Goal: Task Accomplishment & Management: Manage account settings

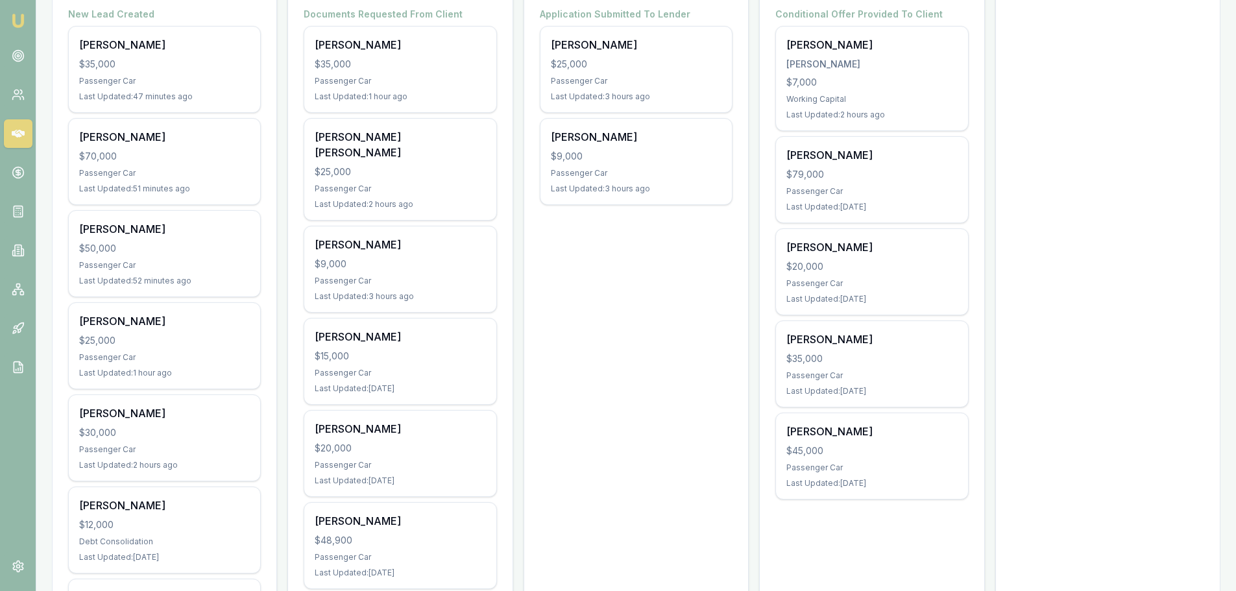
scroll to position [324, 0]
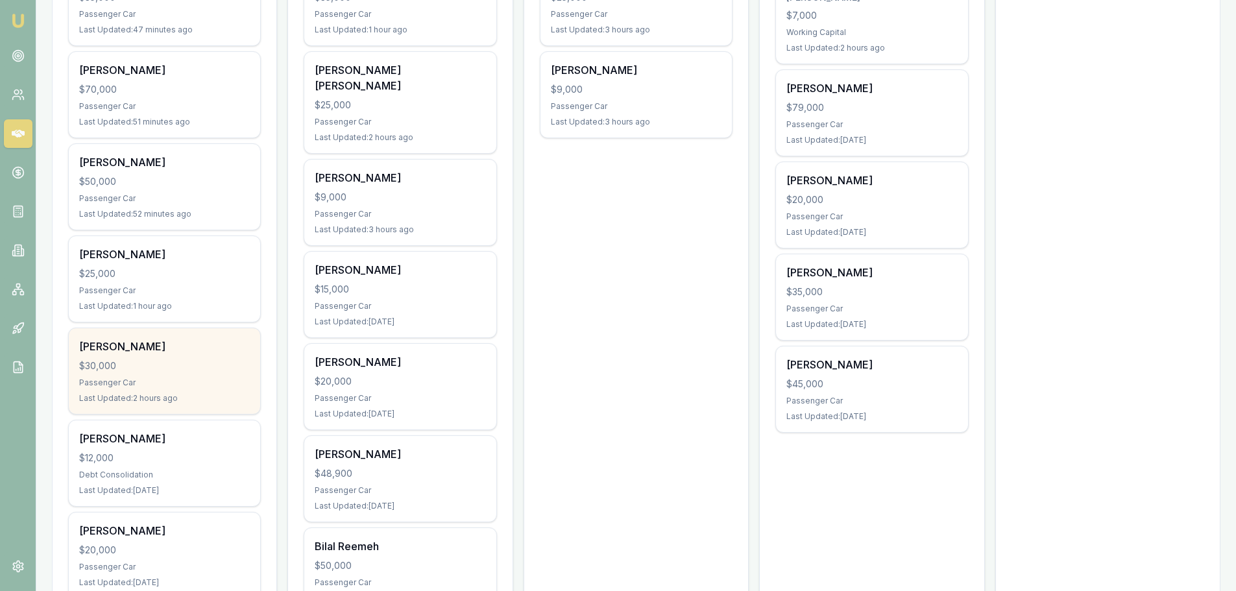
click at [177, 363] on div "$30,000" at bounding box center [164, 366] width 171 height 13
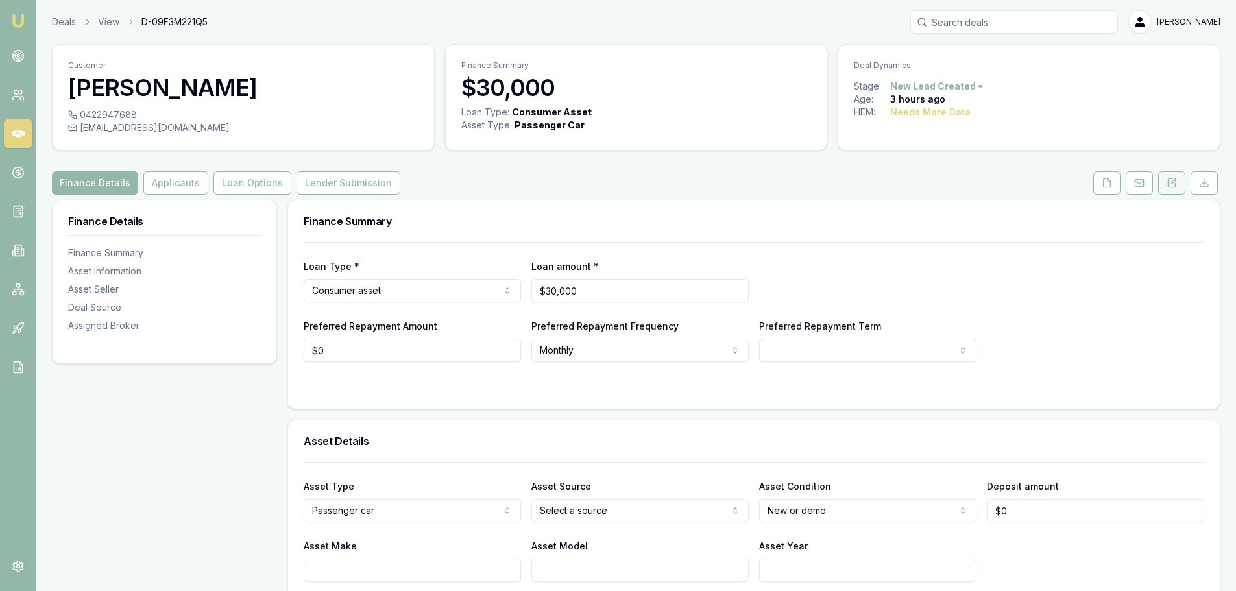
click at [1181, 183] on button at bounding box center [1171, 182] width 27 height 23
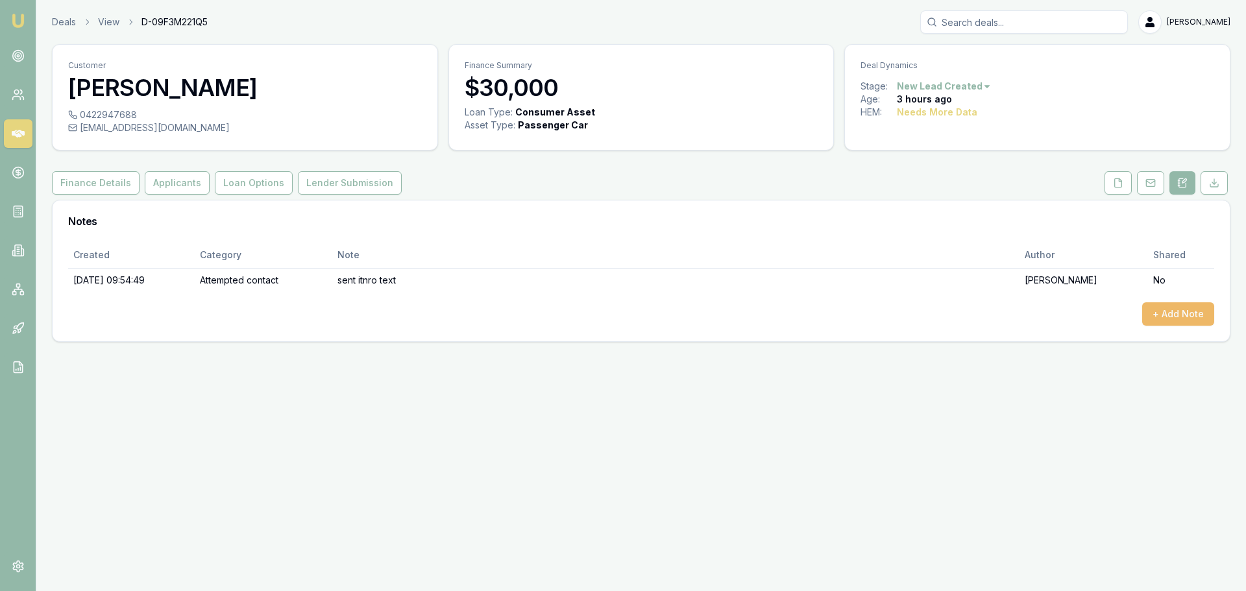
click at [1184, 318] on button "+ Add Note" at bounding box center [1178, 313] width 72 height 23
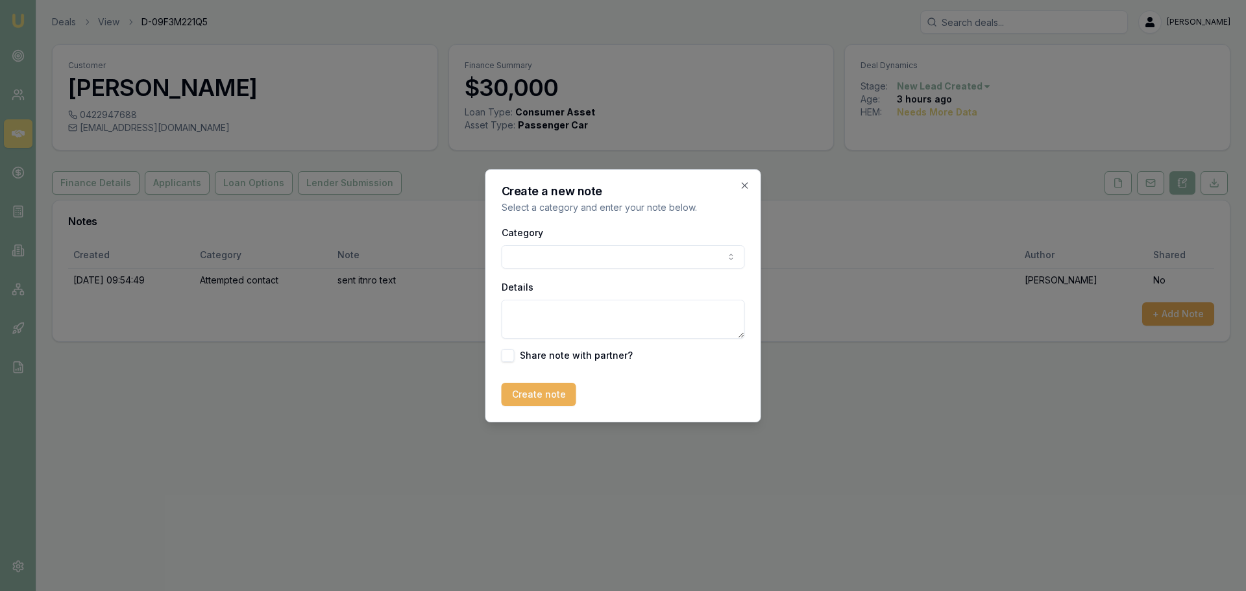
click at [554, 249] on body "Emu Broker Deals View D-09F3M221Q5 Erin Shield Toggle Menu Customer Aaron Knigh…" at bounding box center [623, 295] width 1246 height 591
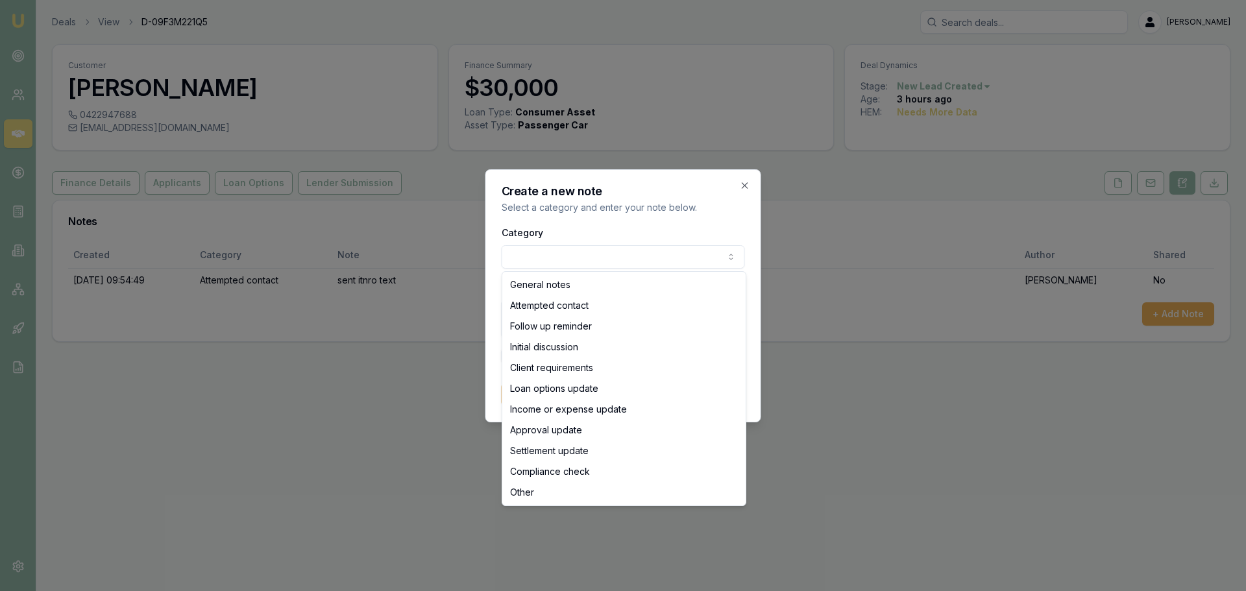
select select "ATTEMPTED_CONTACT"
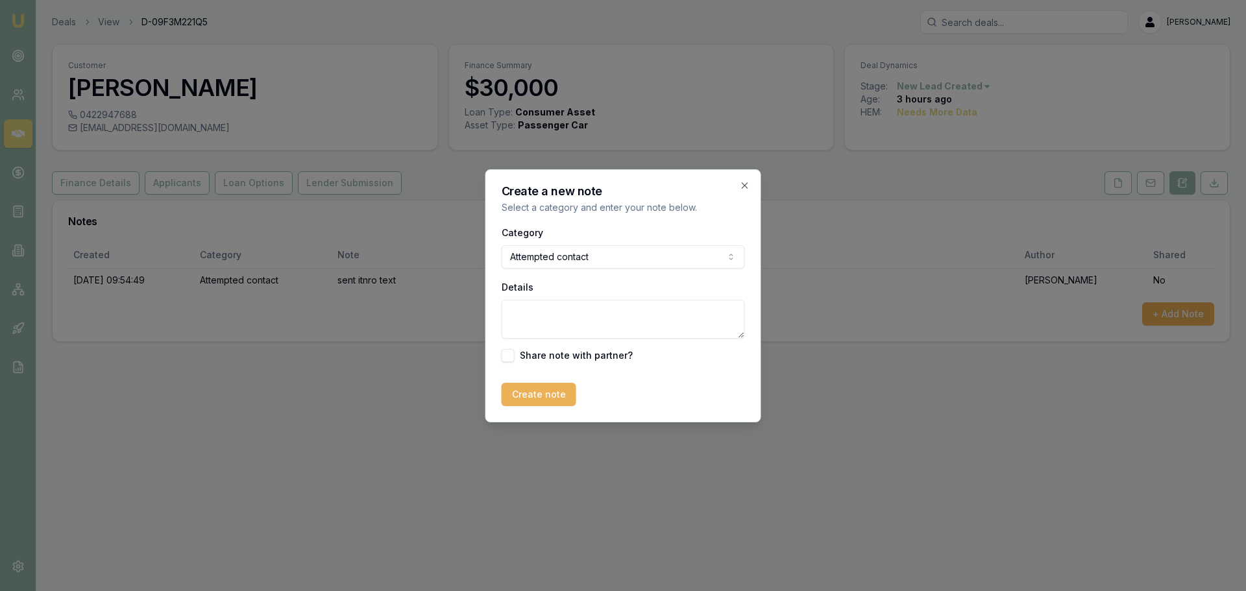
click at [544, 315] on textarea "Details" at bounding box center [623, 319] width 243 height 39
type textarea "w"
type textarea "wanted call back at 1pm. Called no answer, mailbox full. Sent another text."
click at [553, 406] on div "Create a new note Select a category and enter your note below. Category Attempt…" at bounding box center [623, 295] width 276 height 253
click at [554, 397] on button "Create note" at bounding box center [539, 394] width 75 height 23
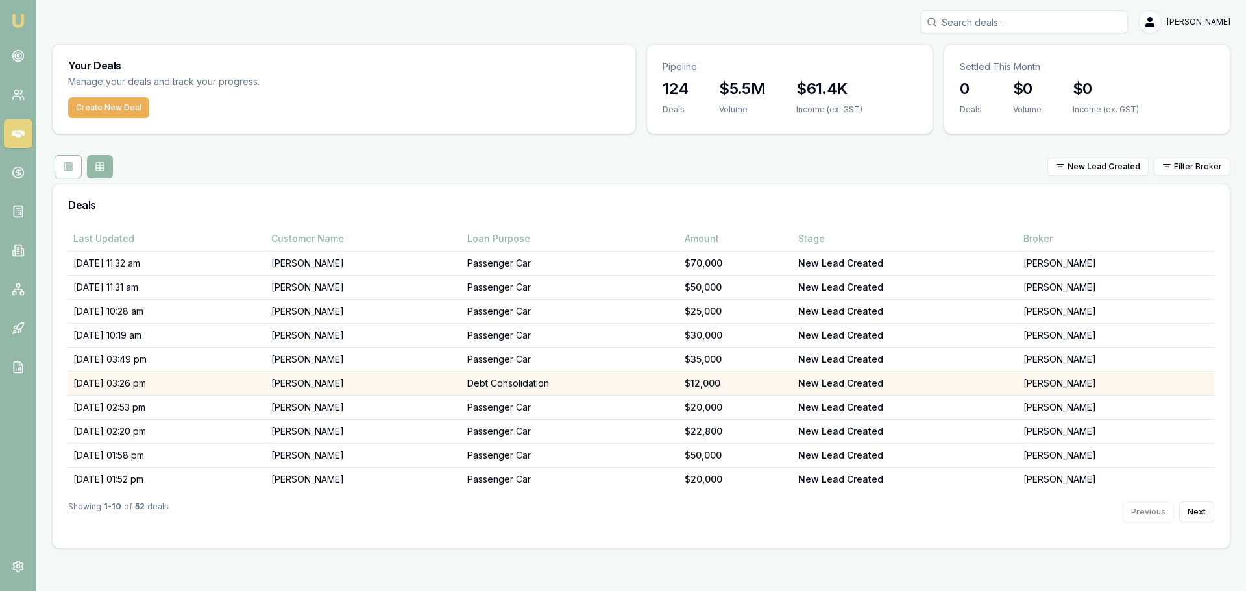
click at [202, 386] on td "29/08/25, 03:26 pm" at bounding box center [167, 384] width 198 height 24
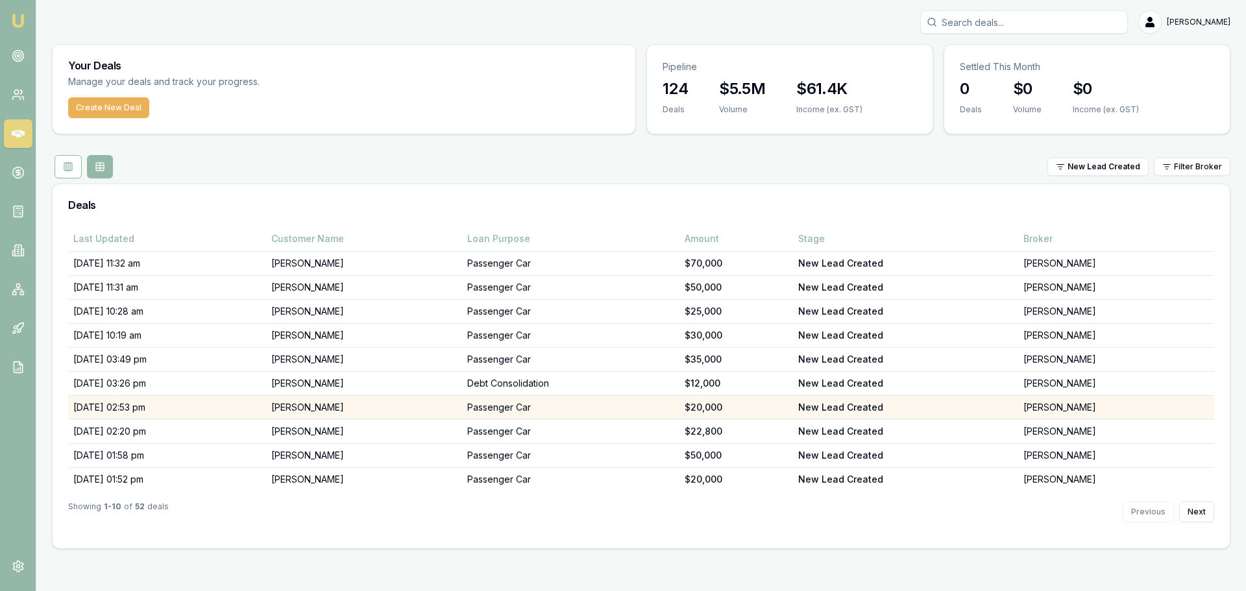
click at [324, 403] on td "Fiona Gray" at bounding box center [364, 408] width 196 height 24
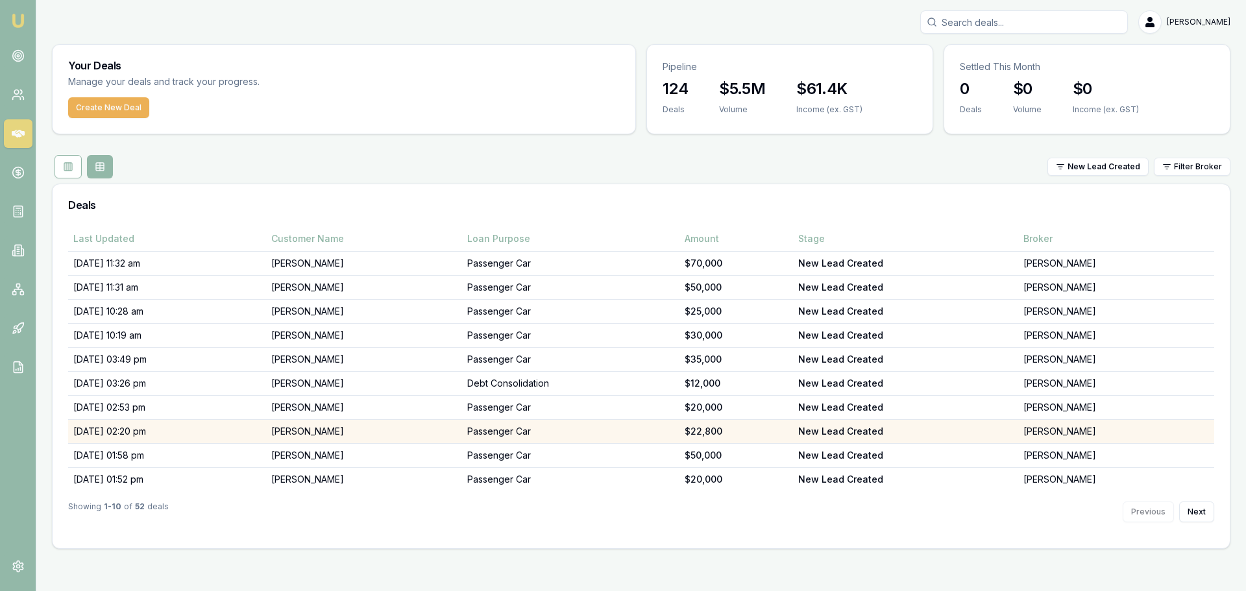
click at [386, 429] on td "chaitanya vangapally" at bounding box center [364, 432] width 196 height 24
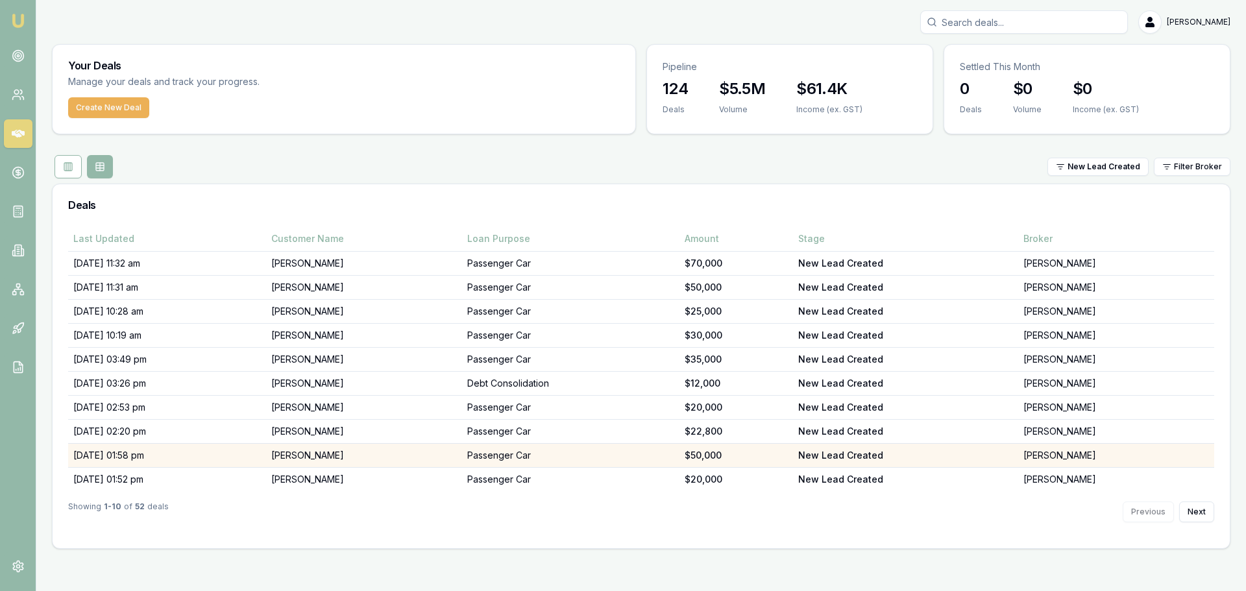
click at [408, 448] on td "Cassandra Kavunenko" at bounding box center [364, 456] width 196 height 24
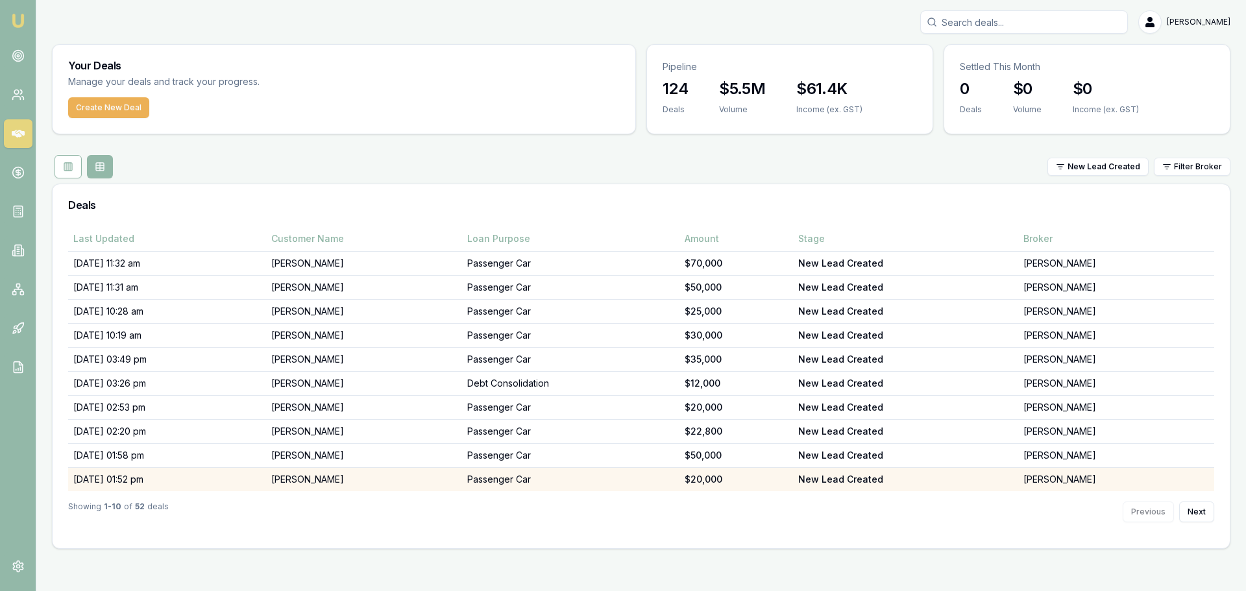
click at [389, 478] on td "Amanda Phillips" at bounding box center [364, 480] width 196 height 24
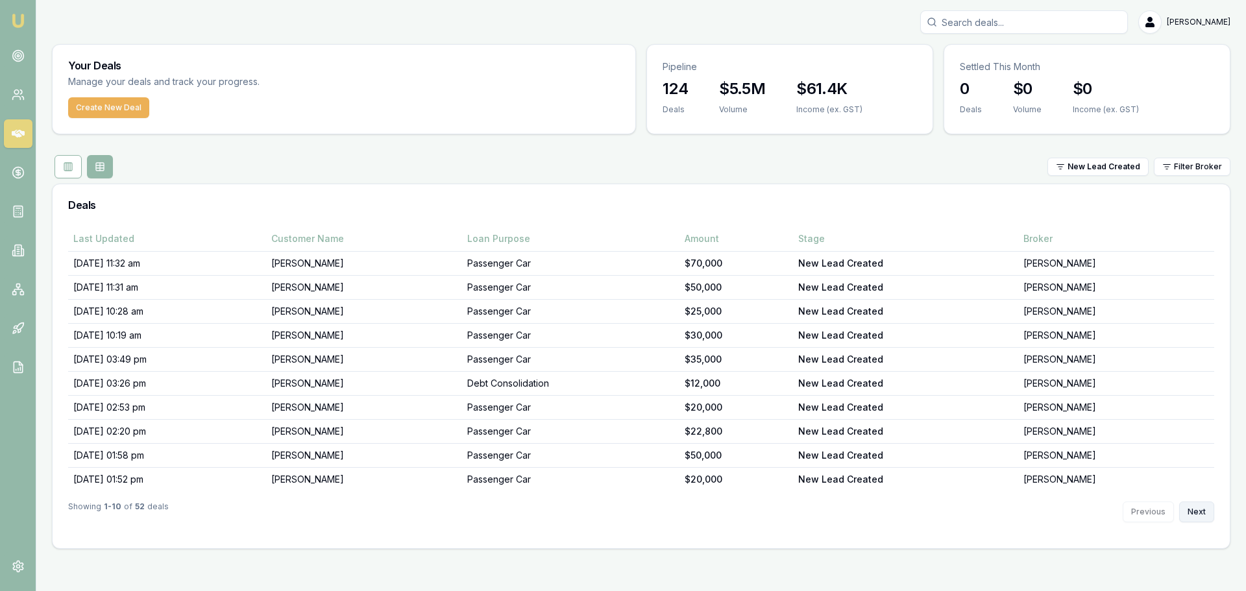
click at [1204, 513] on button "Next" at bounding box center [1196, 512] width 35 height 21
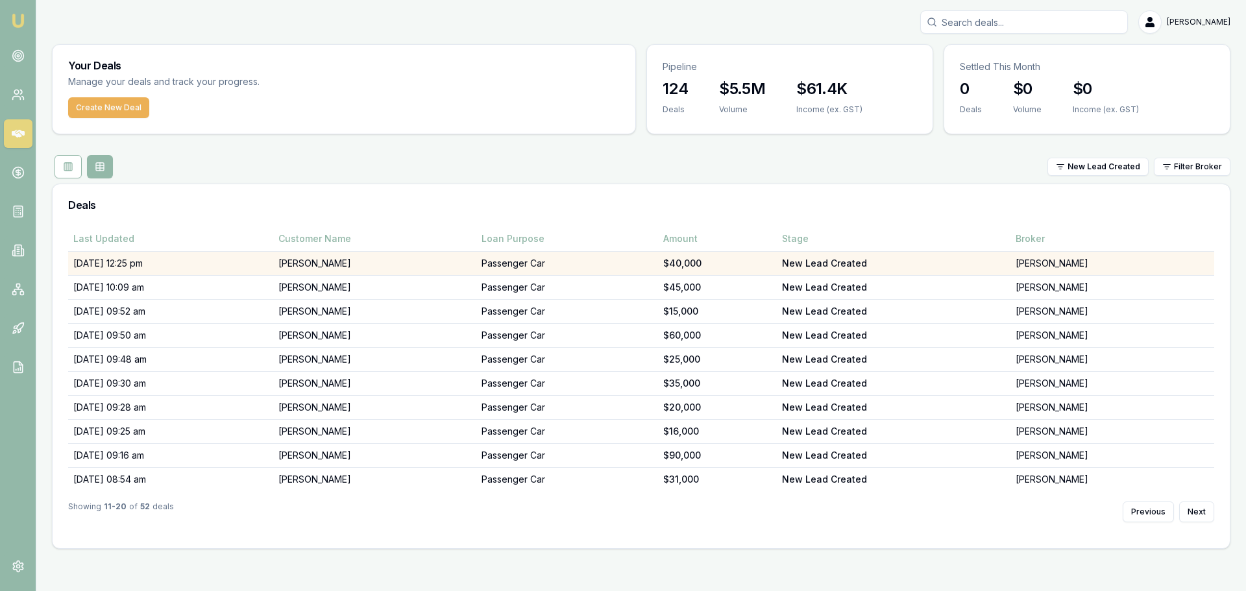
click at [352, 260] on td "Tadiwa Makwara" at bounding box center [375, 264] width 204 height 24
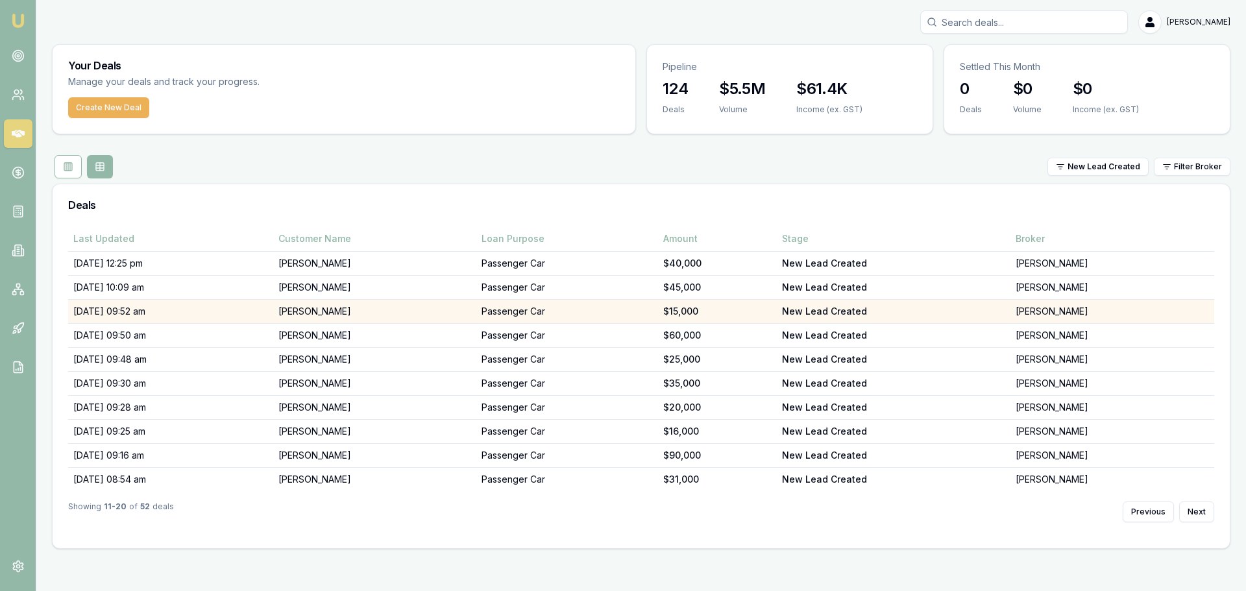
click at [351, 313] on td "GORAN URUKALO" at bounding box center [375, 312] width 204 height 24
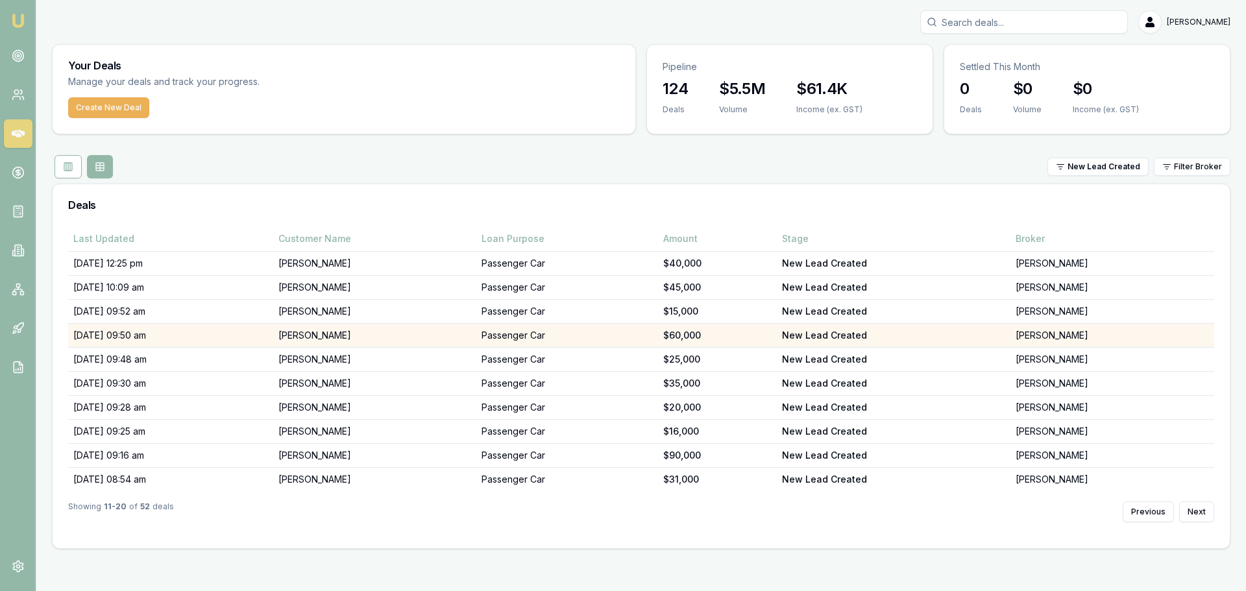
click at [393, 334] on td "Mark Curson" at bounding box center [375, 336] width 204 height 24
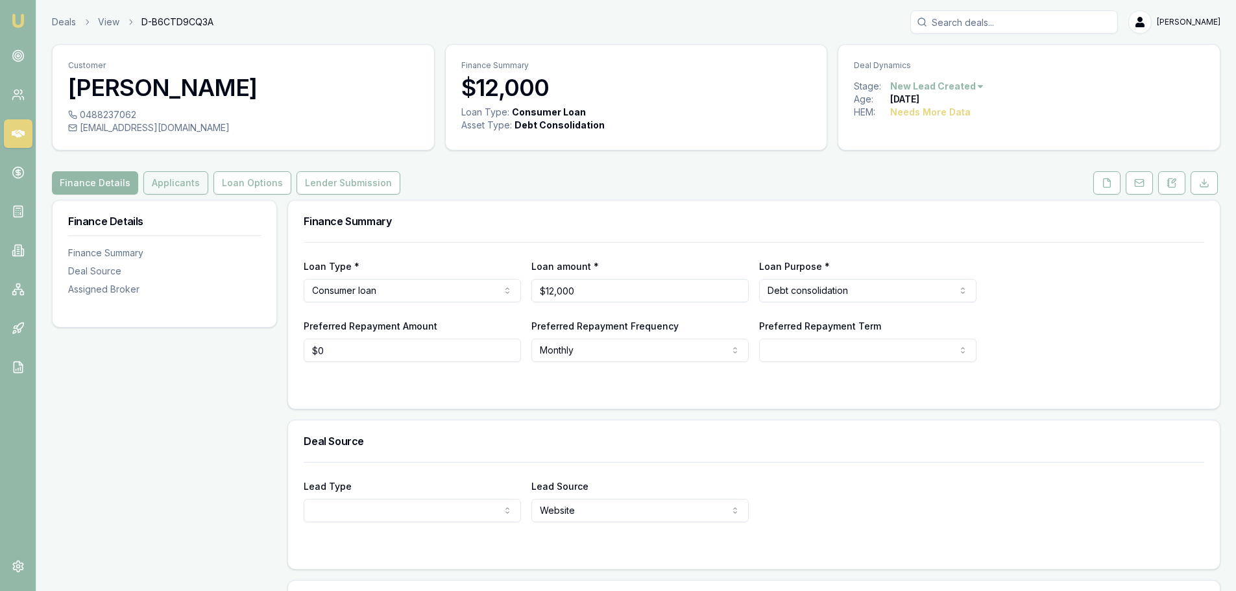
click at [170, 186] on button "Applicants" at bounding box center [175, 182] width 65 height 23
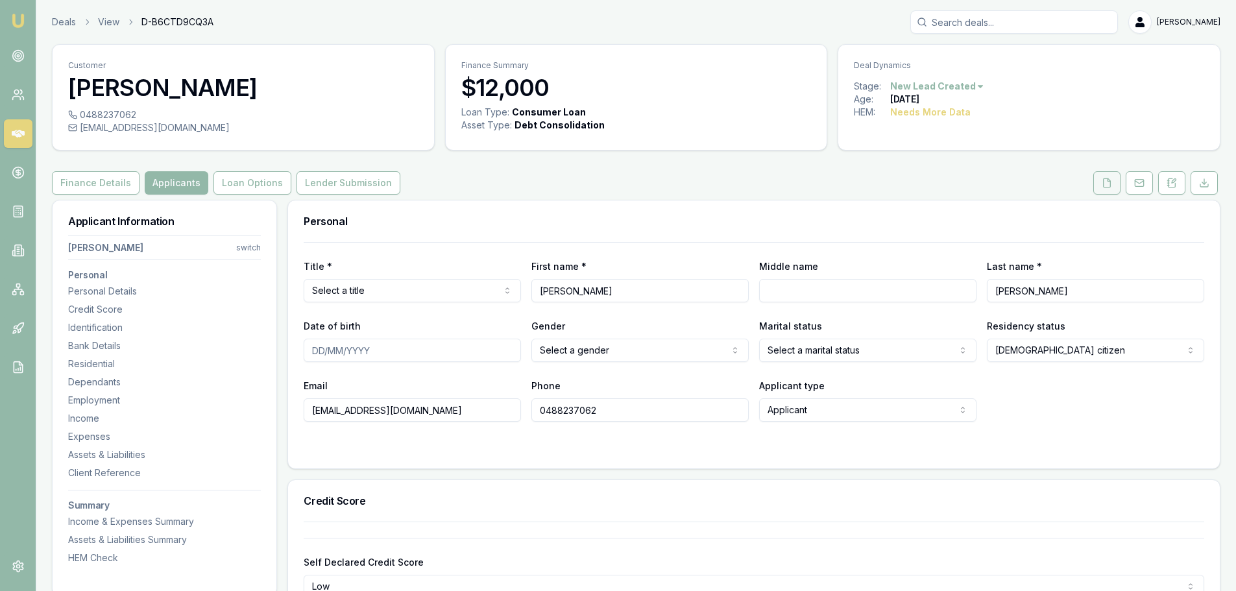
click at [1107, 181] on icon at bounding box center [1107, 183] width 10 height 10
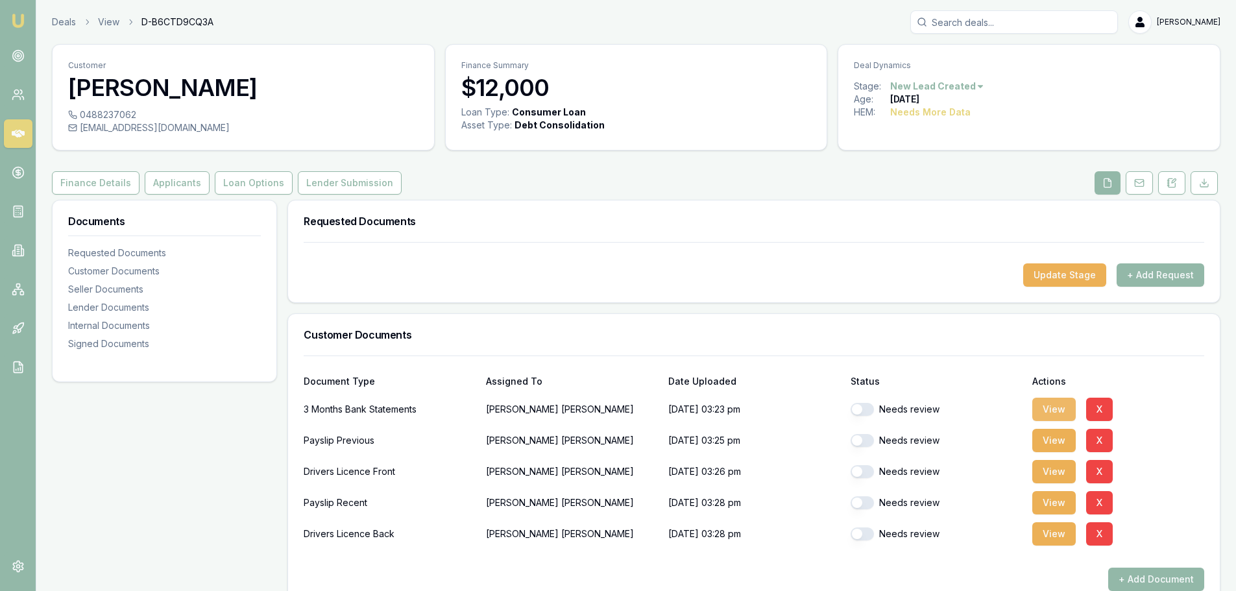
click at [1054, 404] on button "View" at bounding box center [1054, 409] width 43 height 23
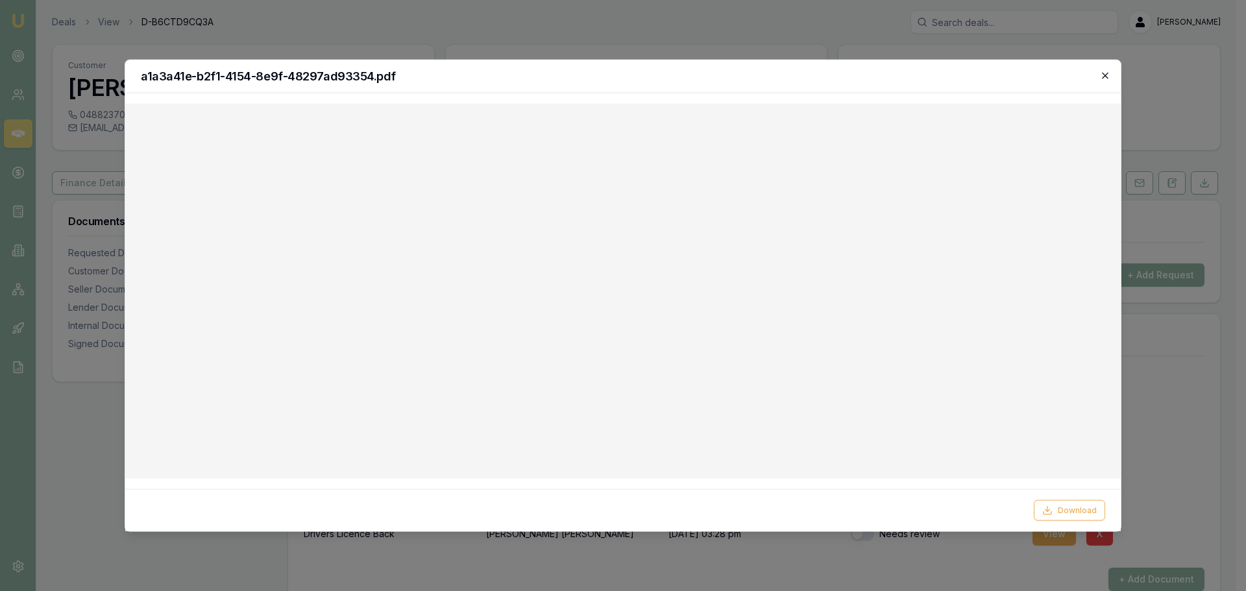
click at [1101, 73] on icon "button" at bounding box center [1105, 75] width 10 height 10
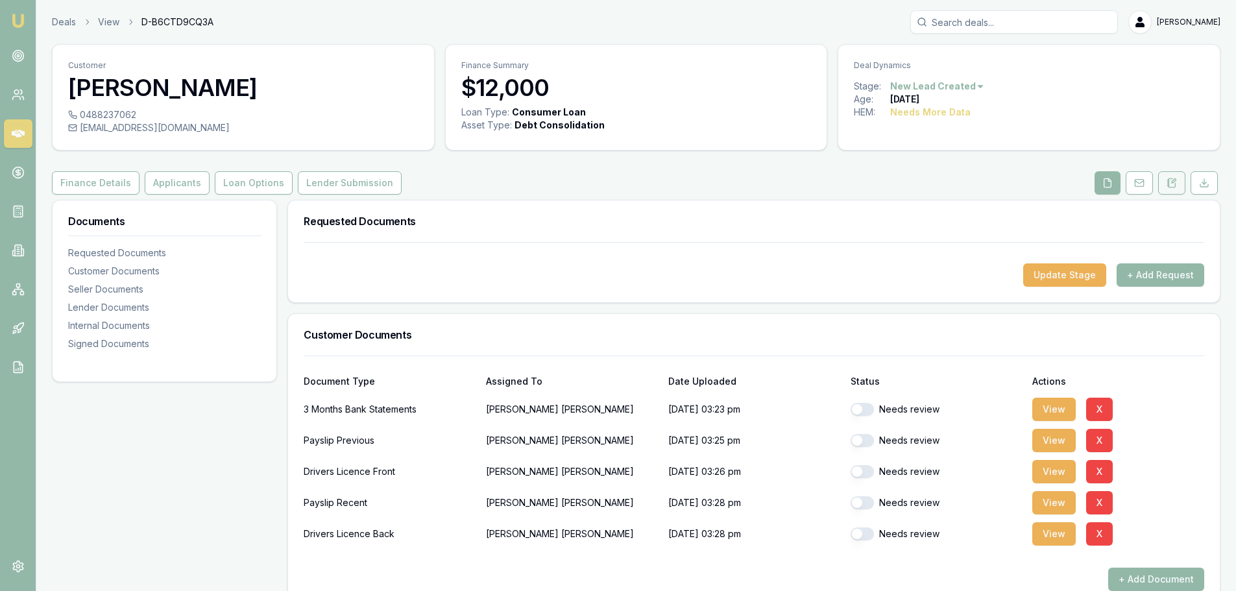
click at [1173, 180] on icon at bounding box center [1172, 183] width 10 height 10
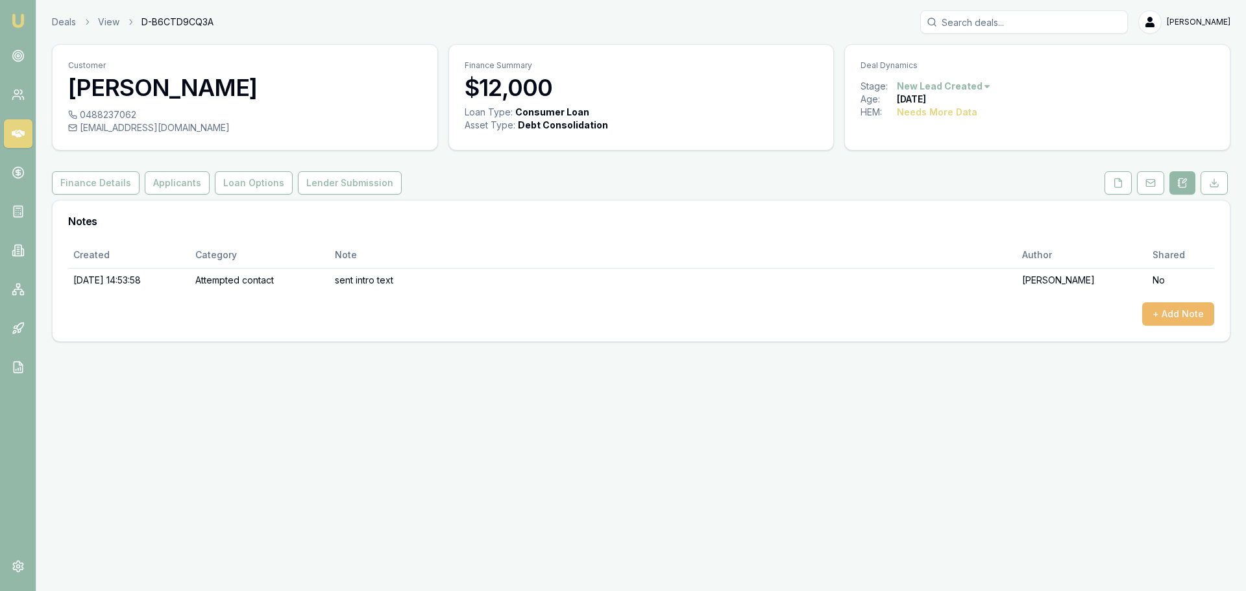
click at [1197, 318] on button "+ Add Note" at bounding box center [1178, 313] width 72 height 23
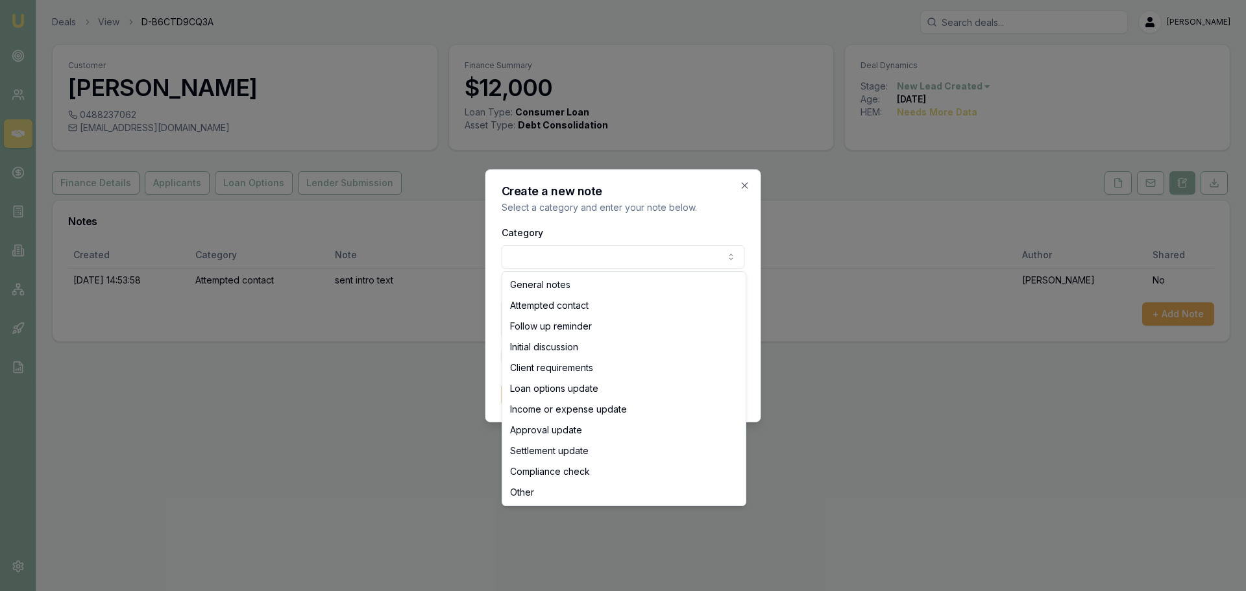
click at [691, 262] on body "Emu Broker Deals View D-B6CTD9CQ3A Erin Shield Toggle Menu Customer Ebonie Camp…" at bounding box center [623, 295] width 1246 height 591
select select "ATTEMPTED_CONTACT"
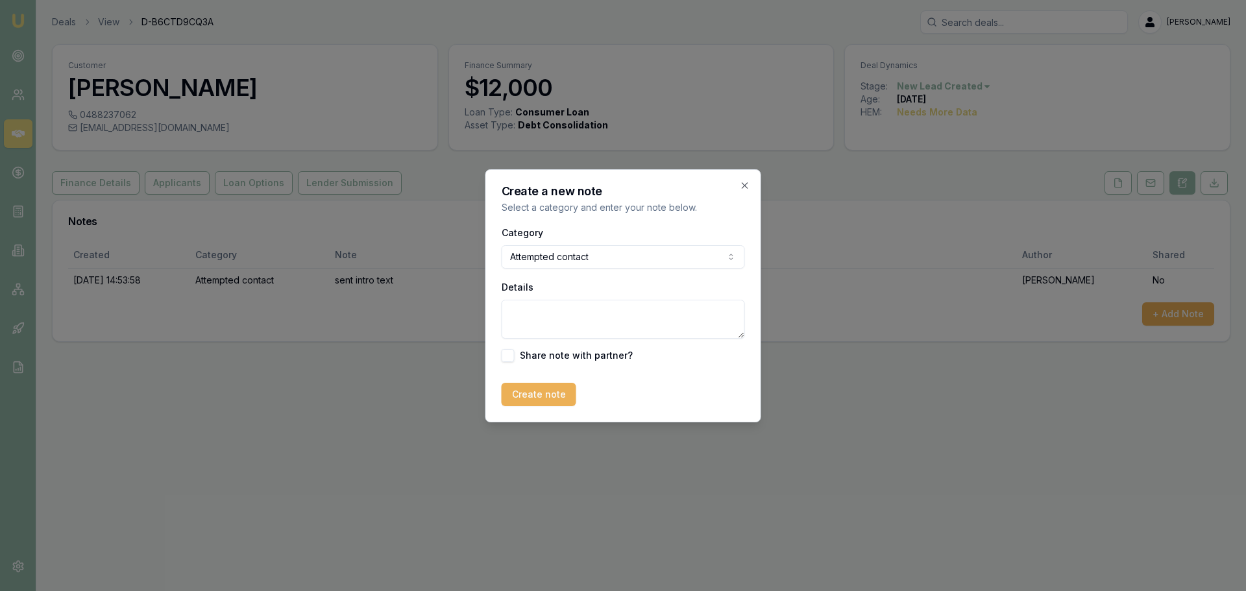
click at [591, 313] on textarea "Details" at bounding box center [623, 319] width 243 height 39
type textarea "e"
type textarea "declined - banking conduct"
click at [544, 395] on button "Create note" at bounding box center [539, 394] width 75 height 23
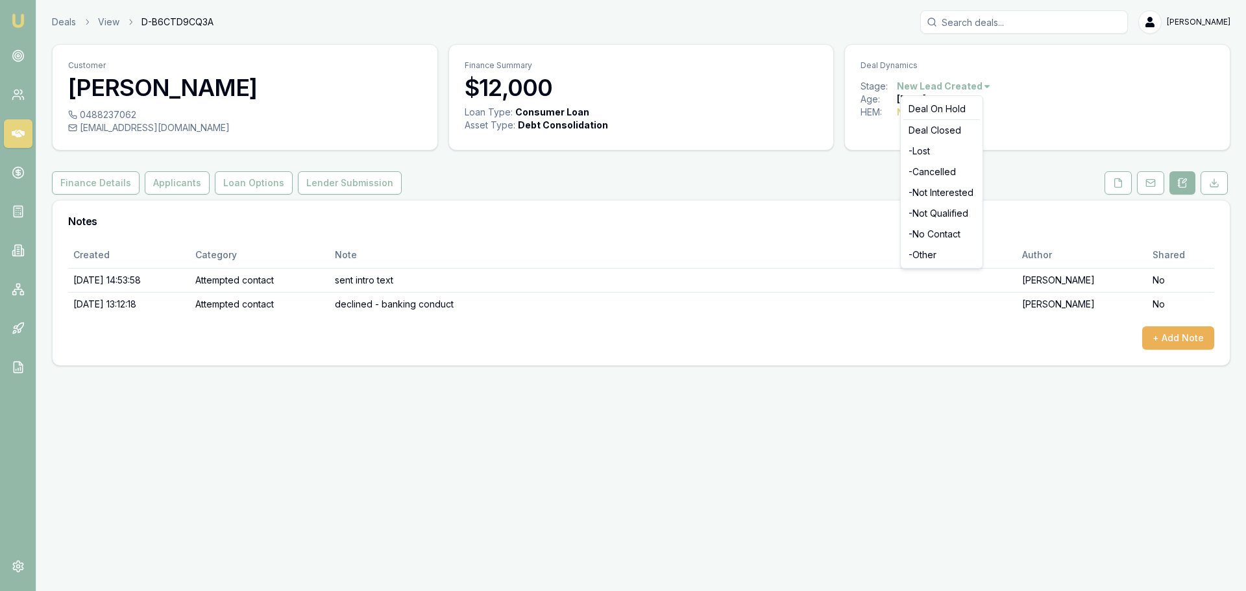
click at [955, 84] on html "Emu Broker Deals View D-B6CTD9CQ3A Erin Shield Toggle Menu Customer Ebonie Camp…" at bounding box center [623, 295] width 1246 height 591
click at [939, 153] on div "- Lost" at bounding box center [941, 151] width 77 height 21
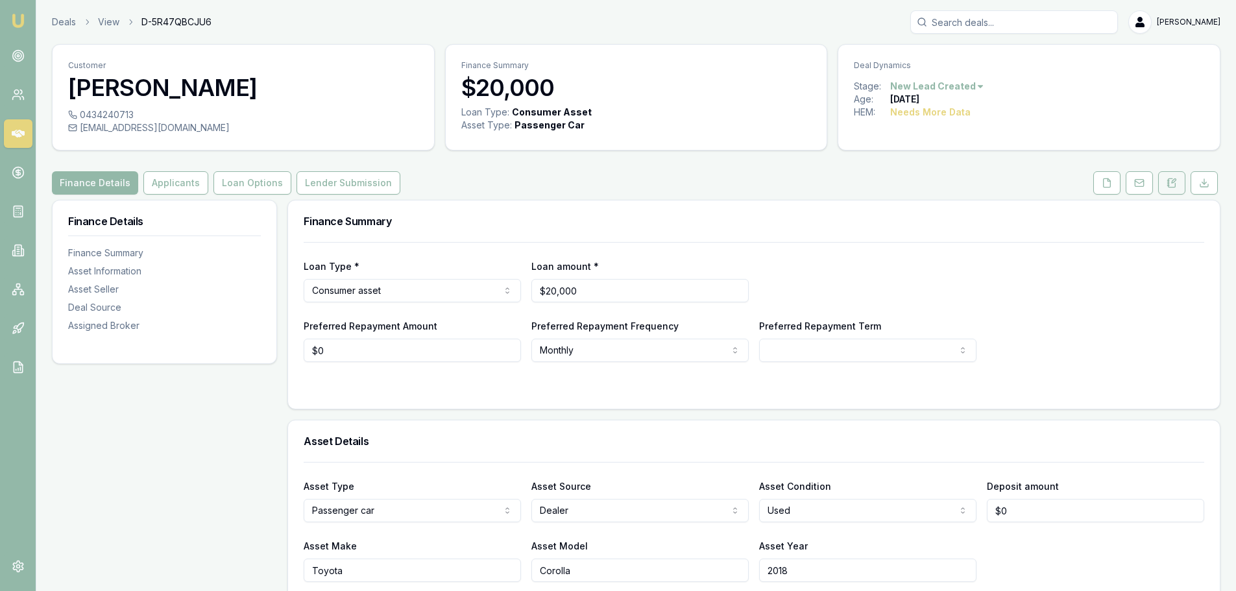
click at [1171, 187] on icon at bounding box center [1172, 182] width 7 height 8
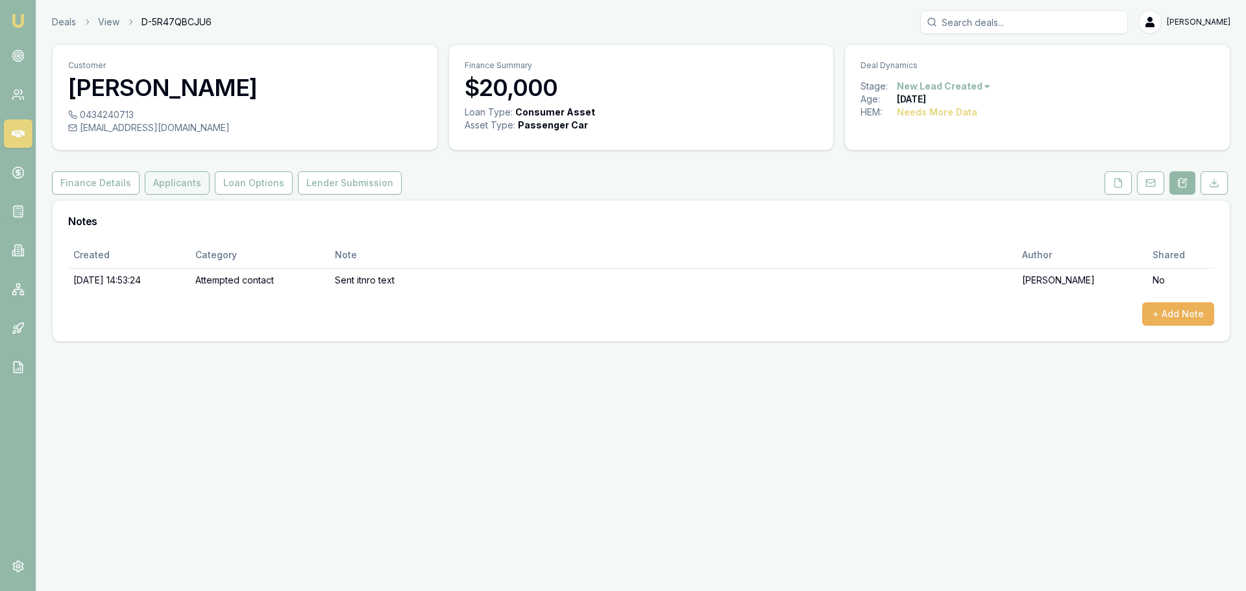
click at [159, 185] on button "Applicants" at bounding box center [177, 182] width 65 height 23
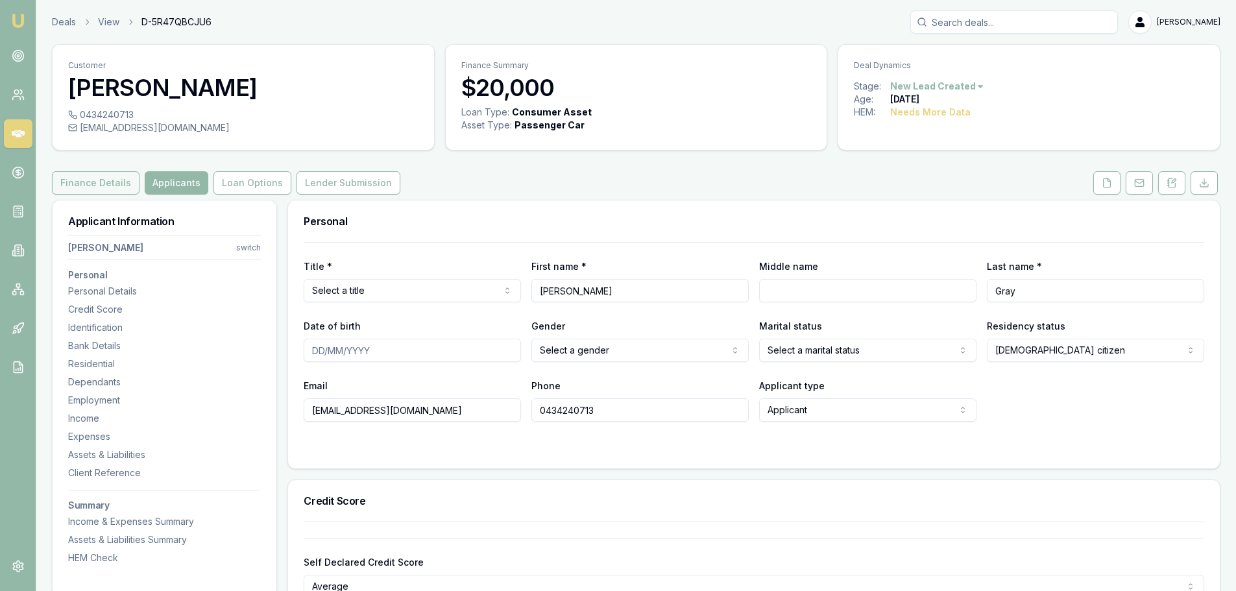
click at [117, 188] on button "Finance Details" at bounding box center [96, 182] width 88 height 23
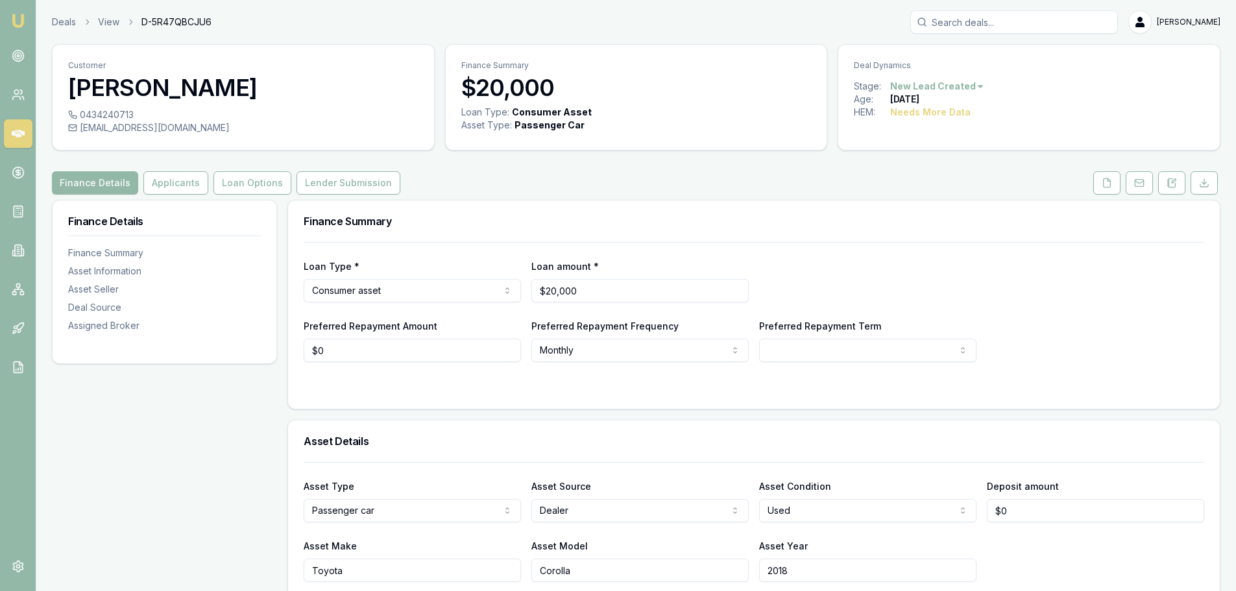
click at [831, 202] on div "Finance Summary" at bounding box center [754, 222] width 932 height 42
click at [846, 193] on div "Finance Details Applicants Loan Options Lender Submission" at bounding box center [636, 182] width 1169 height 23
click at [419, 17] on div "Deals View D-5R47QBCJU6 Erin Shield" at bounding box center [636, 21] width 1169 height 23
click at [584, 177] on div "Finance Details Applicants Loan Options Lender Submission" at bounding box center [636, 182] width 1169 height 23
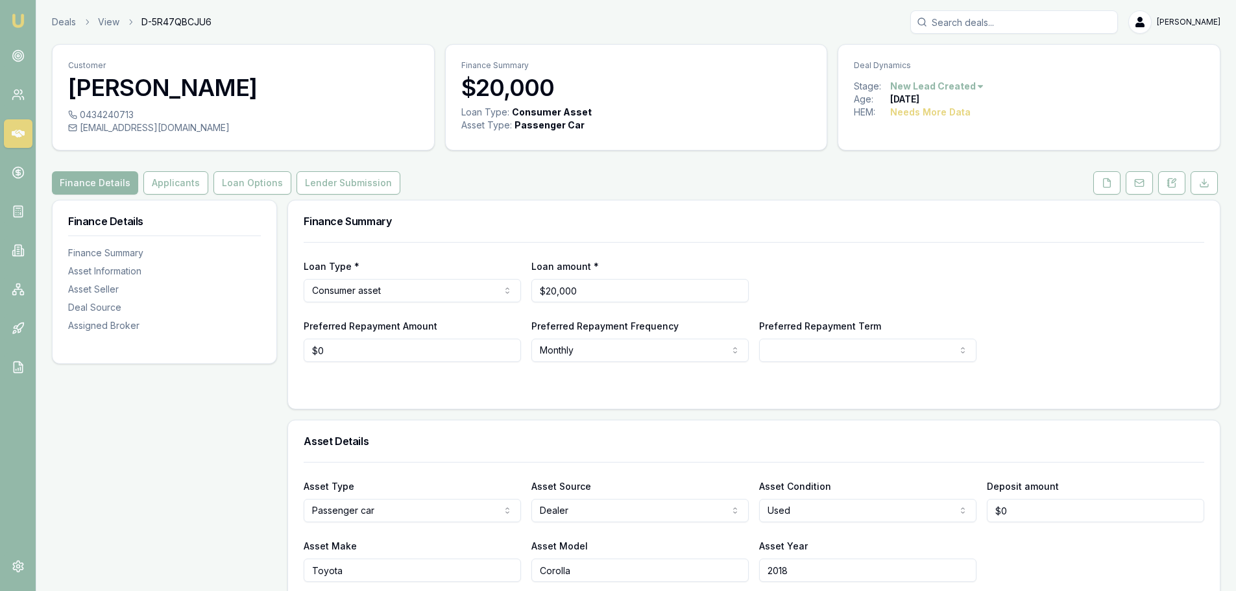
click at [492, 201] on div "Finance Summary" at bounding box center [754, 222] width 932 height 42
click at [496, 194] on div "Finance Details Applicants Loan Options Lender Submission" at bounding box center [636, 182] width 1169 height 23
click at [1181, 182] on button at bounding box center [1171, 182] width 27 height 23
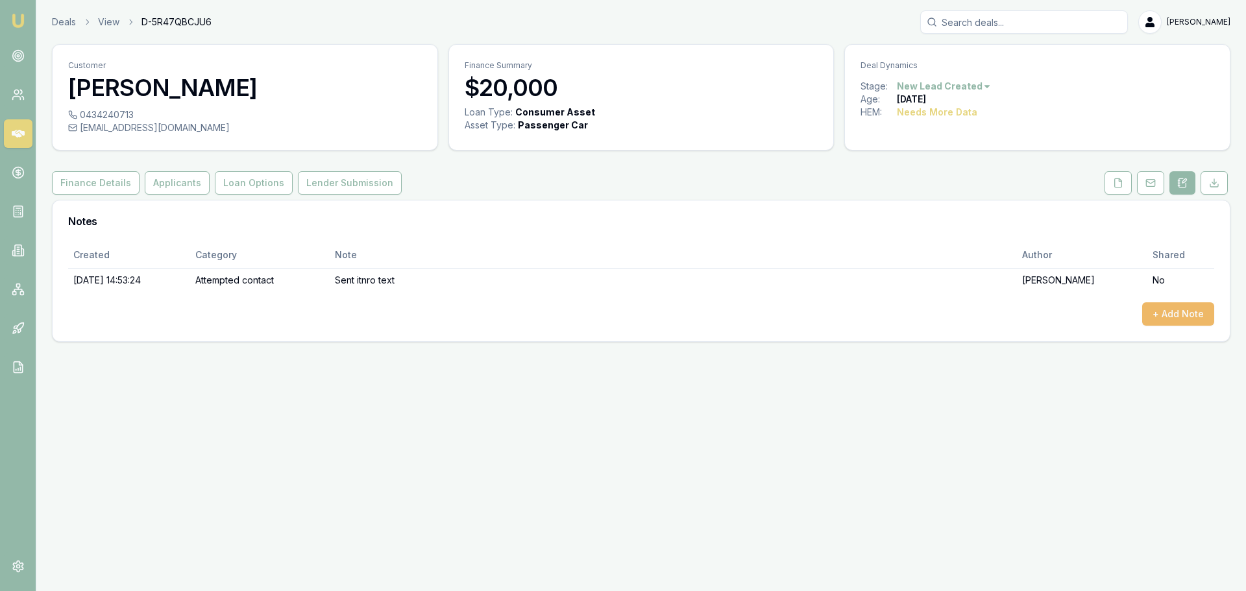
click at [1169, 312] on button "+ Add Note" at bounding box center [1178, 313] width 72 height 23
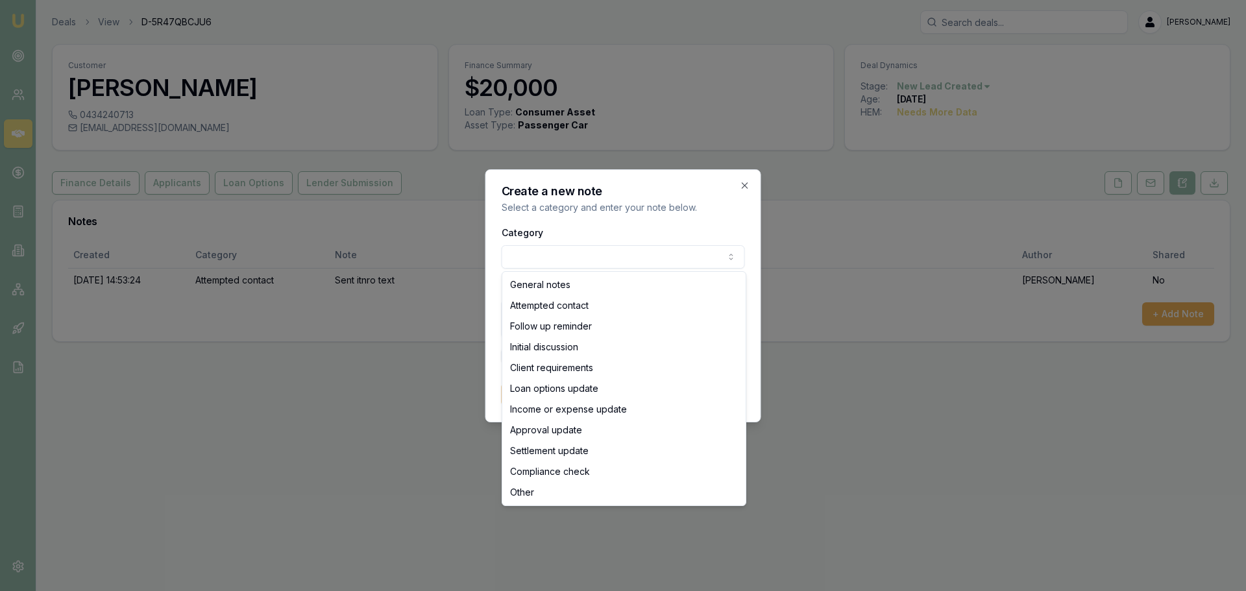
click at [634, 256] on body "Emu Broker Deals View D-5R47QBCJU6 Erin Shield Toggle Menu Customer Fiona Gray …" at bounding box center [623, 295] width 1246 height 591
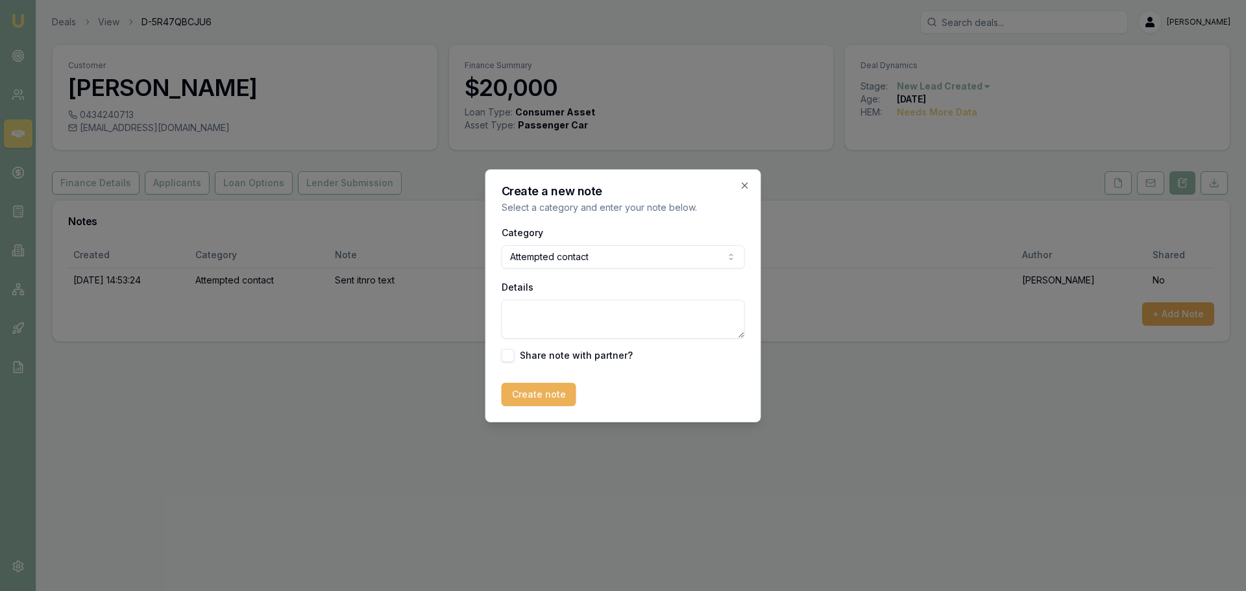
click at [604, 313] on textarea "Details" at bounding box center [623, 319] width 243 height 39
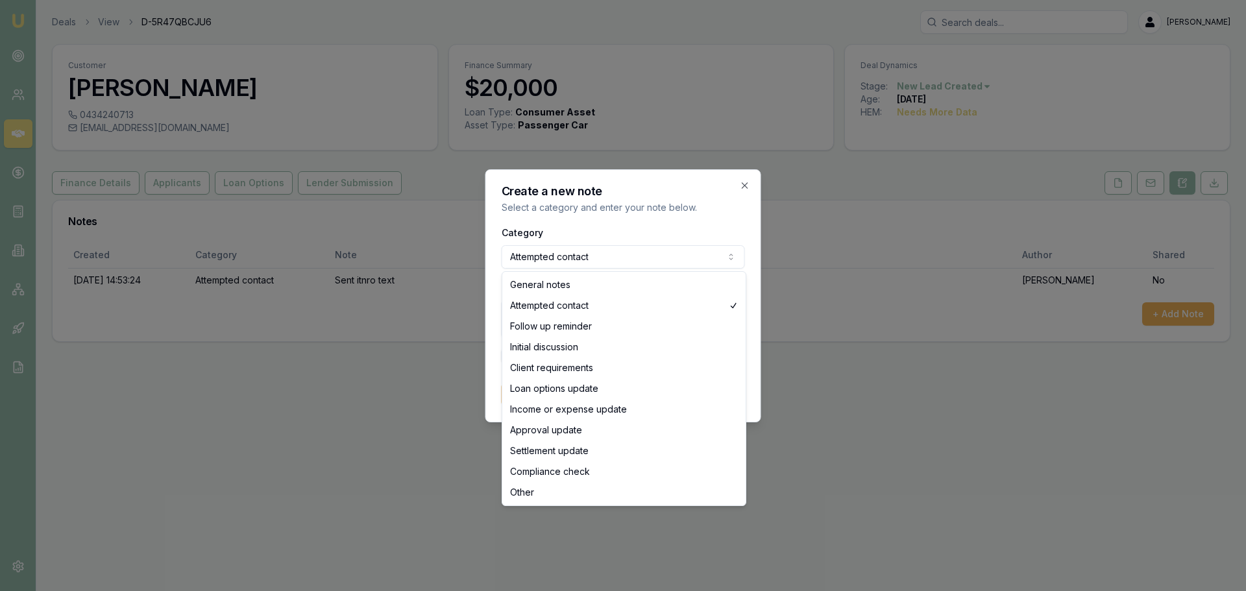
click at [598, 251] on body "Emu Broker Deals View D-5R47QBCJU6 Erin Shield Toggle Menu Customer Fiona Gray …" at bounding box center [623, 295] width 1246 height 591
select select "GENERAL_NOTES"
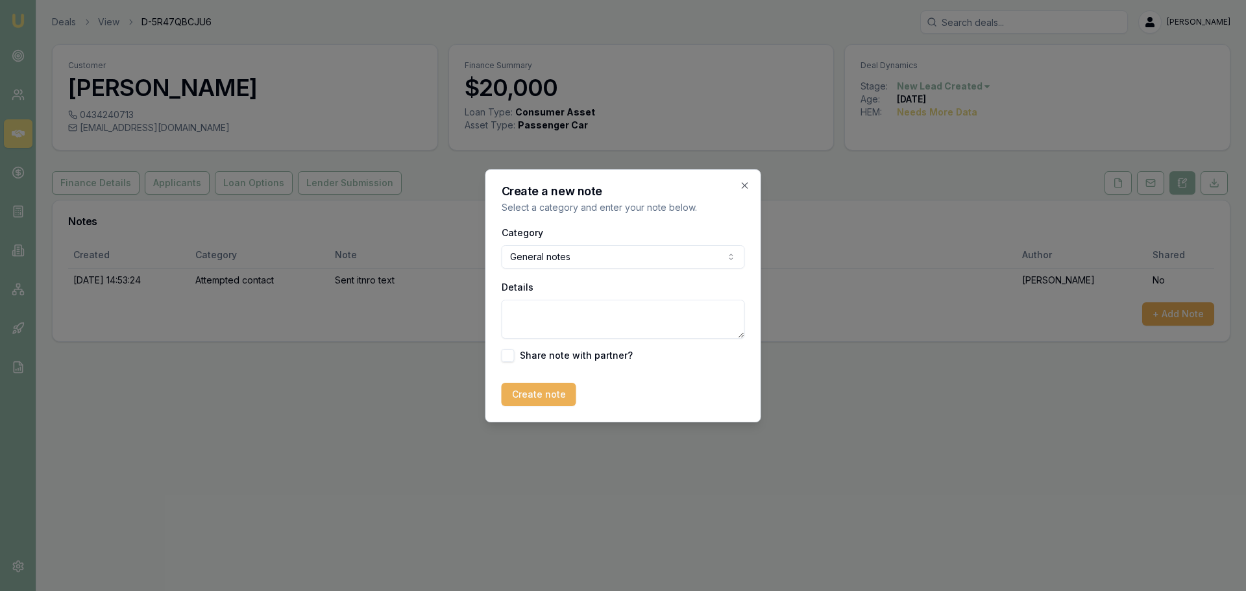
click at [536, 300] on textarea "Details" at bounding box center [623, 319] width 243 height 39
type textarea "N"
type textarea "wanted guarantee of approval without accessing their credit file. Advised we're…"
click at [521, 391] on button "Create note" at bounding box center [539, 394] width 75 height 23
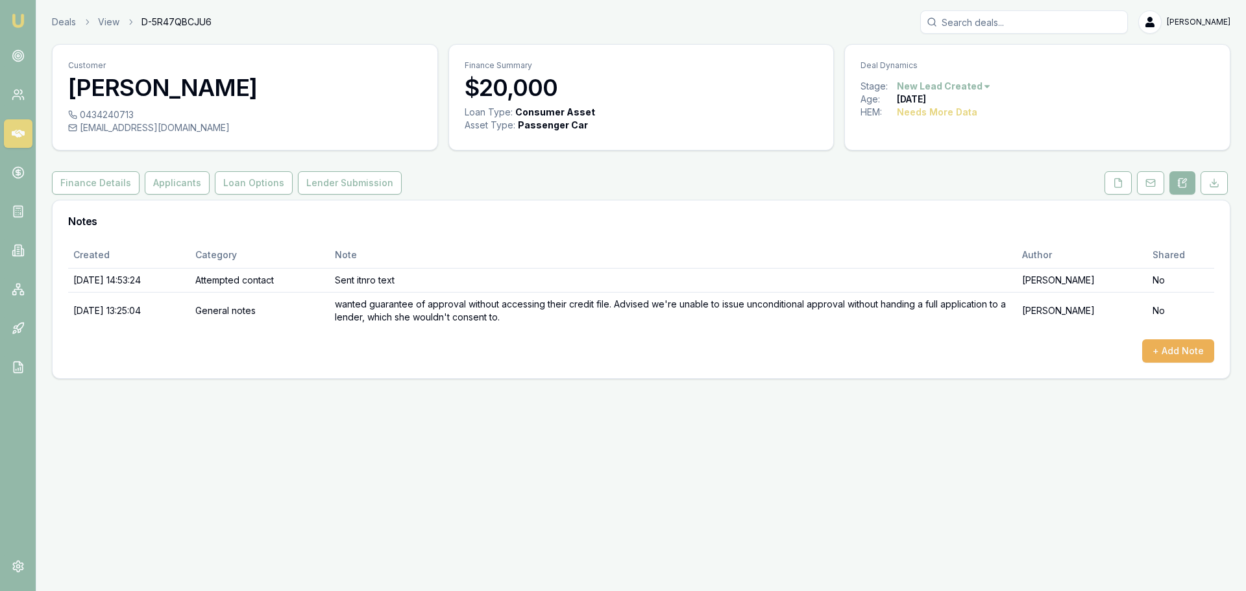
click at [962, 86] on html "Emu Broker Deals View D-5R47QBCJU6 Erin Shield Toggle Menu Customer Fiona Gray …" at bounding box center [623, 295] width 1246 height 591
click at [957, 193] on div "- Not Interested" at bounding box center [941, 192] width 77 height 21
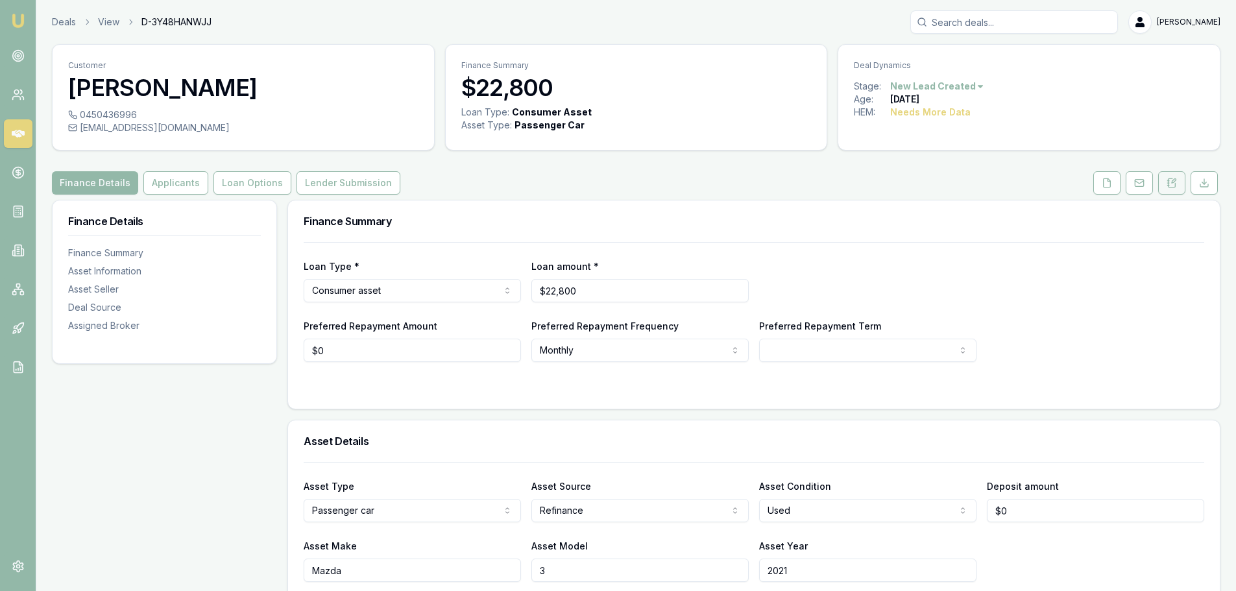
click at [1171, 187] on icon at bounding box center [1172, 182] width 7 height 8
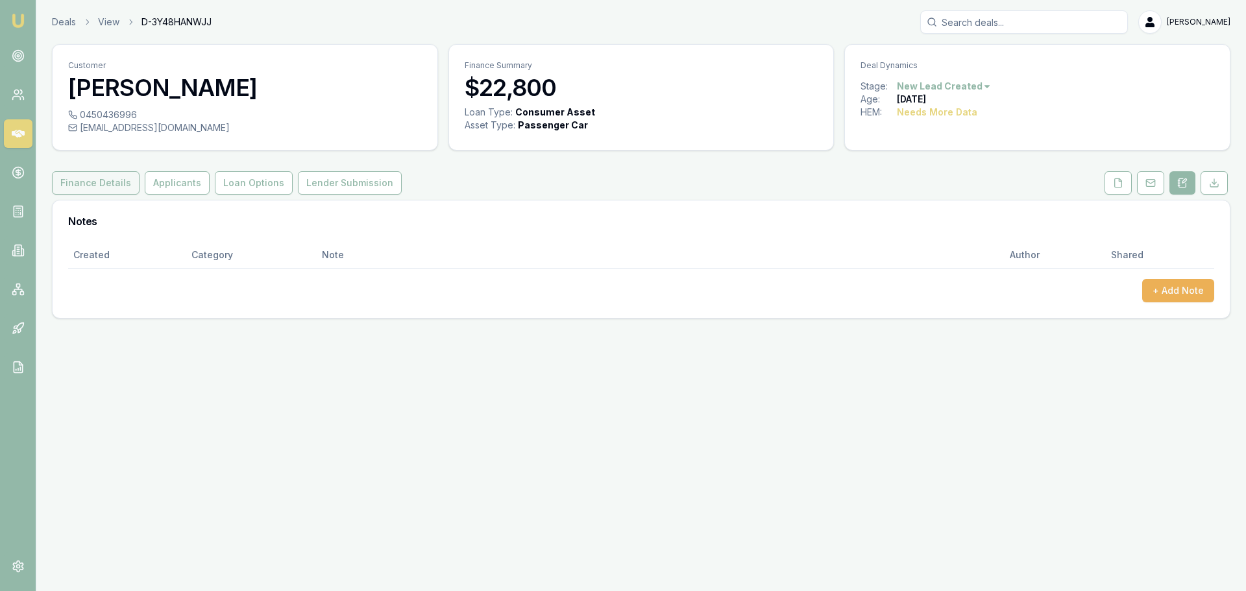
click at [93, 181] on button "Finance Details" at bounding box center [96, 182] width 88 height 23
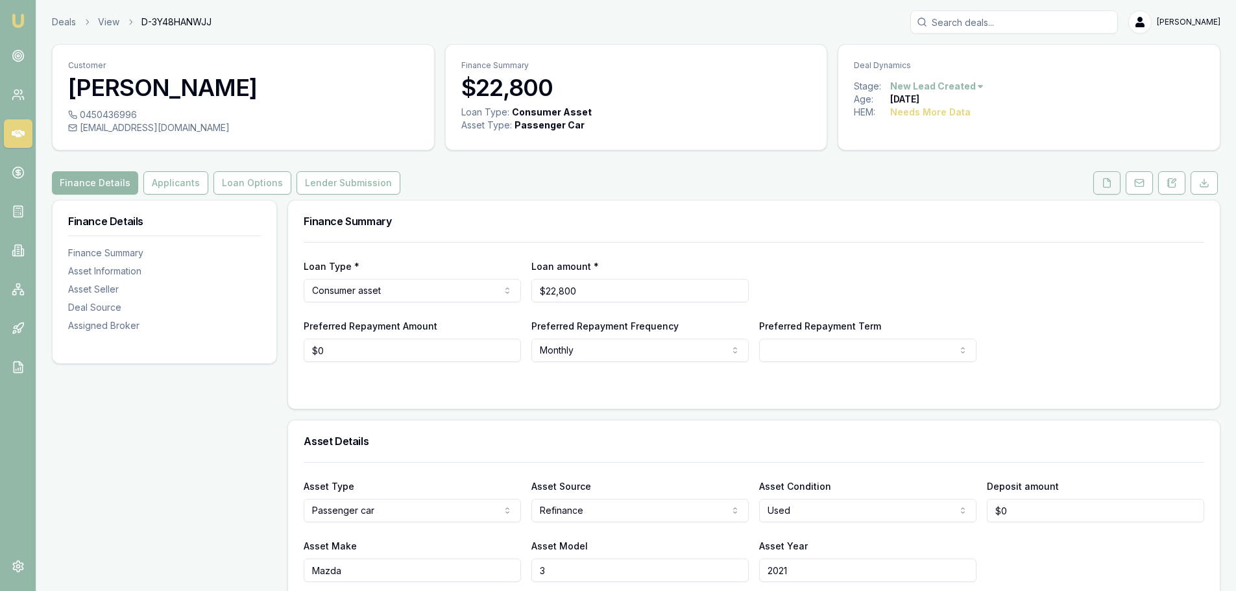
click at [1107, 193] on button at bounding box center [1107, 182] width 27 height 23
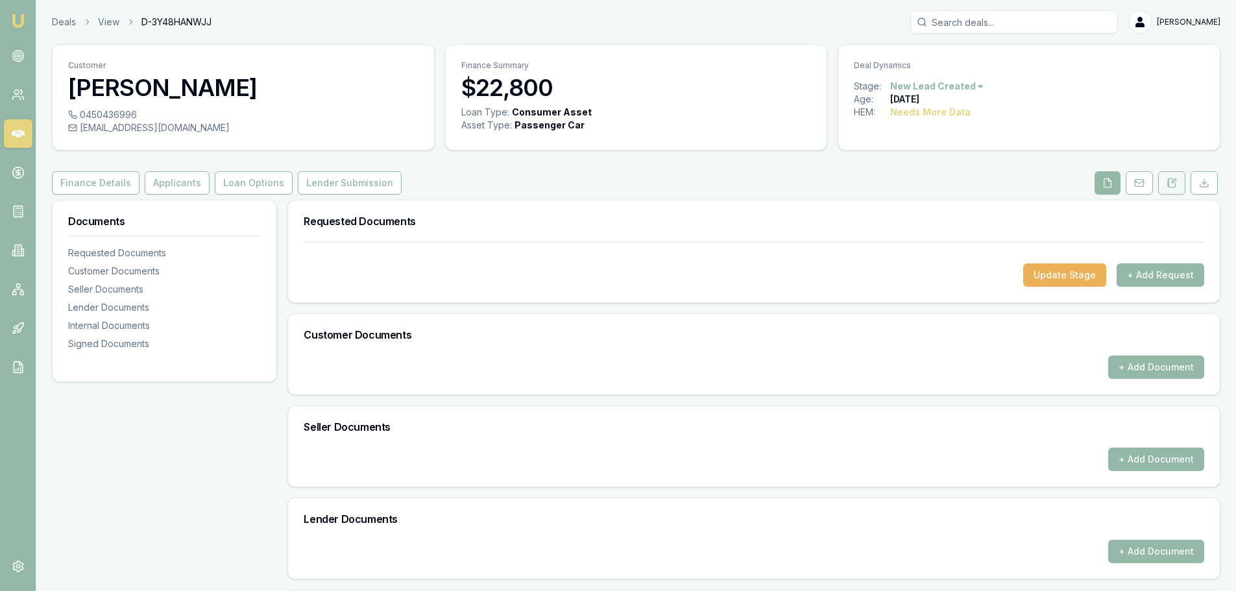
click at [1167, 184] on button at bounding box center [1171, 182] width 27 height 23
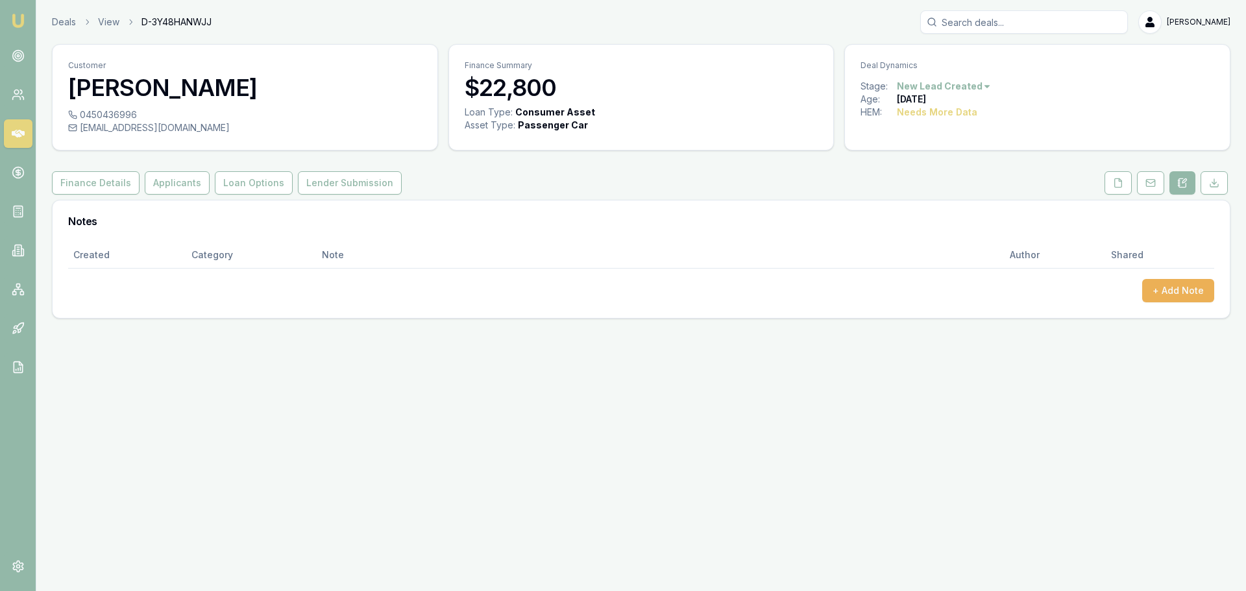
click at [930, 180] on div "Finance Details Applicants Loan Options Lender Submission" at bounding box center [641, 182] width 1179 height 23
click at [1173, 293] on button "+ Add Note" at bounding box center [1178, 290] width 72 height 23
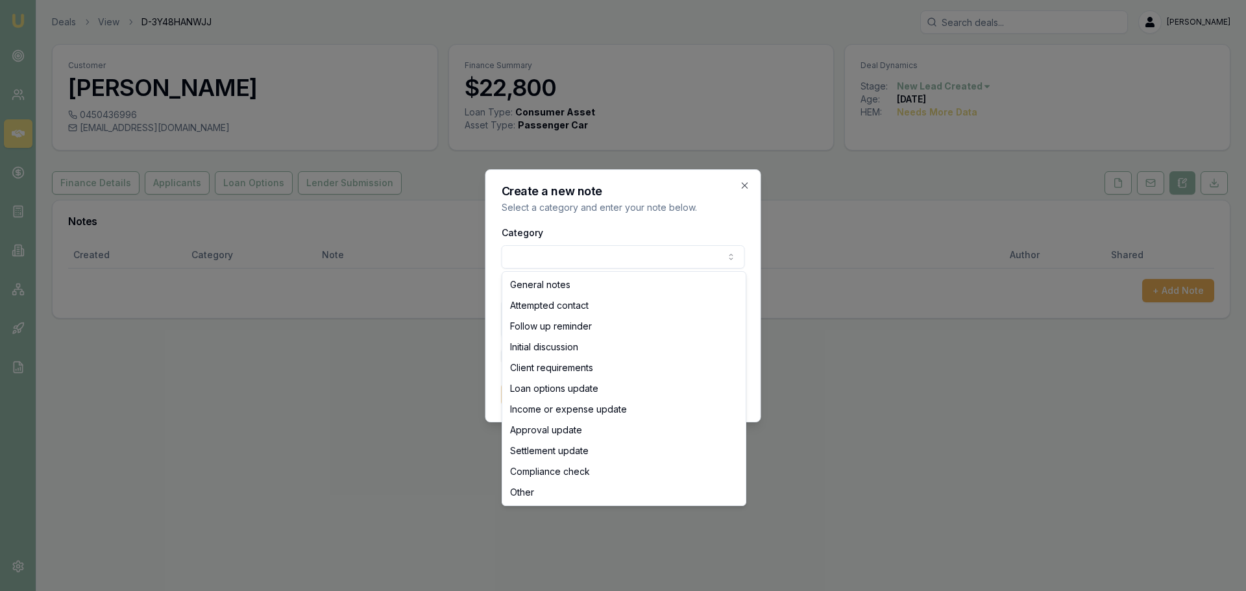
click at [567, 267] on body "Emu Broker Deals View D-3Y48HANWJJ Erin Shield Toggle Menu Customer chaitanya v…" at bounding box center [623, 295] width 1246 height 591
select select "ATTEMPTED_CONTACT"
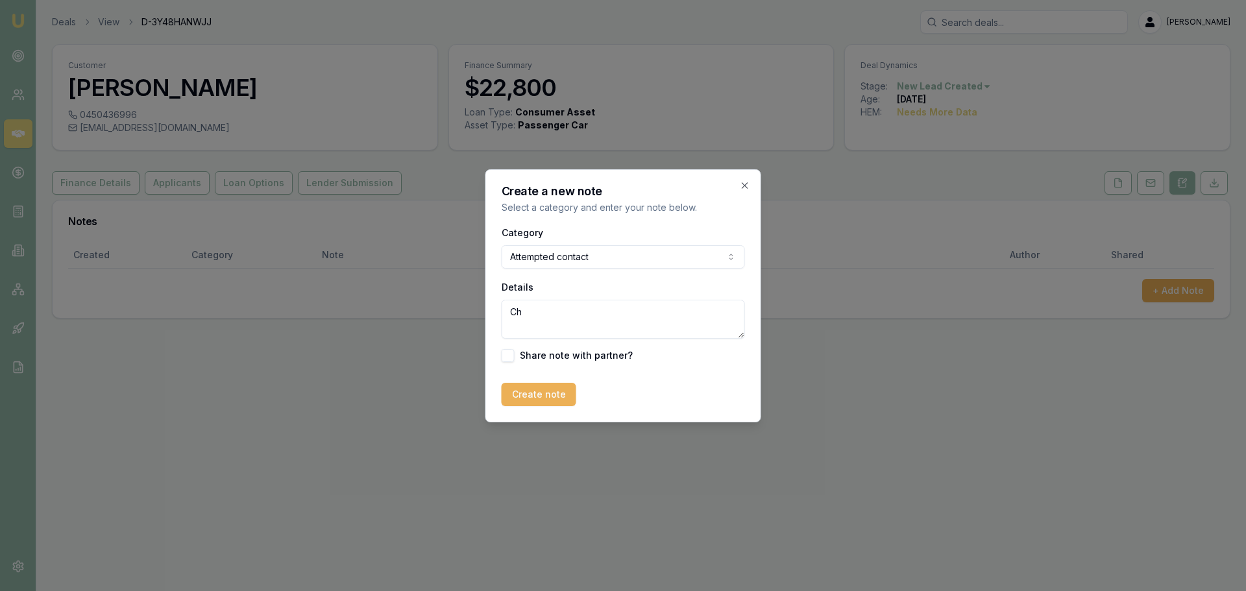
type textarea "C"
type textarea "Requested call back 4pm"
click at [533, 389] on button "Create note" at bounding box center [539, 394] width 75 height 23
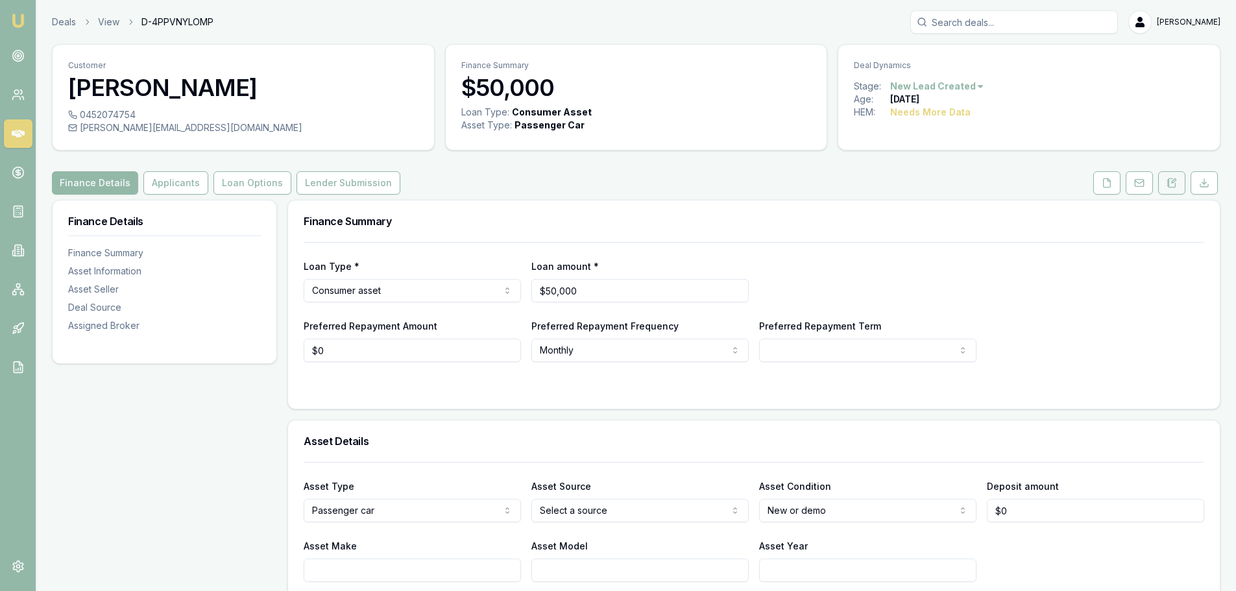
click at [1170, 184] on icon at bounding box center [1172, 183] width 10 height 10
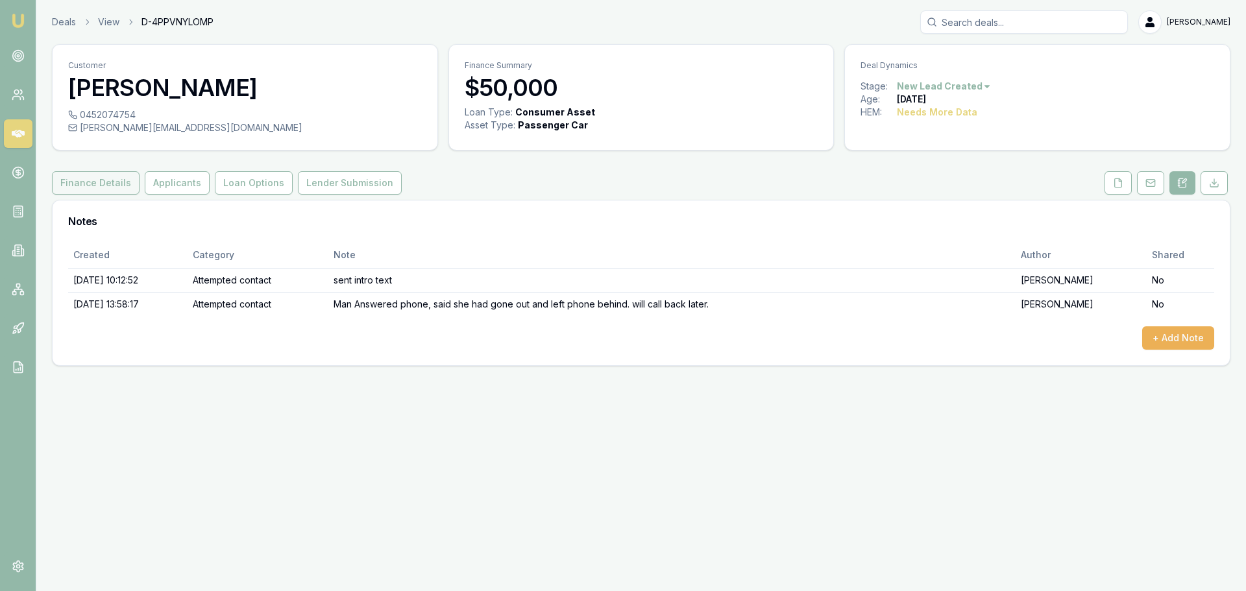
click at [113, 186] on button "Finance Details" at bounding box center [96, 182] width 88 height 23
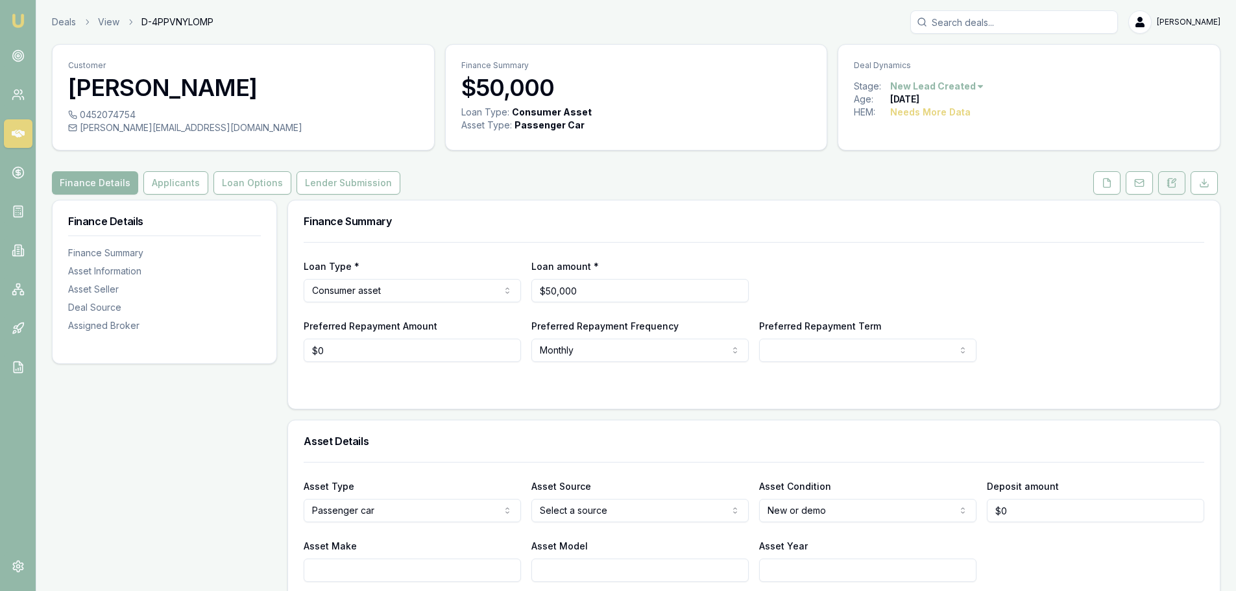
click at [1169, 184] on icon at bounding box center [1169, 184] width 2 height 0
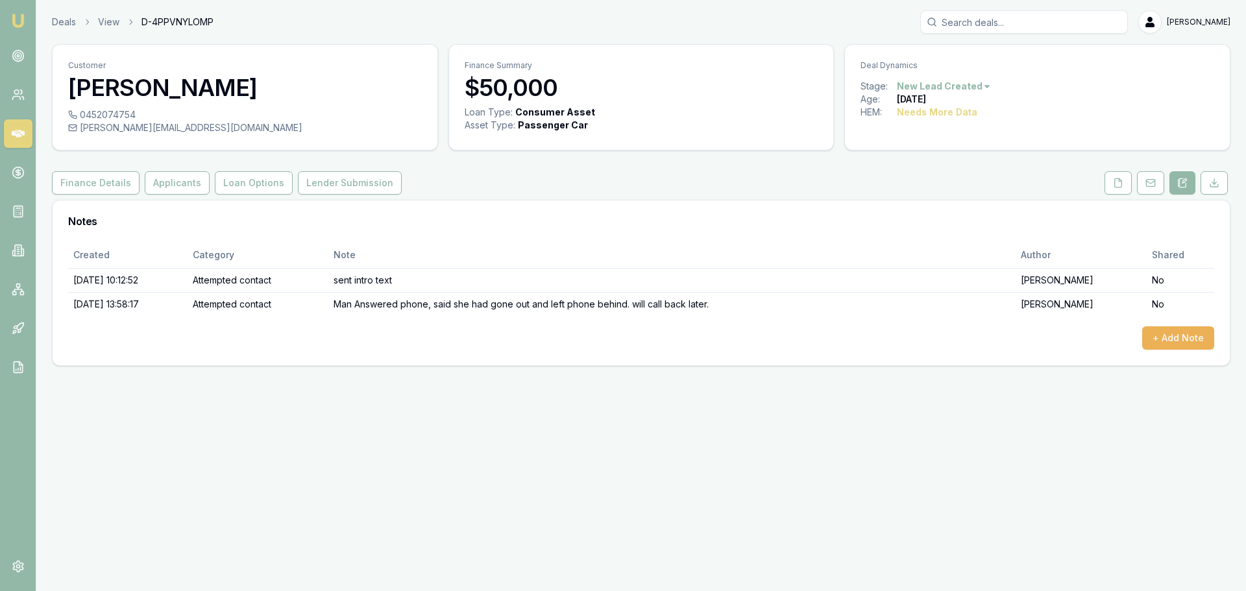
click at [1176, 323] on div "Created Category Note Author Shared [DATE] 10:12:52 Attempted contact sent intr…" at bounding box center [641, 296] width 1146 height 108
click at [1163, 342] on button "+ Add Note" at bounding box center [1178, 337] width 72 height 23
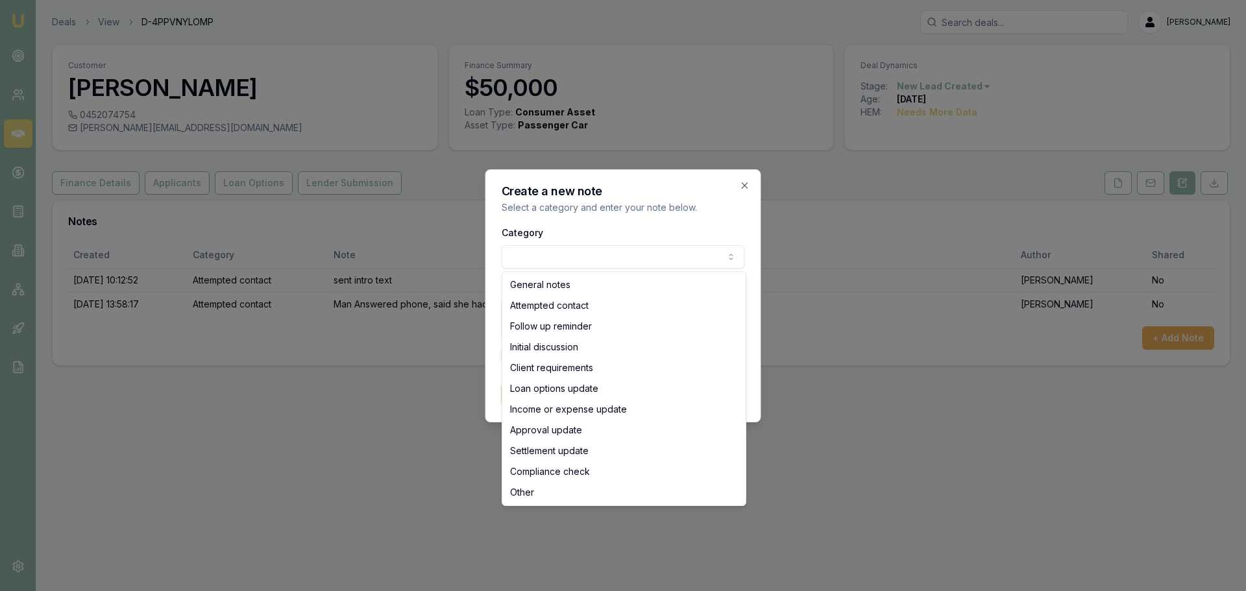
click at [619, 260] on body "Emu Broker Deals View D-4PPVNYLOMP [PERSON_NAME] Toggle Menu Customer [PERSON_N…" at bounding box center [623, 295] width 1246 height 591
select select "ATTEMPTED_CONTACT"
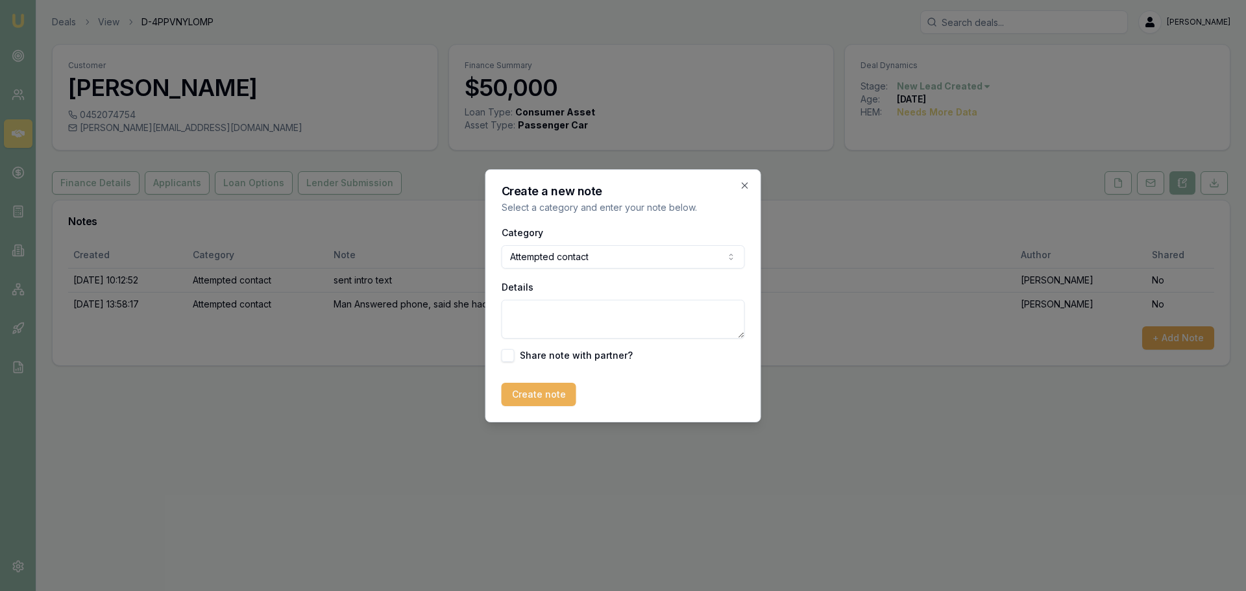
click at [586, 324] on textarea "Details" at bounding box center [623, 319] width 243 height 39
type textarea "went straight to VM (could have blocked me?) left VM and sent text"
click at [557, 389] on button "Create note" at bounding box center [539, 394] width 75 height 23
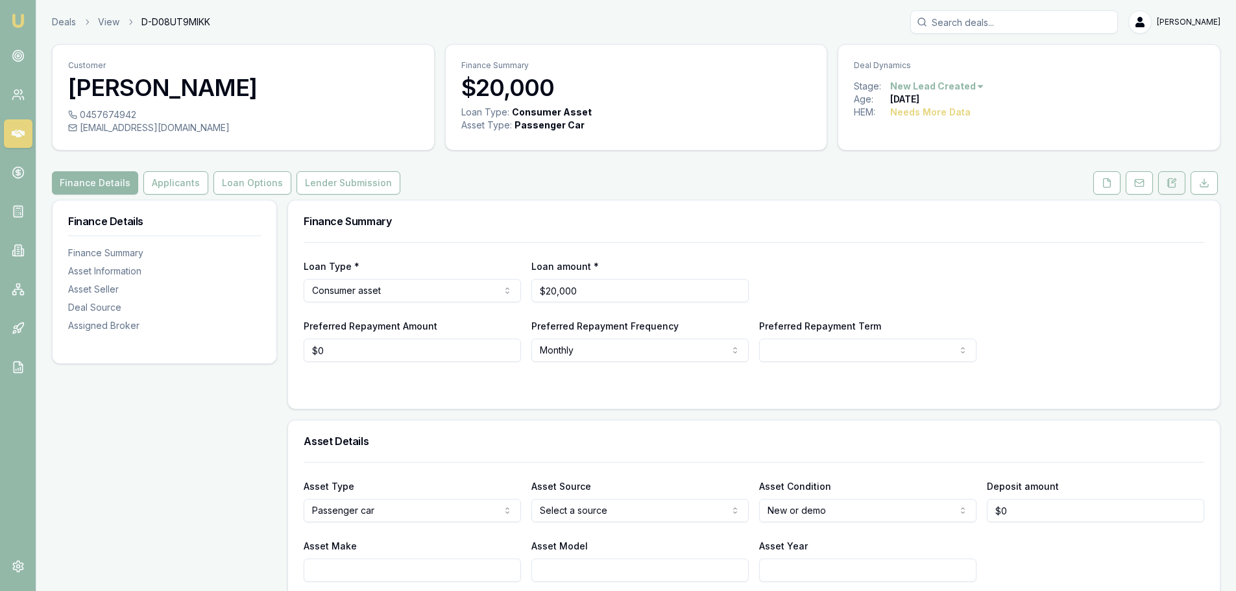
click at [1181, 177] on button at bounding box center [1171, 182] width 27 height 23
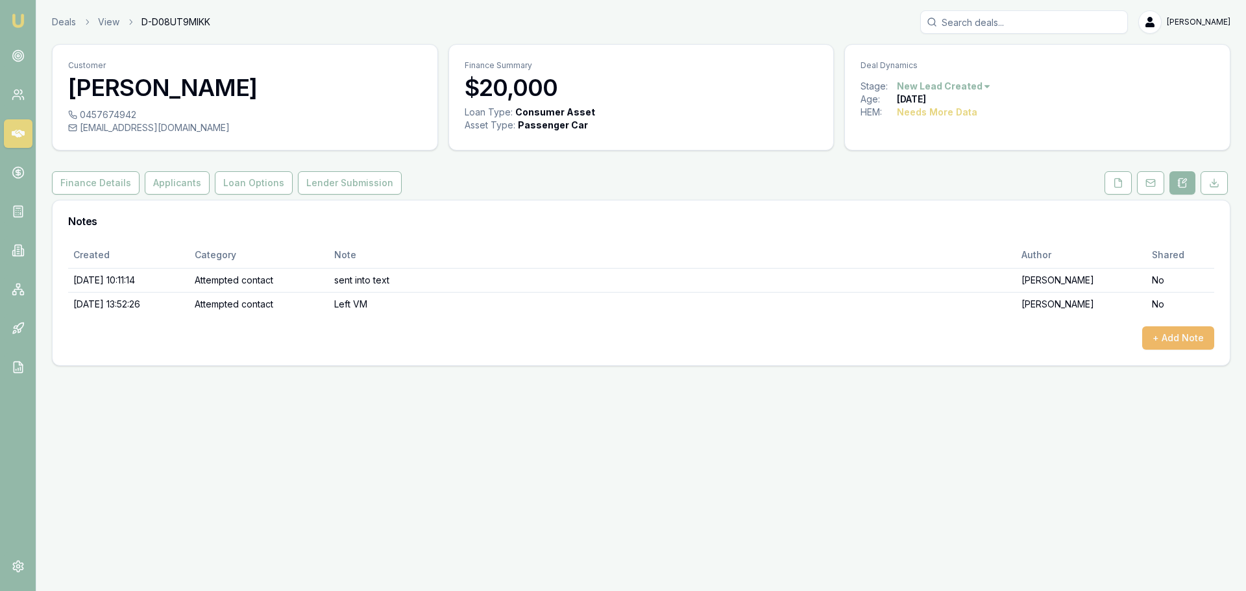
click at [1185, 341] on button "+ Add Note" at bounding box center [1178, 337] width 72 height 23
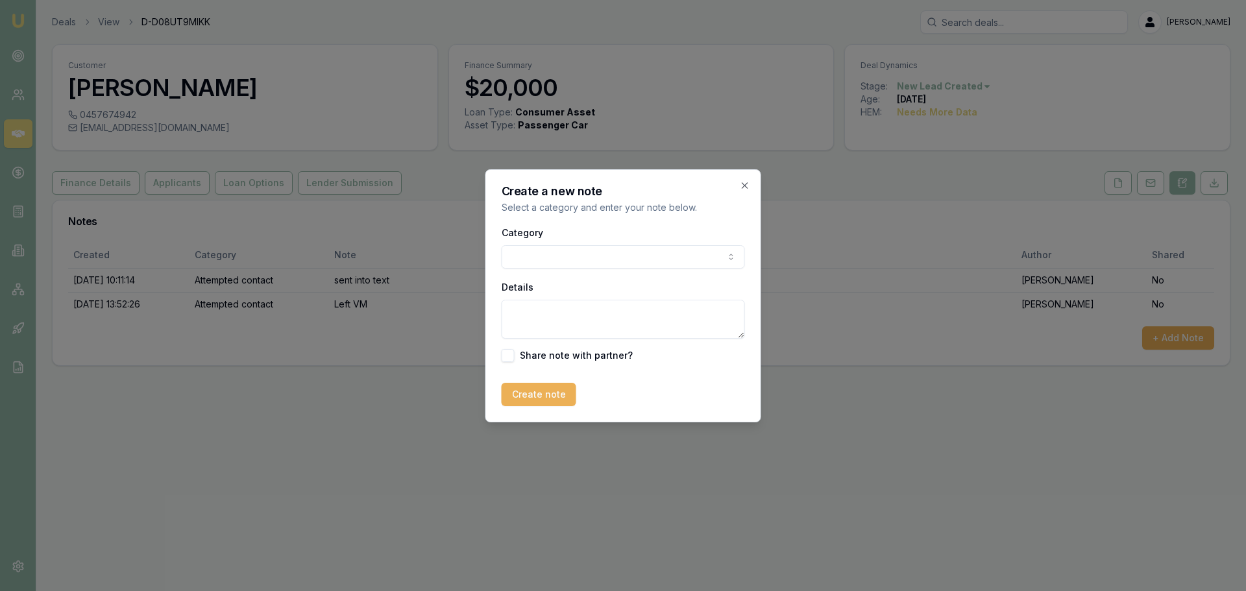
click at [564, 252] on body "Emu Broker Deals View D-D08UT9MIKK Erin Shield Toggle Menu Customer Amanda Phil…" at bounding box center [623, 295] width 1246 height 591
click at [563, 306] on textarea "Details" at bounding box center [623, 319] width 243 height 39
click at [555, 259] on body "Emu Broker Deals View D-D08UT9MIKK Erin Shield Toggle Menu Customer Amanda Phil…" at bounding box center [623, 295] width 1246 height 591
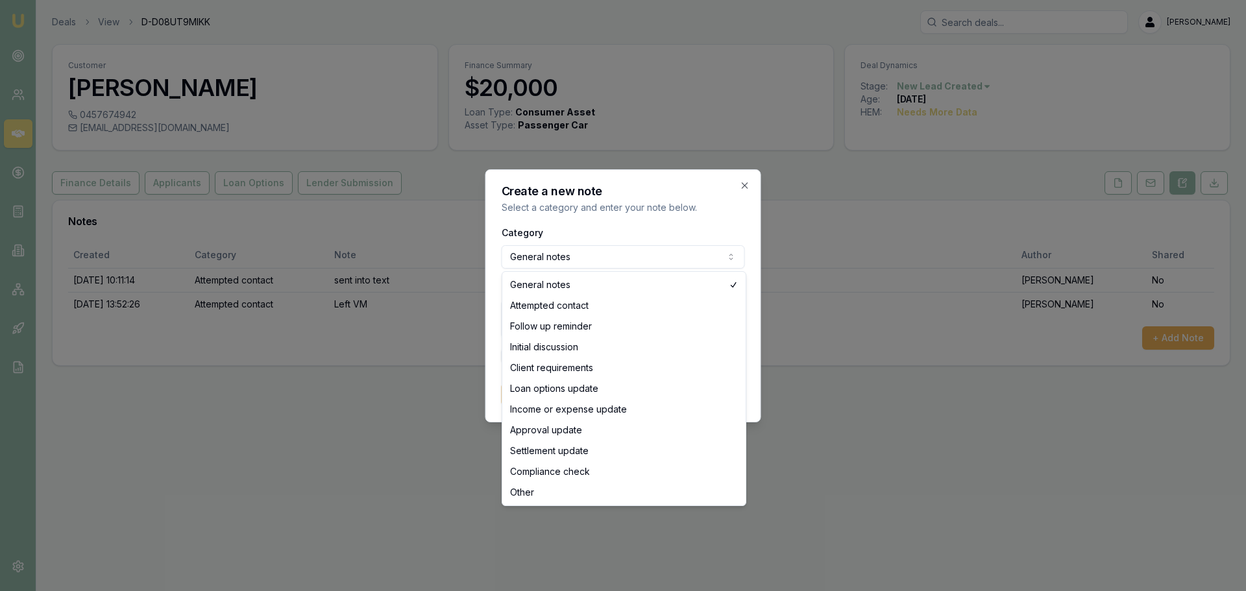
select select "ATTEMPTED_CONTACT"
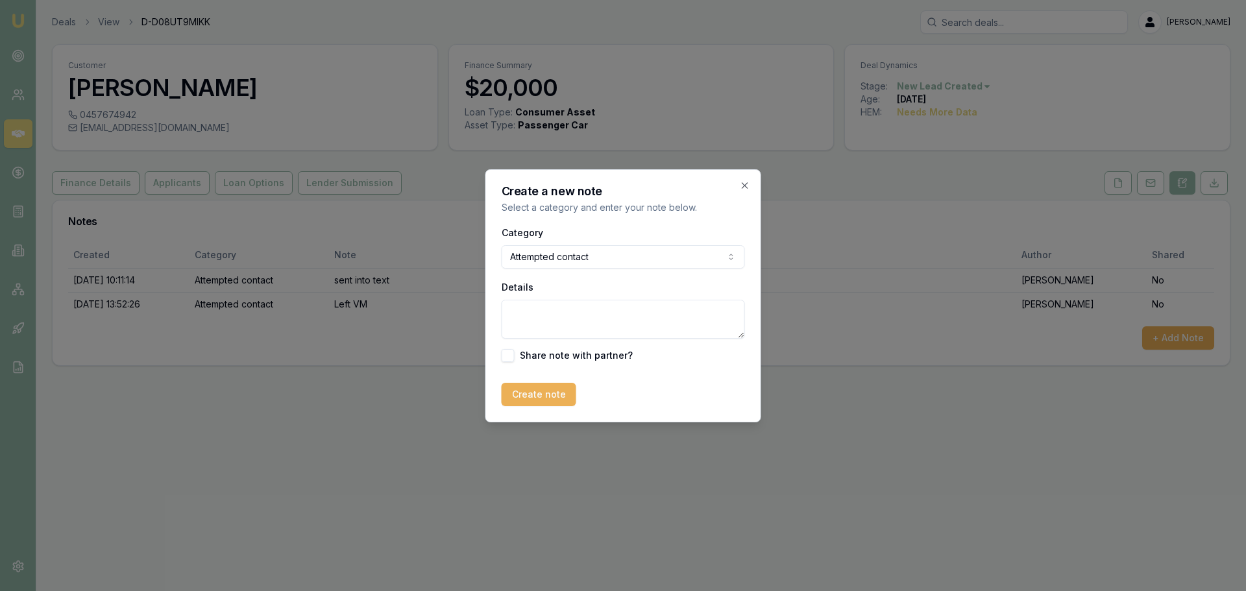
click at [559, 343] on div "Category Attempted contact General notes Attempted contact Follow up reminder I…" at bounding box center [623, 294] width 243 height 138
click at [560, 328] on textarea "Details" at bounding box center [623, 319] width 243 height 39
type textarea "left VM and sent text"
drag, startPoint x: 541, startPoint y: 402, endPoint x: 546, endPoint y: 397, distance: 7.8
click at [543, 401] on button "Create note" at bounding box center [539, 394] width 75 height 23
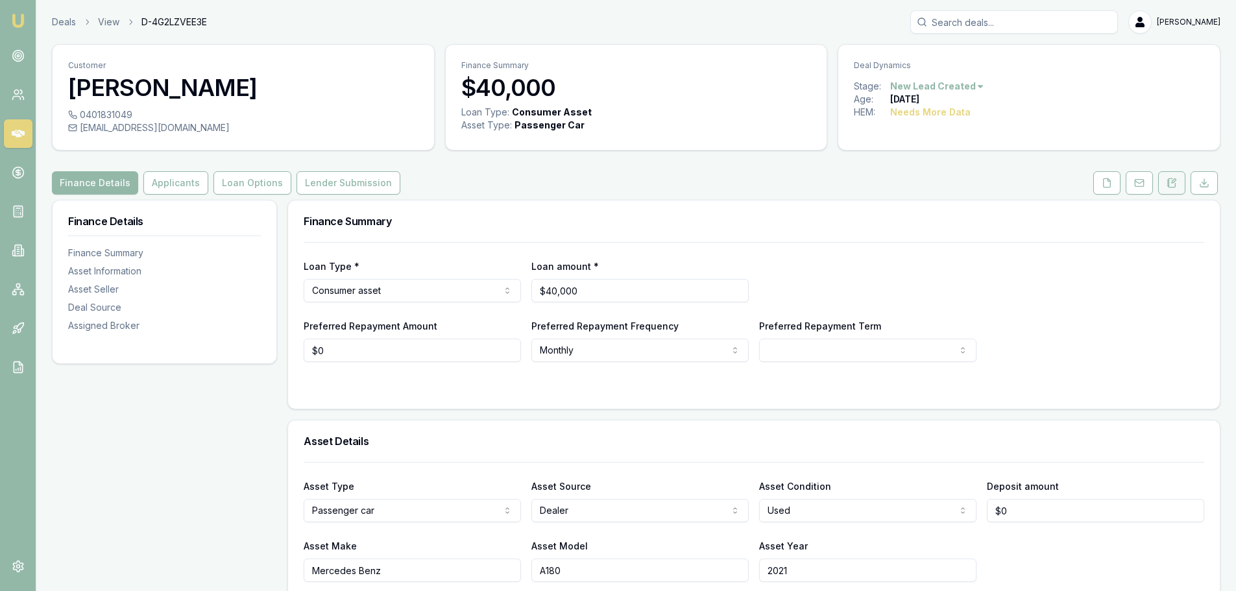
click at [1172, 192] on button at bounding box center [1171, 182] width 27 height 23
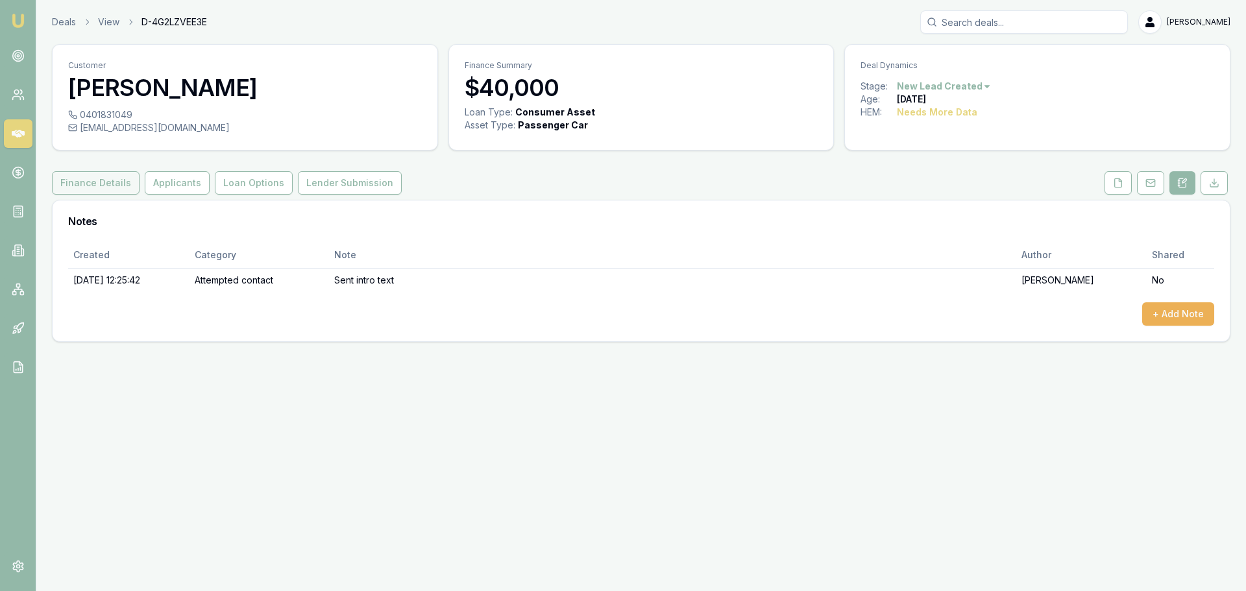
click at [116, 189] on button "Finance Details" at bounding box center [96, 182] width 88 height 23
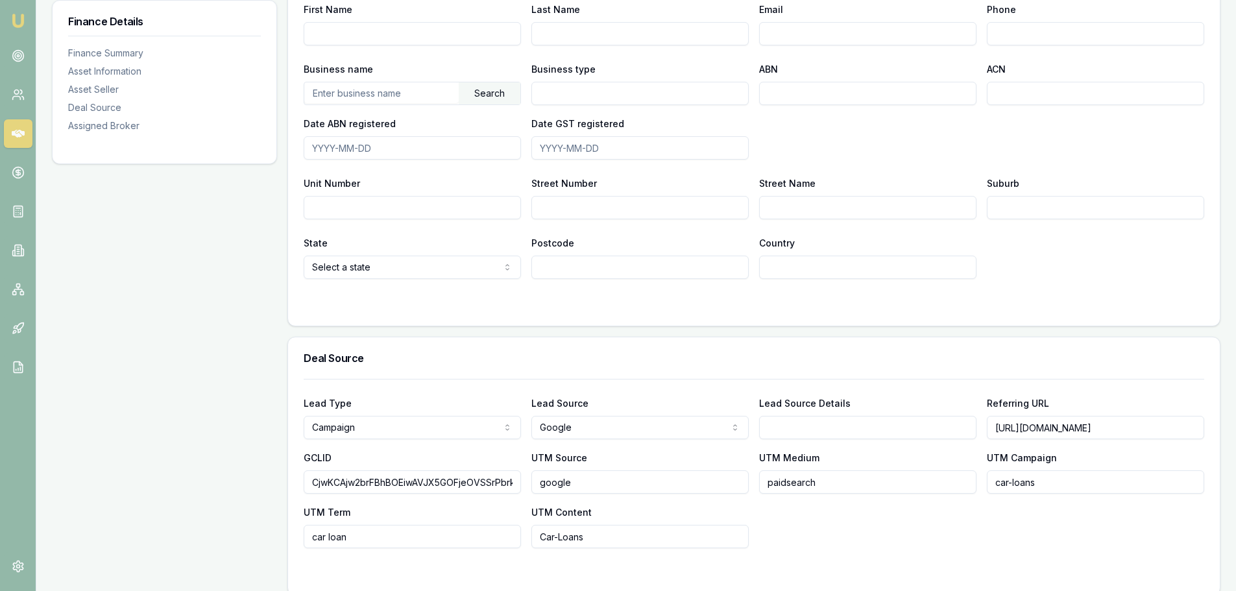
scroll to position [961, 0]
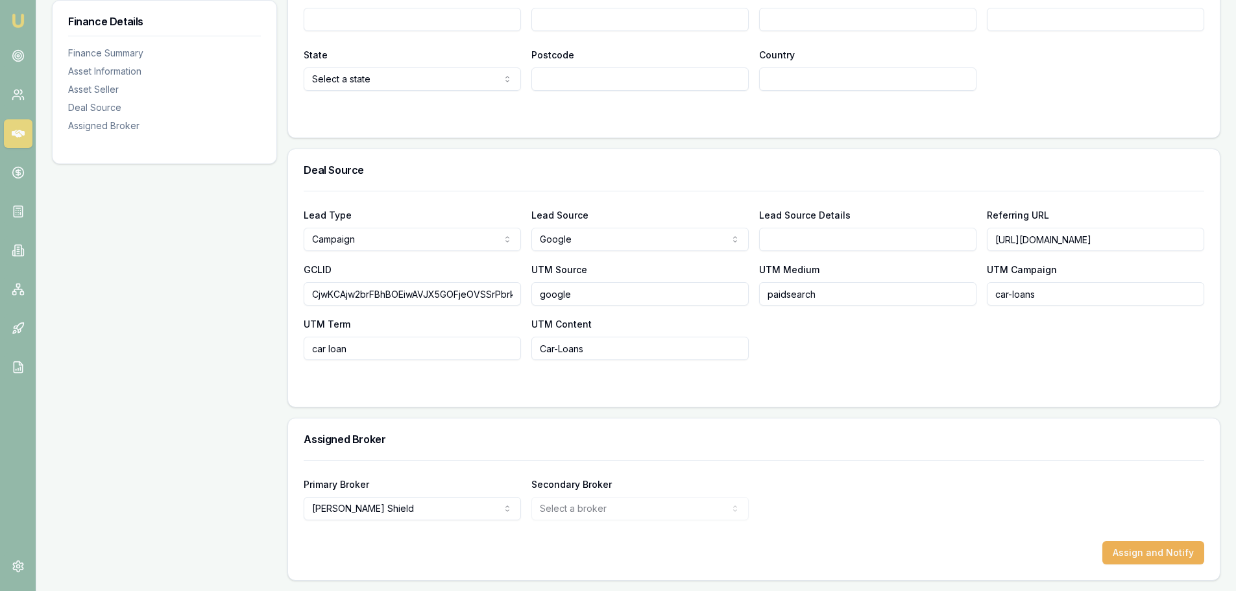
click at [723, 169] on h3 "Deal Source" at bounding box center [754, 170] width 901 height 10
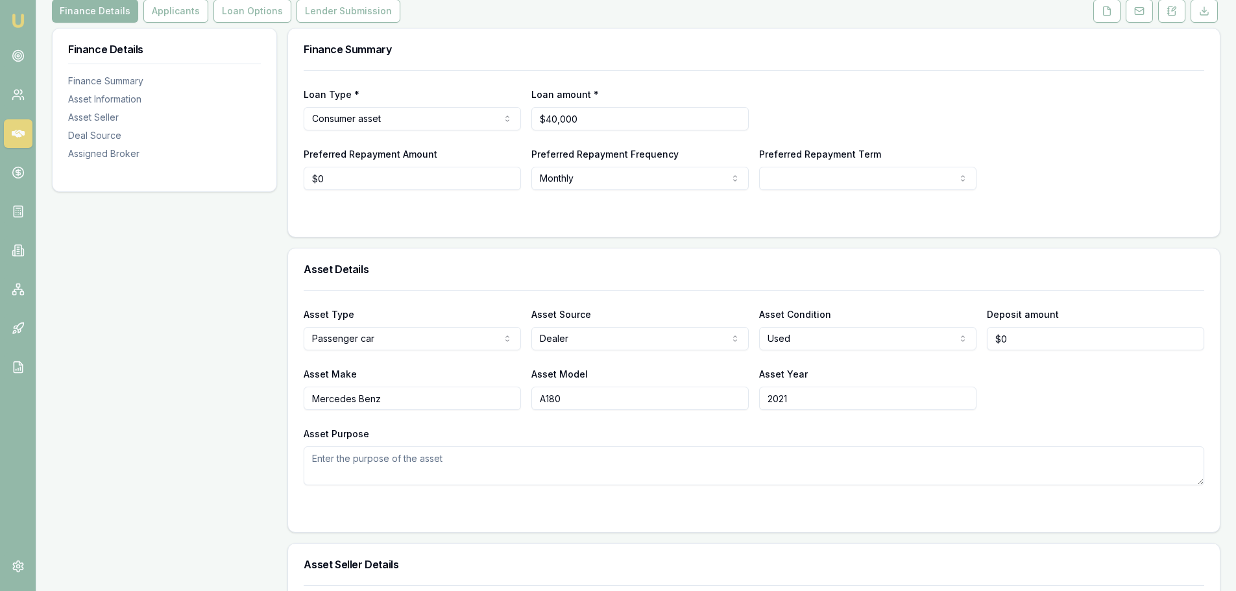
scroll to position [0, 0]
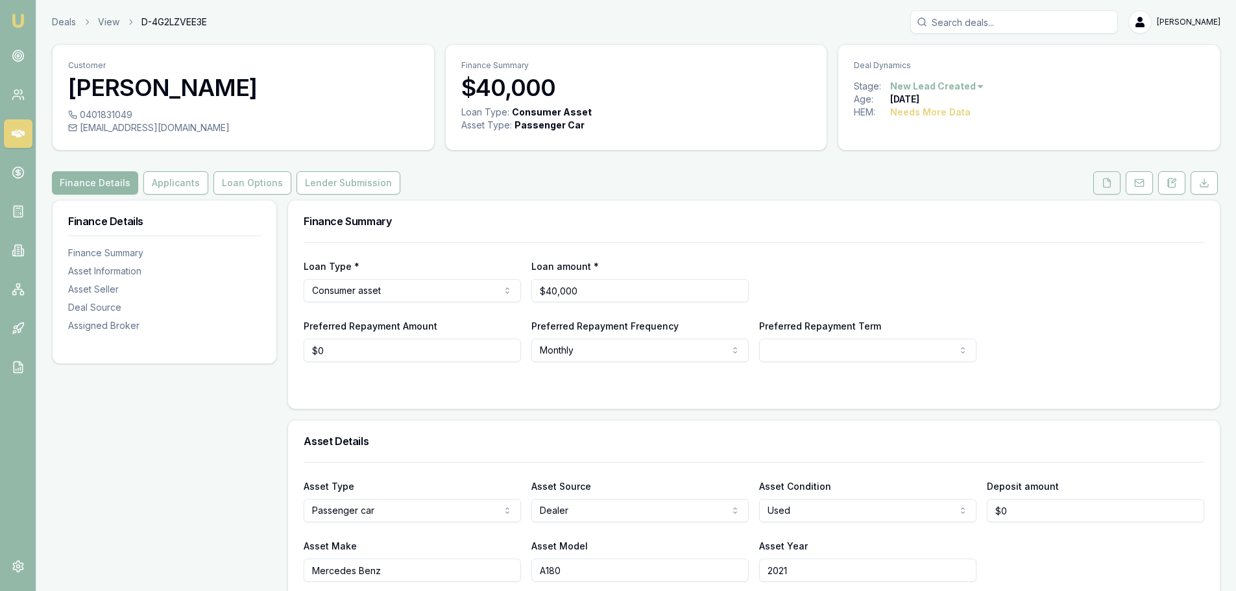
click at [1103, 174] on button at bounding box center [1107, 182] width 27 height 23
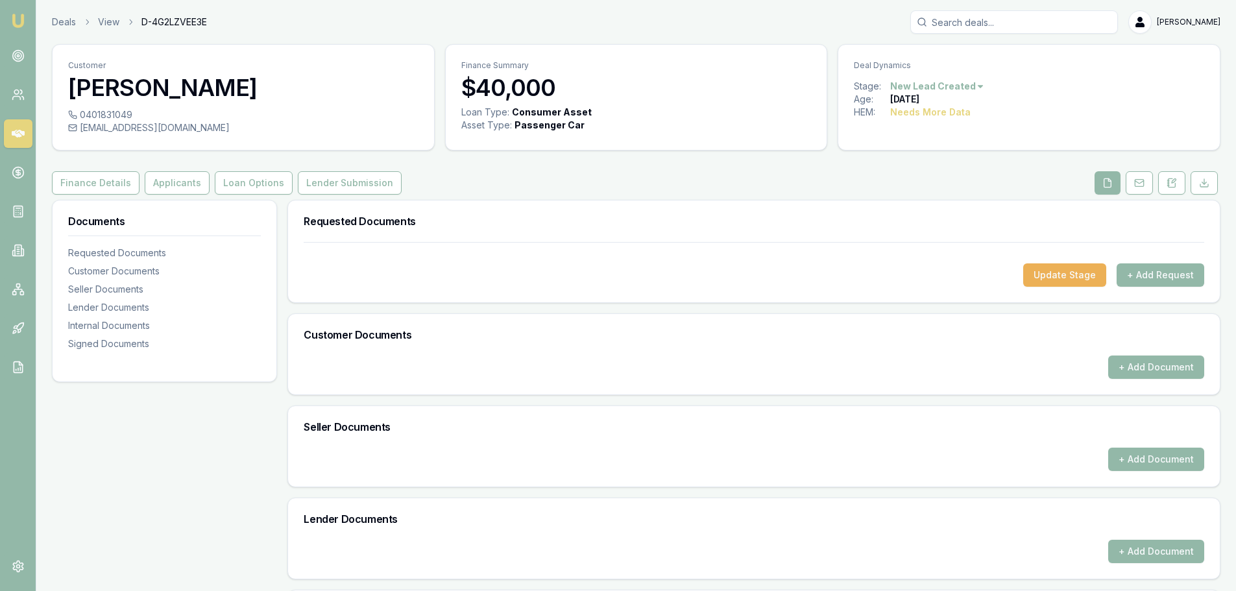
click at [931, 164] on div "Customer Tadiwa Makwara 0401831049 [EMAIL_ADDRESS][DOMAIN_NAME] Finance Summary…" at bounding box center [636, 404] width 1169 height 720
click at [110, 191] on button "Finance Details" at bounding box center [96, 182] width 88 height 23
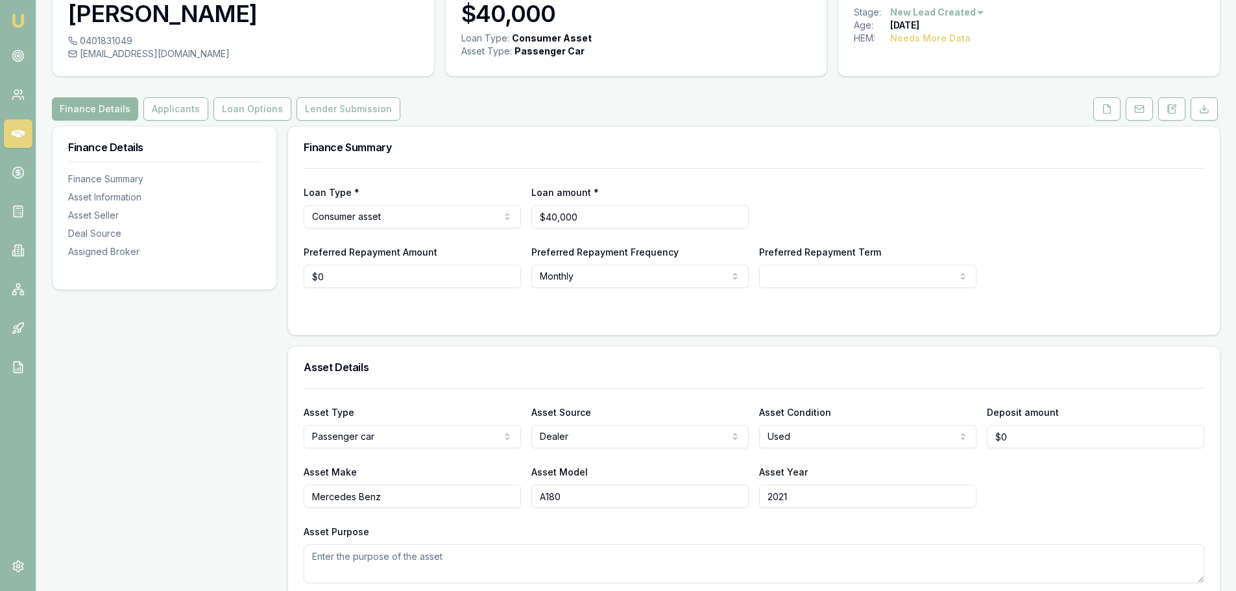
scroll to position [65, 0]
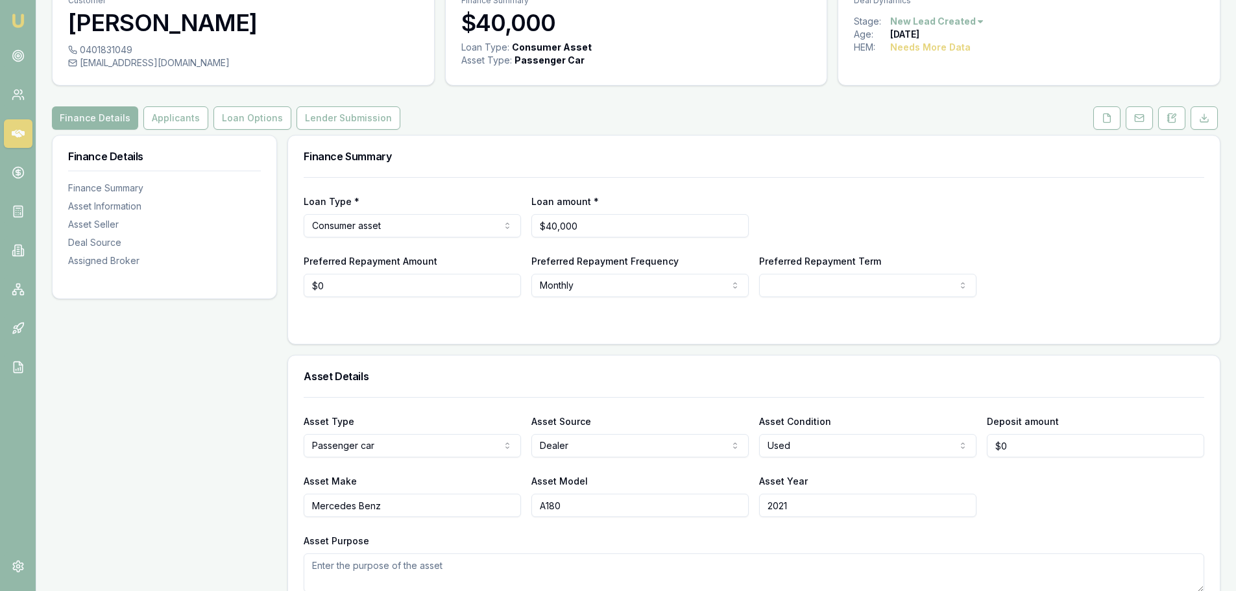
click at [1010, 172] on div "Finance Summary" at bounding box center [754, 157] width 932 height 42
click at [182, 119] on button "Applicants" at bounding box center [175, 117] width 65 height 23
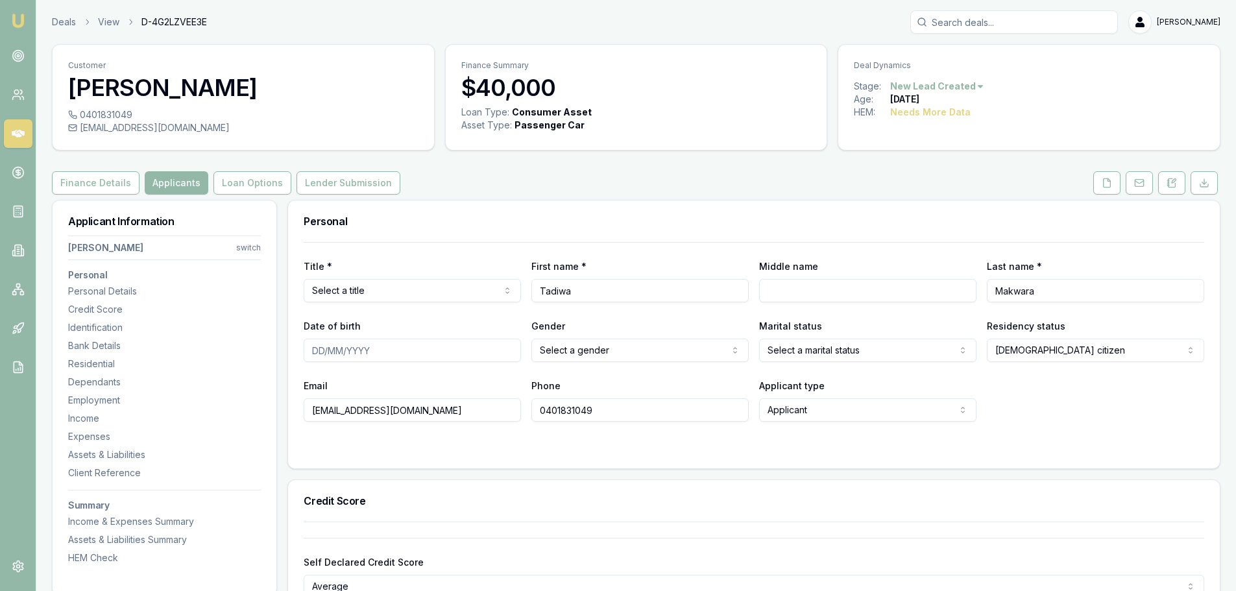
click at [741, 178] on div "Finance Details Applicants Loan Options Lender Submission" at bounding box center [636, 182] width 1169 height 23
click at [114, 188] on button "Finance Details" at bounding box center [96, 182] width 88 height 23
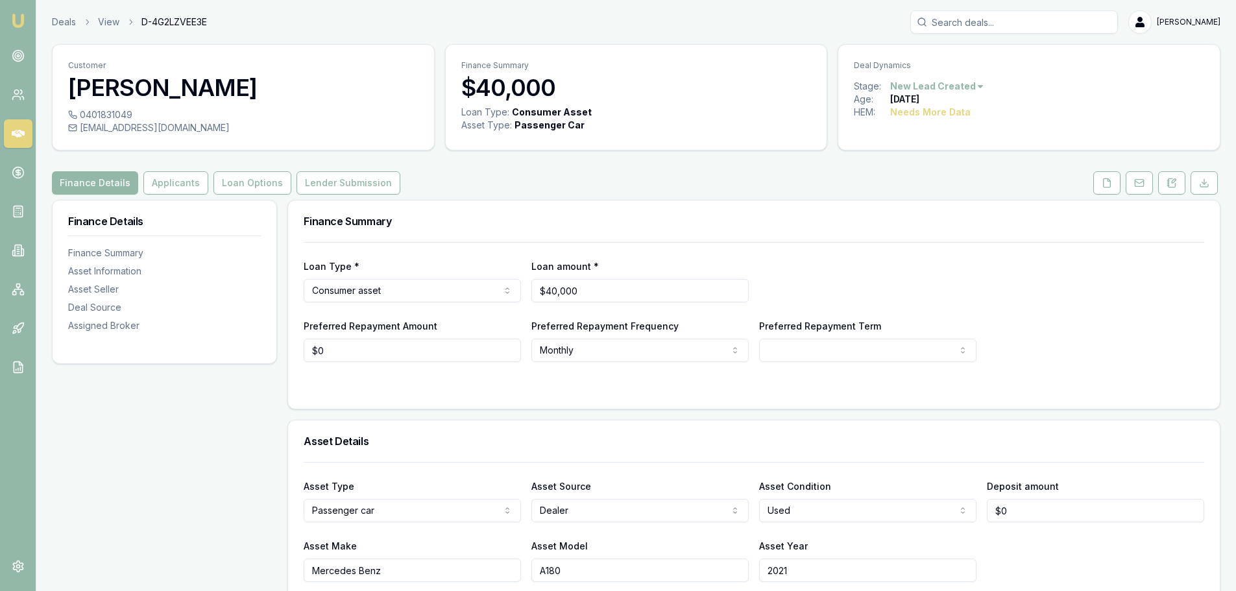
click at [789, 175] on div "Finance Details Applicants Loan Options Lender Submission" at bounding box center [636, 182] width 1169 height 23
click at [162, 186] on button "Applicants" at bounding box center [175, 182] width 65 height 23
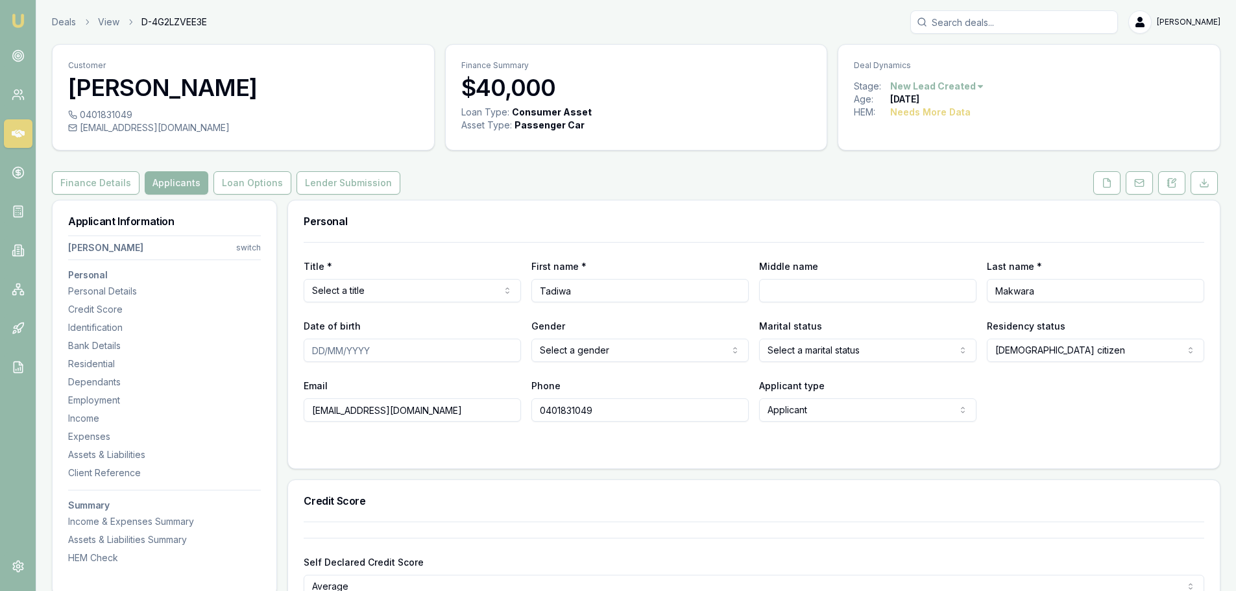
click at [737, 181] on div "Finance Details Applicants Loan Options Lender Submission" at bounding box center [636, 182] width 1169 height 23
click at [1106, 184] on icon at bounding box center [1107, 183] width 10 height 10
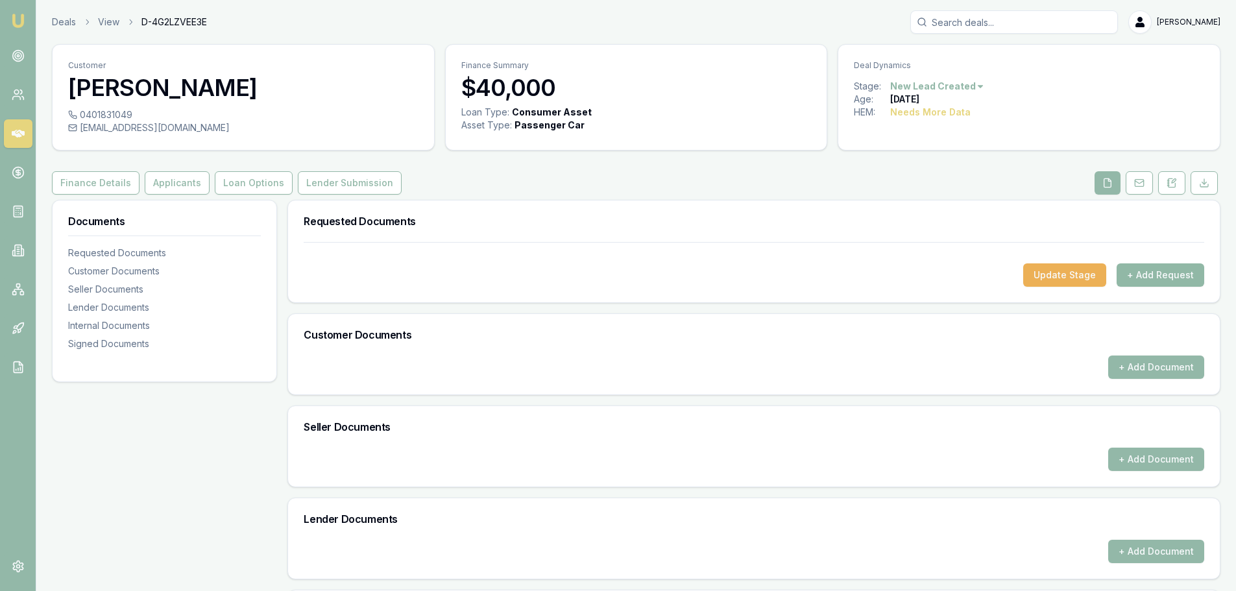
click at [1187, 270] on button "+ Add Request" at bounding box center [1161, 274] width 88 height 23
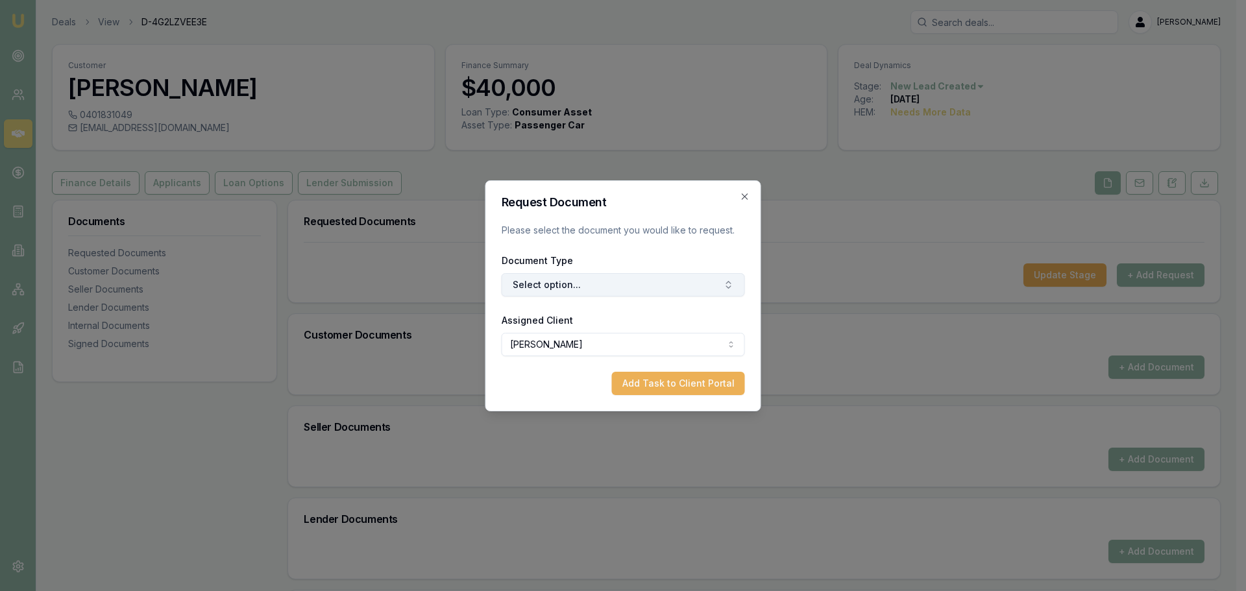
click at [572, 284] on button "Select option..." at bounding box center [623, 284] width 243 height 23
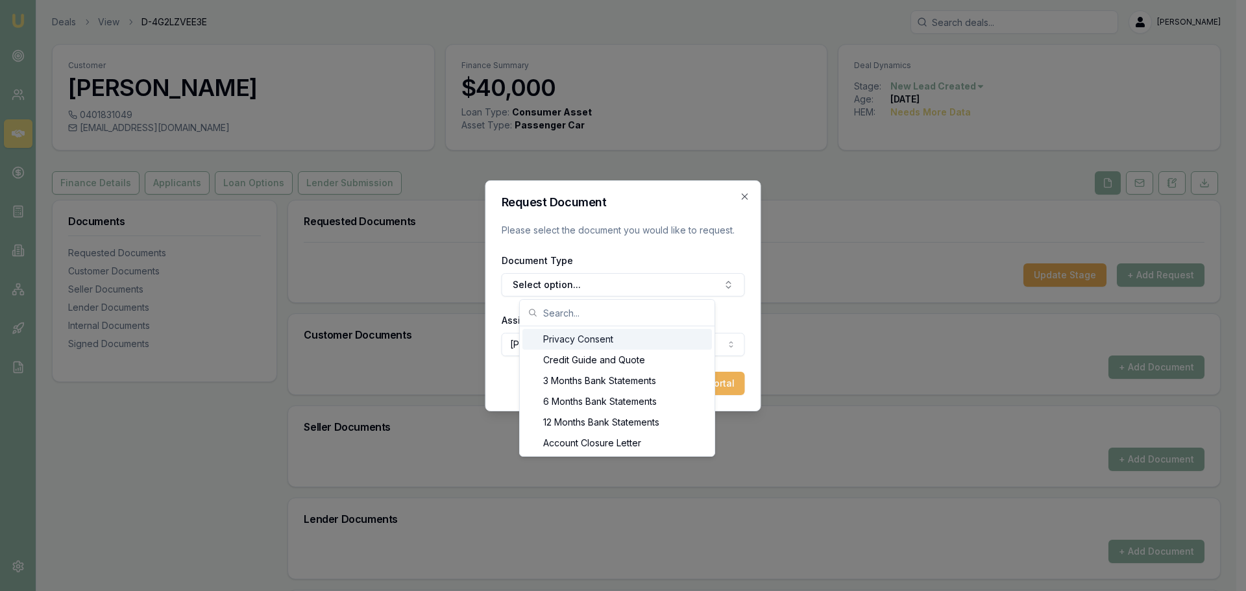
click at [581, 339] on div "Privacy Consent" at bounding box center [617, 339] width 190 height 21
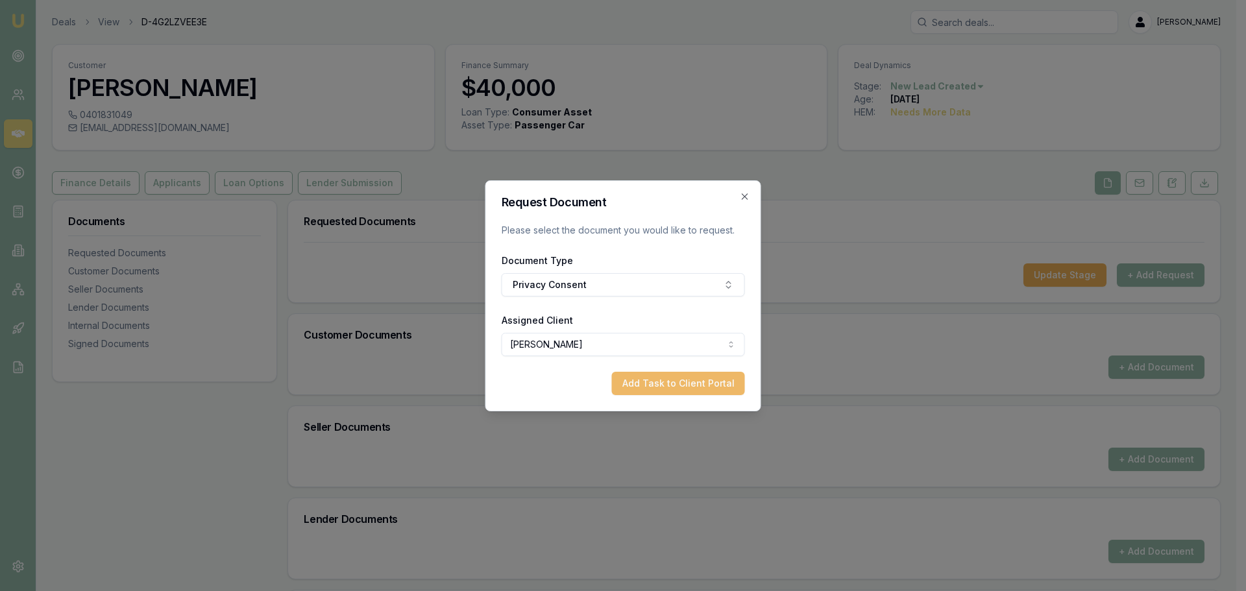
click at [651, 381] on button "Add Task to Client Portal" at bounding box center [678, 383] width 133 height 23
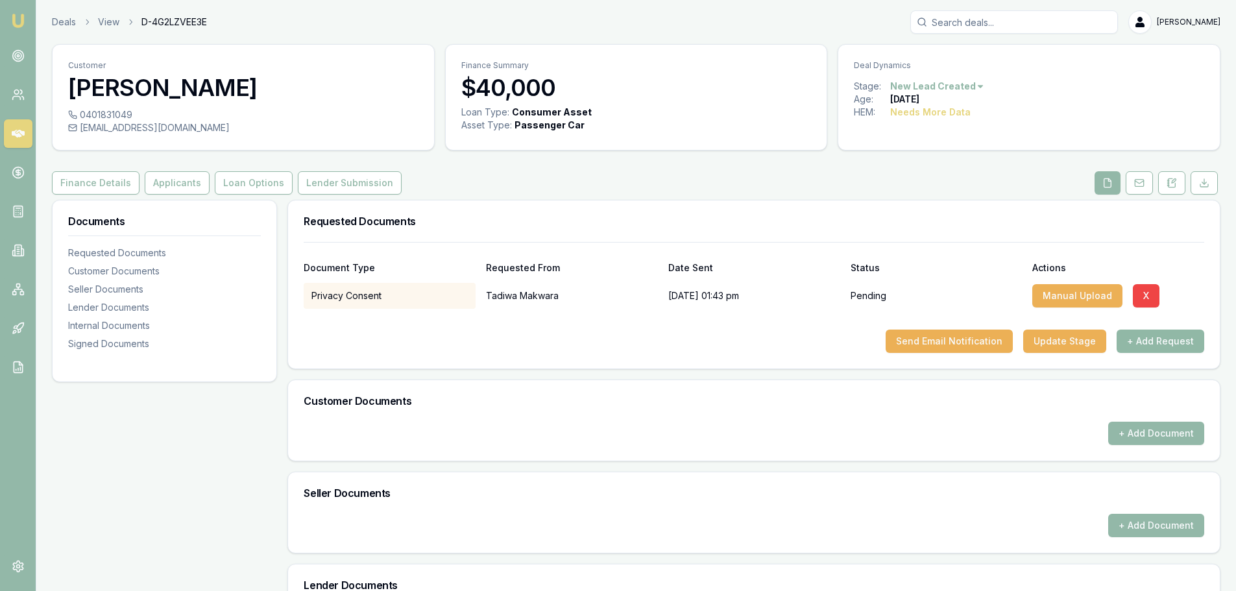
click at [1167, 343] on button "+ Add Request" at bounding box center [1161, 341] width 88 height 23
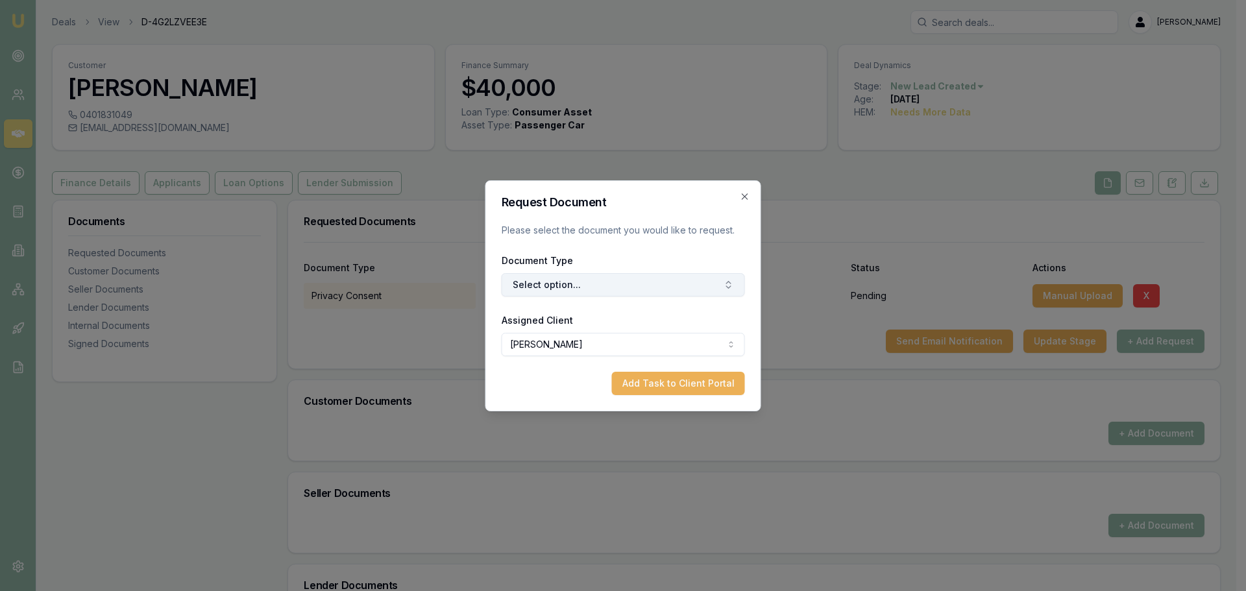
click at [617, 278] on button "Select option..." at bounding box center [623, 284] width 243 height 23
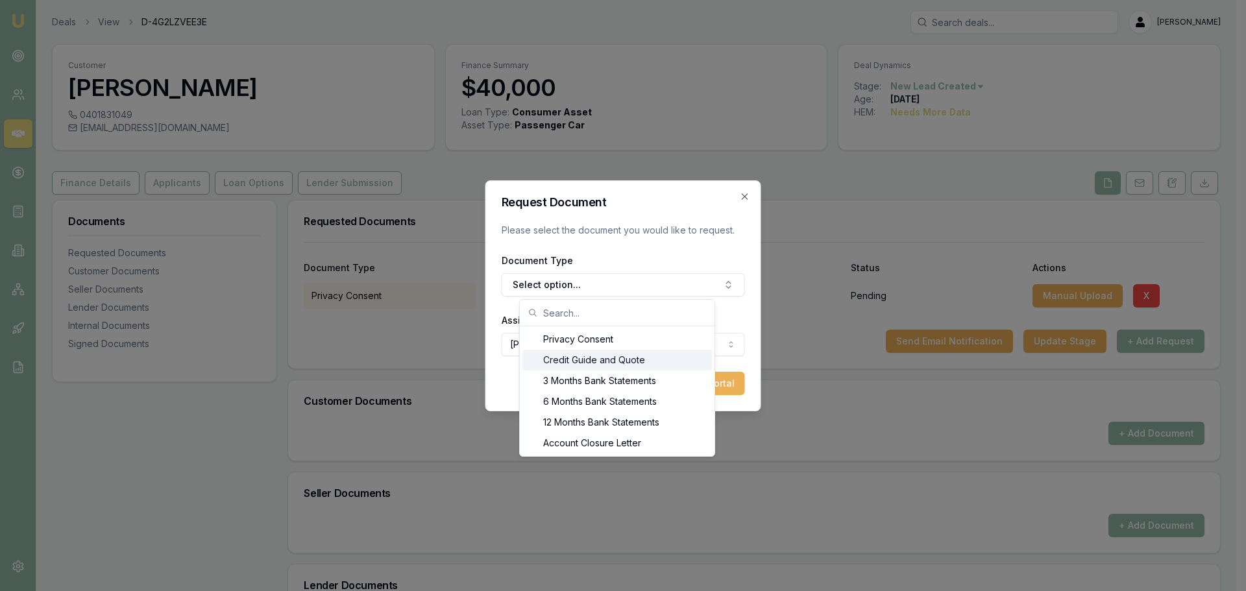
click at [600, 352] on div "Credit Guide and Quote" at bounding box center [617, 360] width 190 height 21
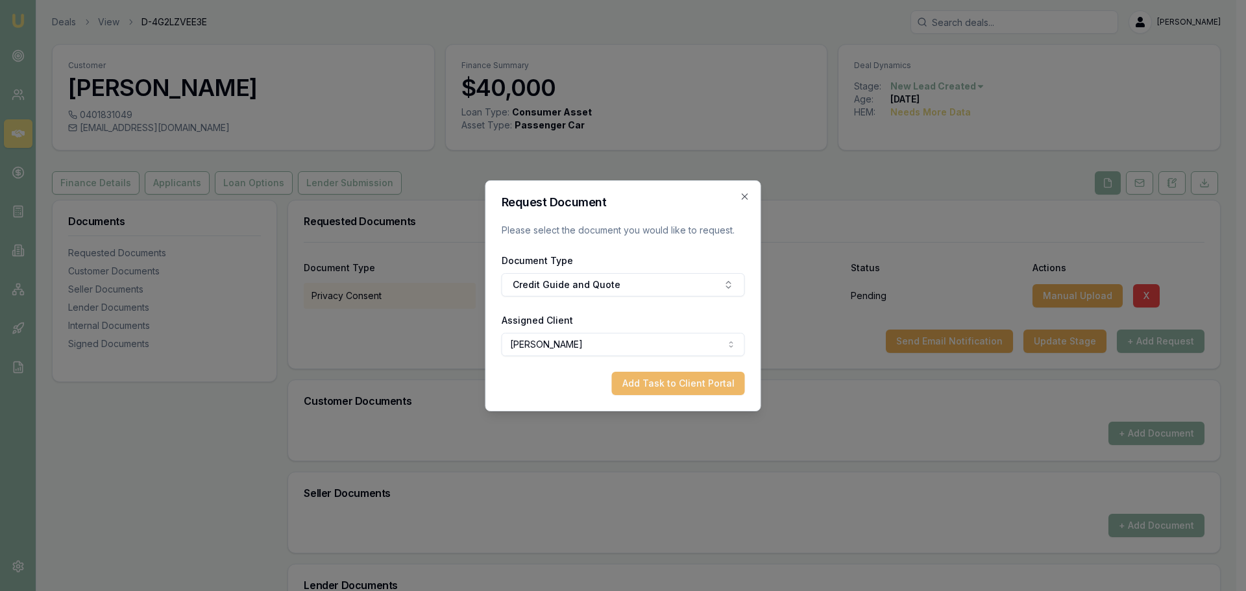
click at [705, 377] on button "Add Task to Client Portal" at bounding box center [678, 383] width 133 height 23
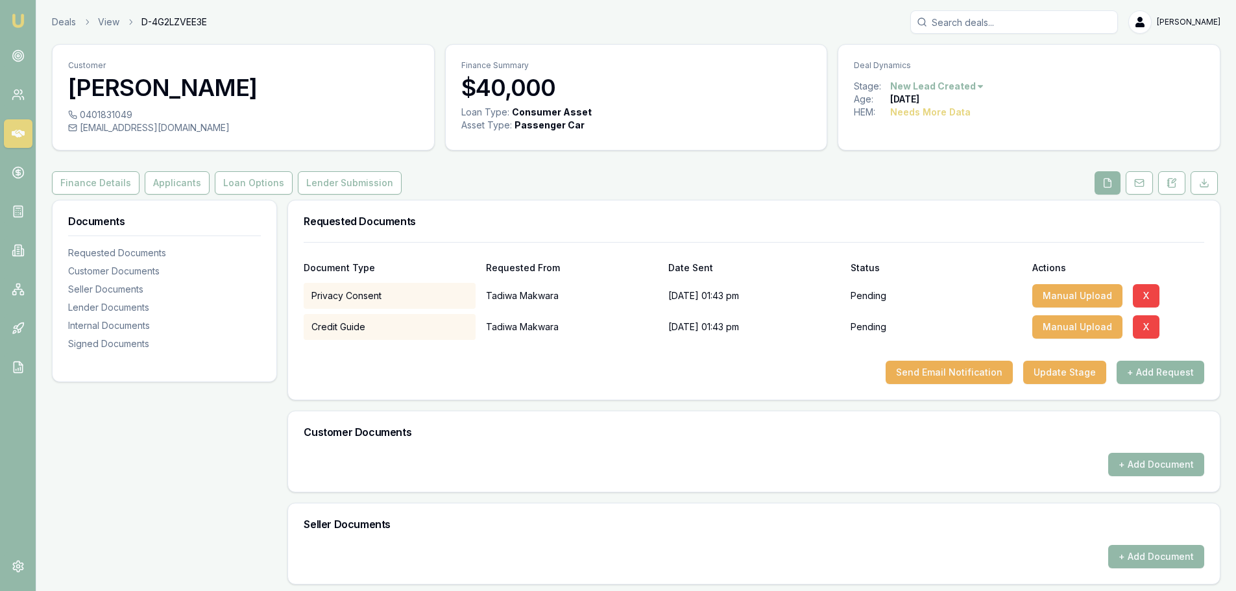
click at [1166, 373] on button "+ Add Request" at bounding box center [1161, 372] width 88 height 23
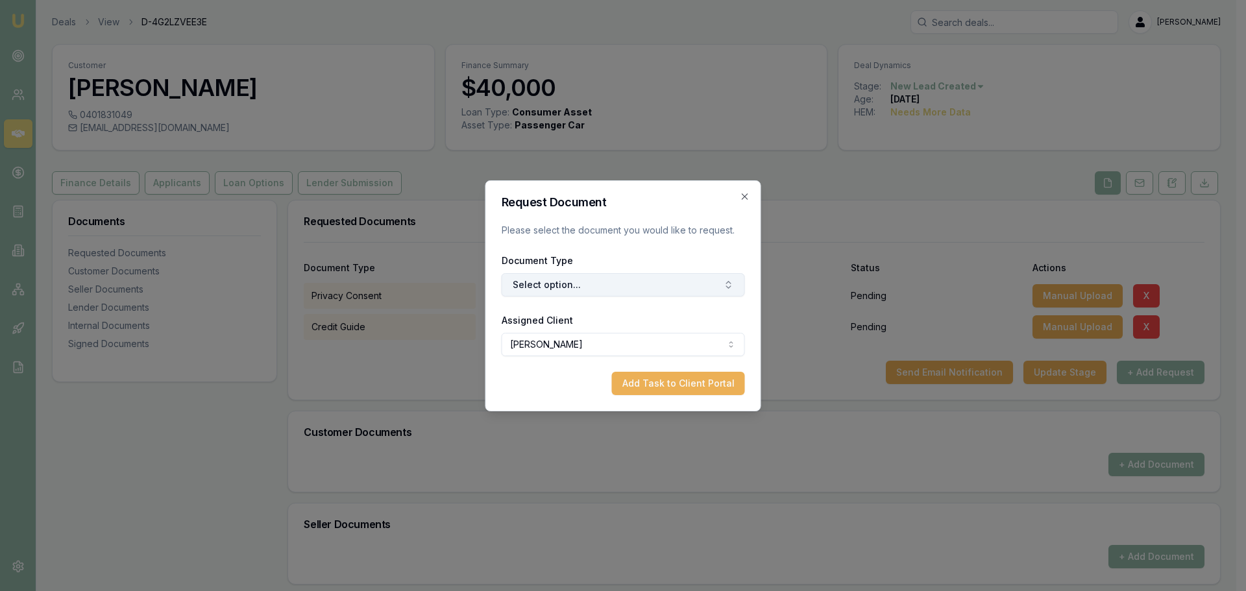
click at [556, 284] on button "Select option..." at bounding box center [623, 284] width 243 height 23
type input "k"
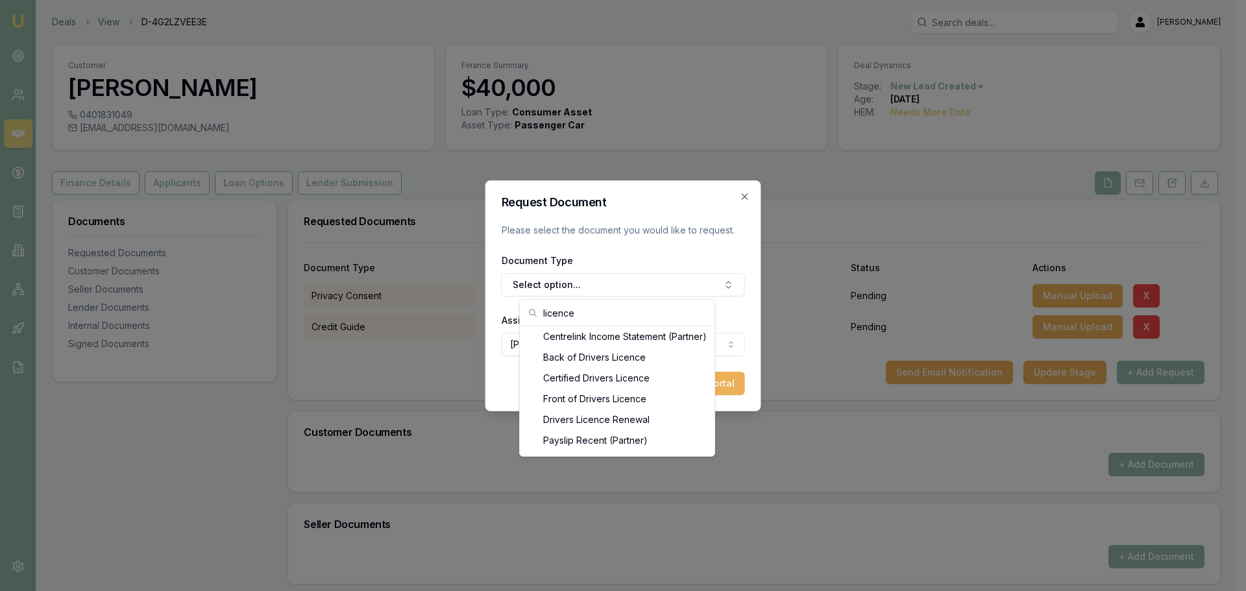
scroll to position [21, 0]
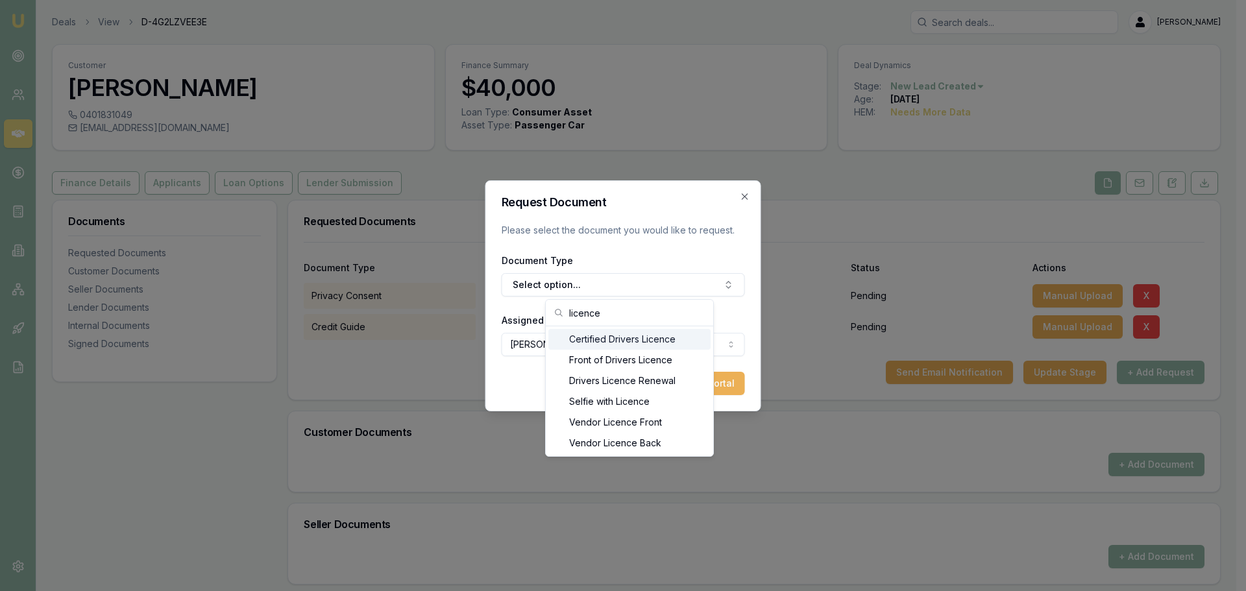
type input "licence"
click at [613, 349] on div "Certified Drivers Licence" at bounding box center [629, 339] width 162 height 21
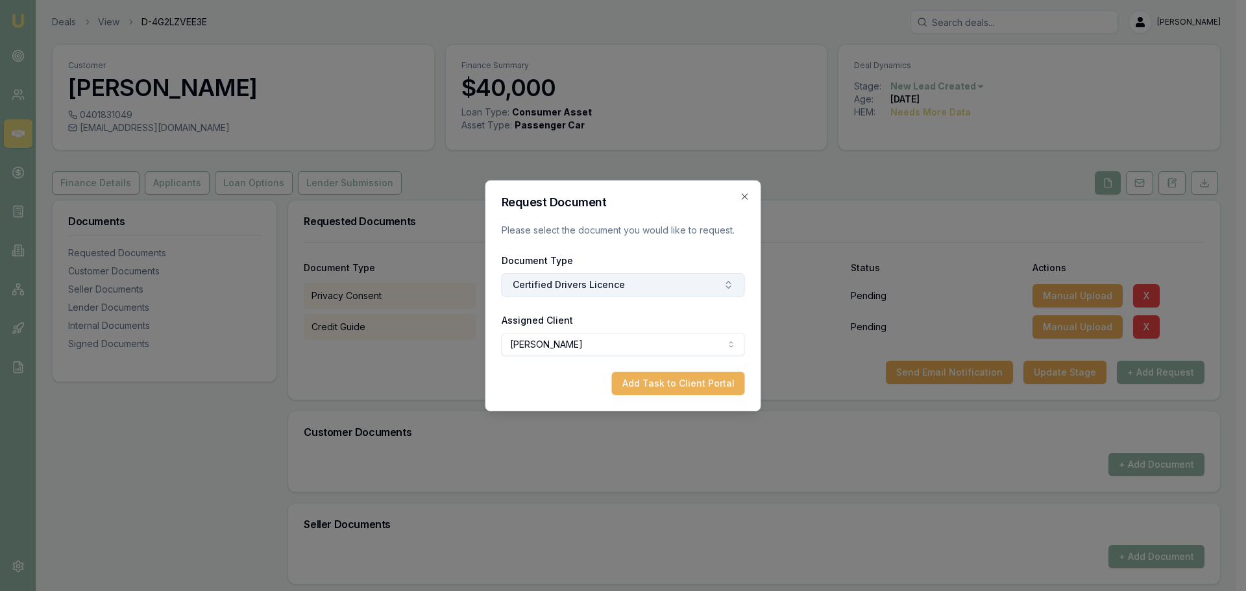
click at [652, 295] on button "Certified Drivers Licence" at bounding box center [623, 284] width 243 height 23
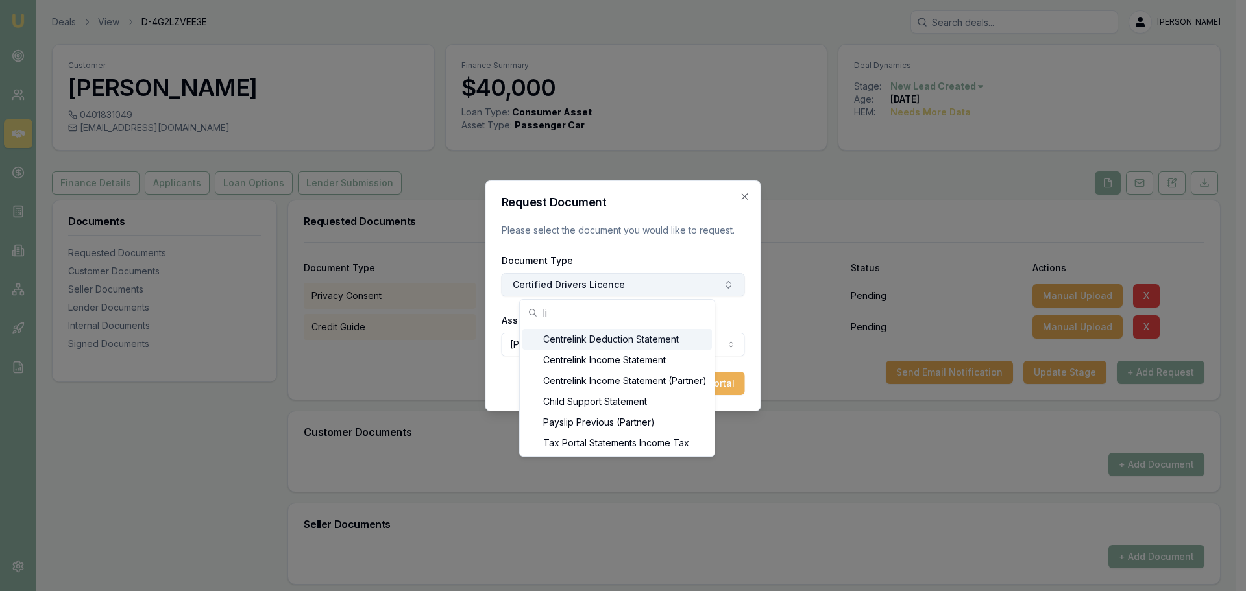
type input "l"
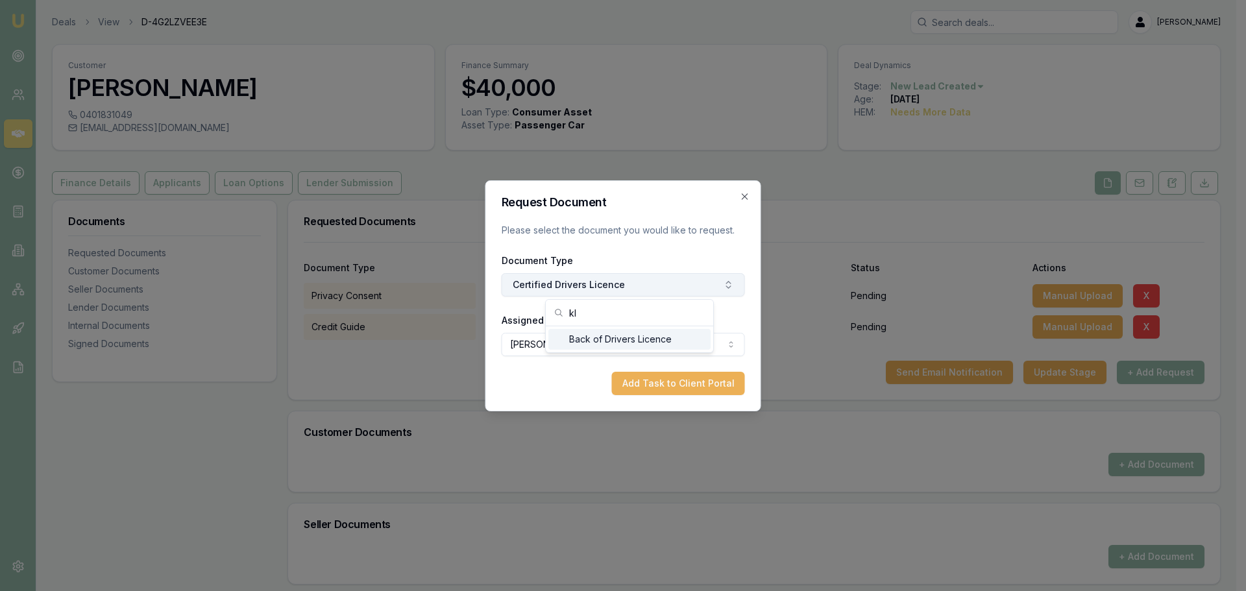
type input "k"
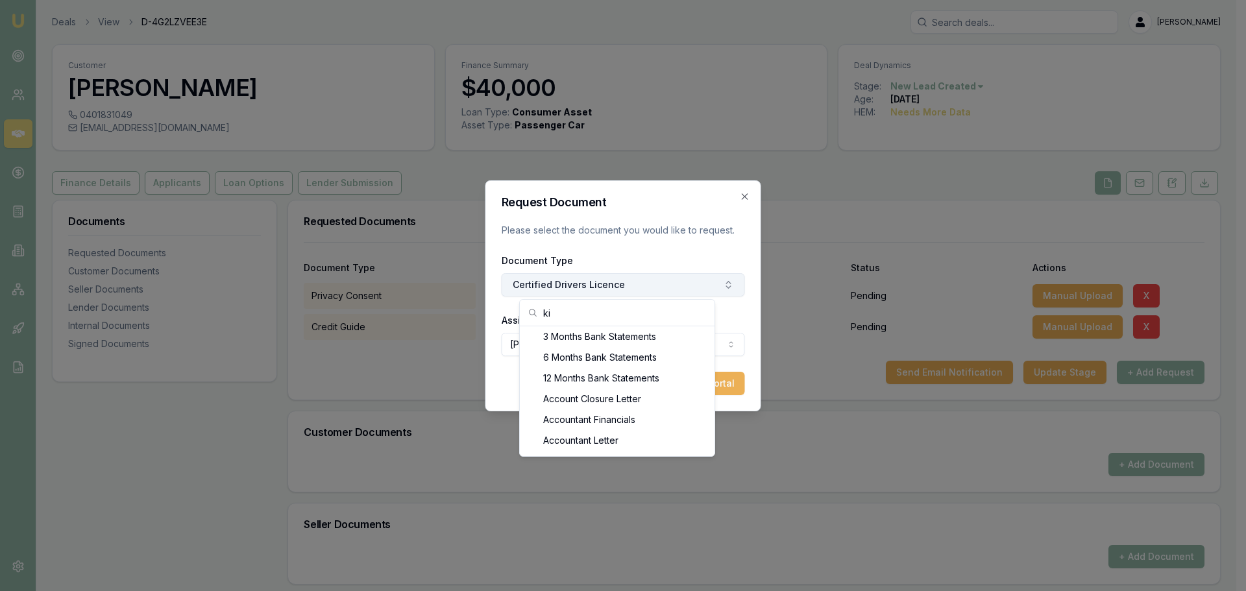
scroll to position [0, 0]
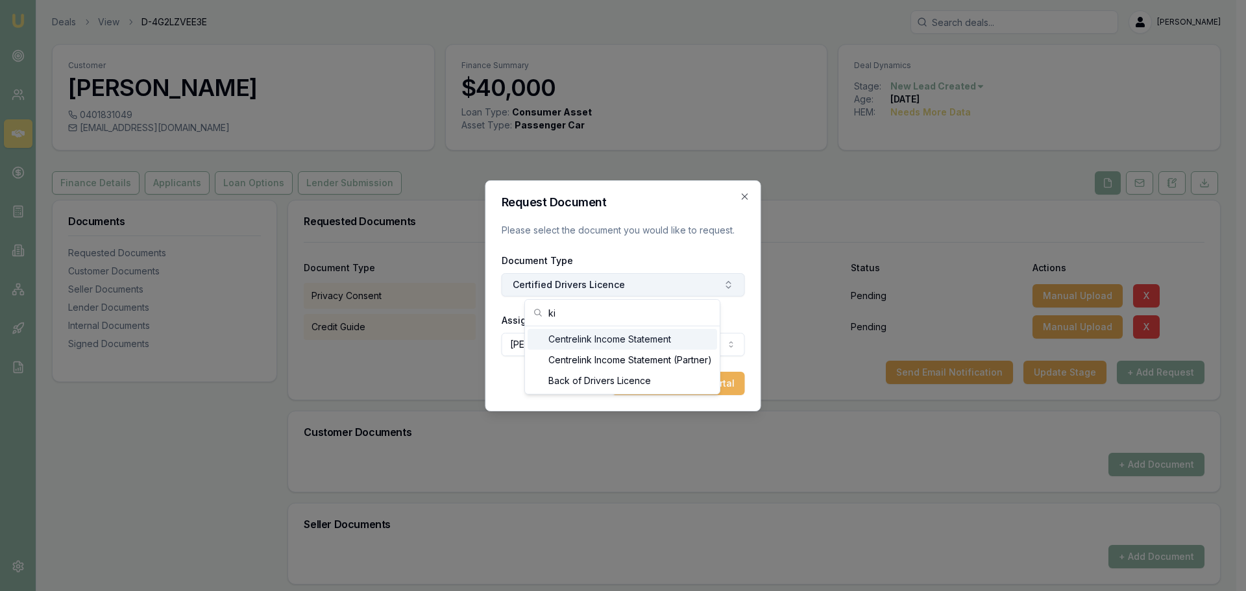
type input "k"
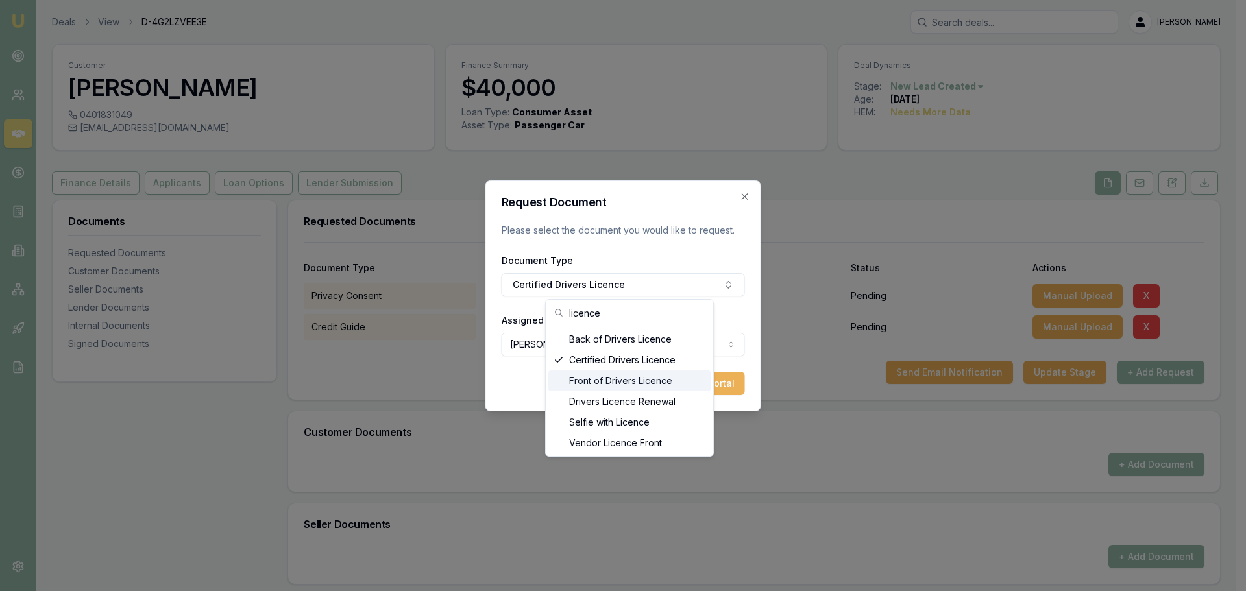
type input "licence"
click at [646, 380] on div "Front of Drivers Licence" at bounding box center [629, 381] width 162 height 21
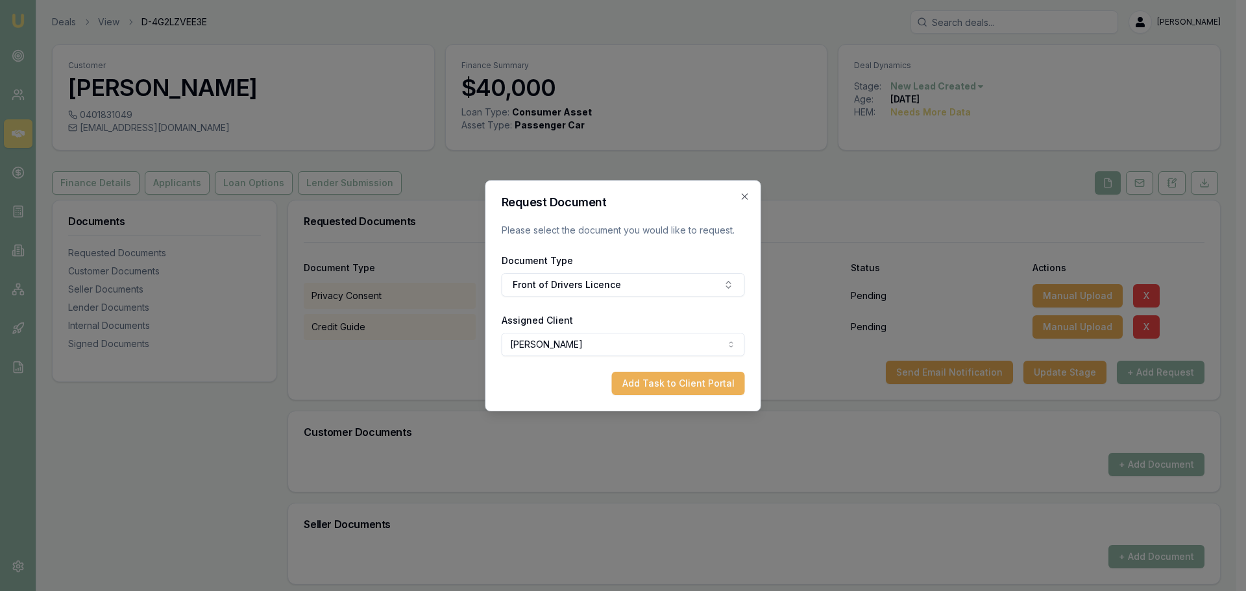
click at [693, 397] on div "Request Document Please select the document you would like to request. Document…" at bounding box center [623, 295] width 276 height 231
click at [696, 381] on button "Add Task to Client Portal" at bounding box center [678, 383] width 133 height 23
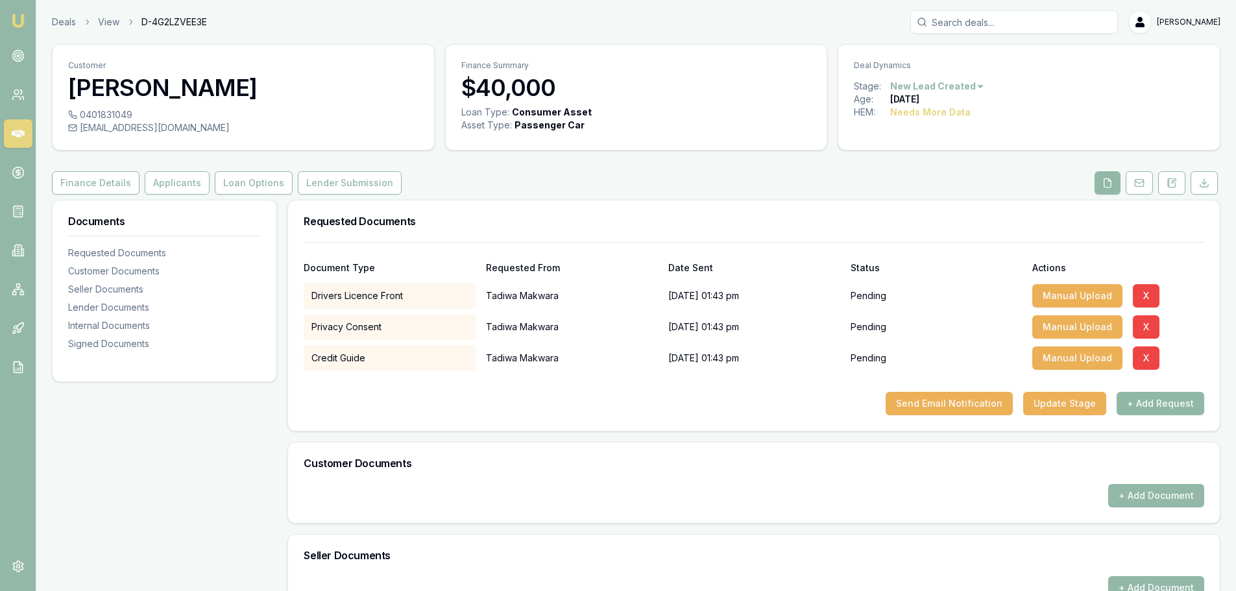
click at [1155, 405] on button "+ Add Request" at bounding box center [1161, 403] width 88 height 23
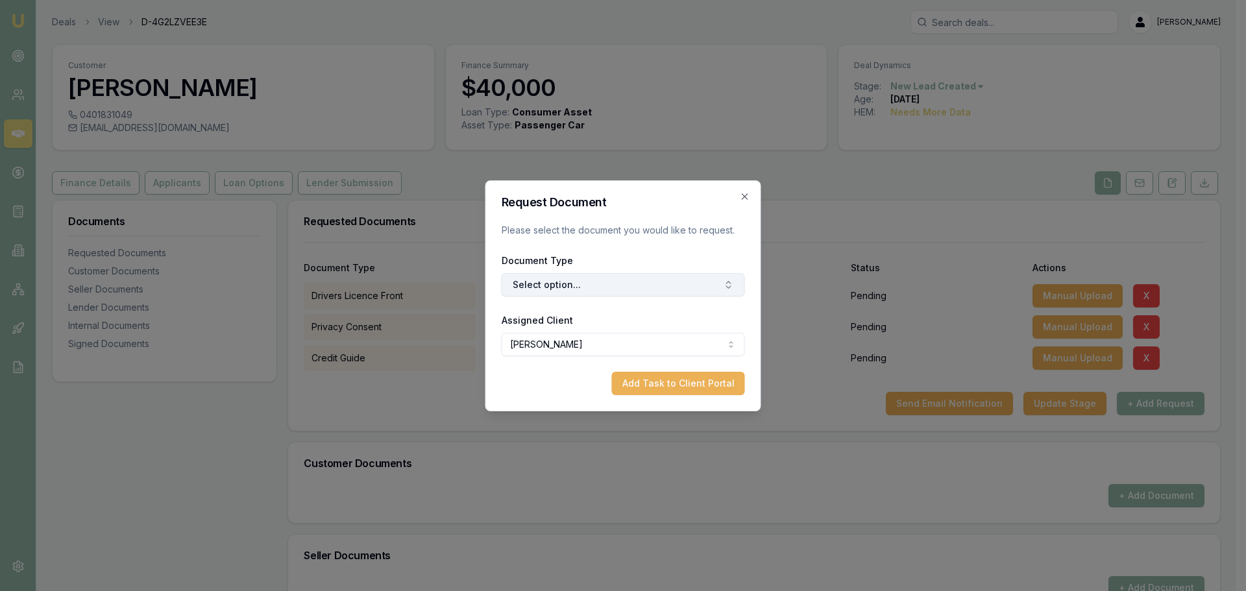
click at [672, 283] on button "Select option..." at bounding box center [623, 284] width 243 height 23
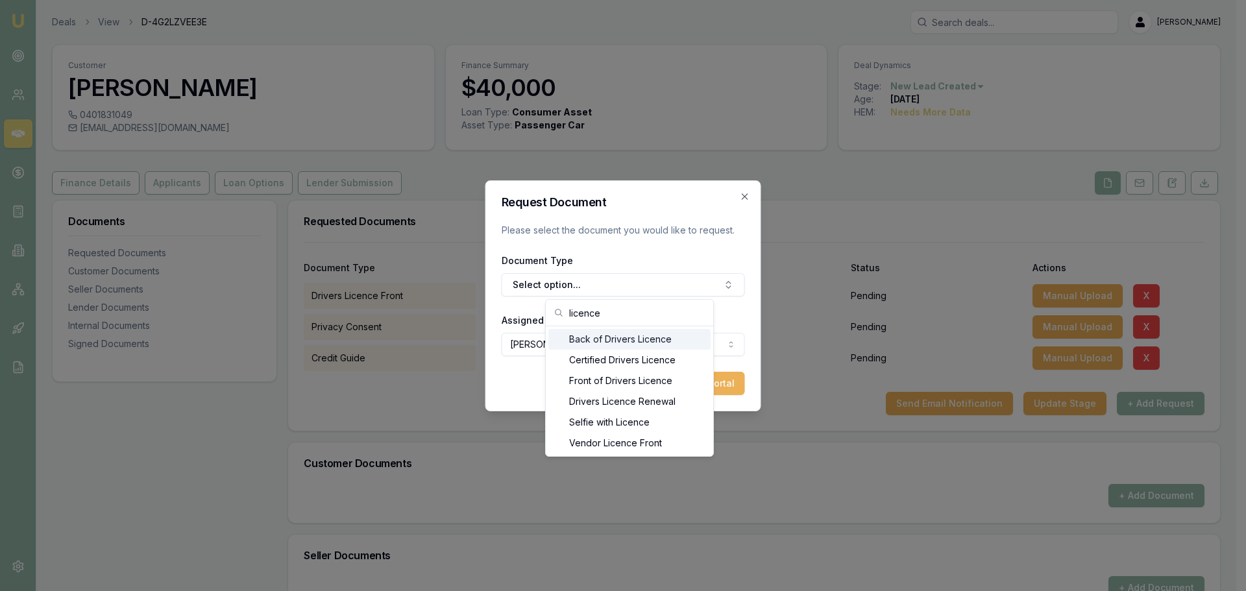
type input "licence"
click at [657, 342] on div "Back of Drivers Licence" at bounding box center [629, 339] width 162 height 21
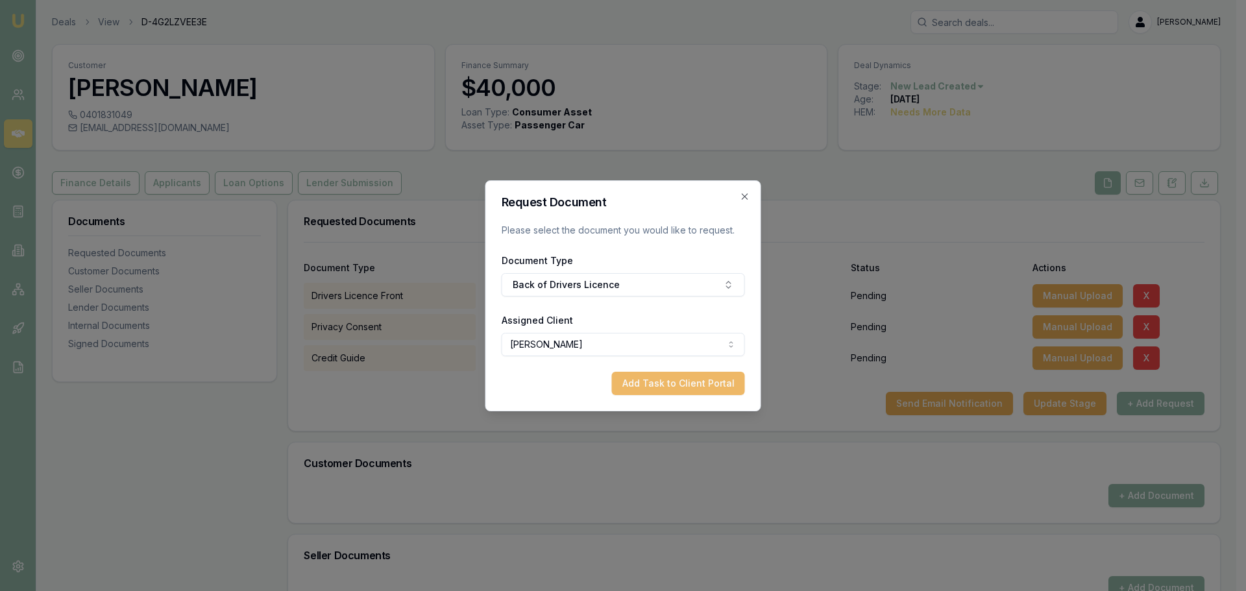
click at [678, 374] on button "Add Task to Client Portal" at bounding box center [678, 383] width 133 height 23
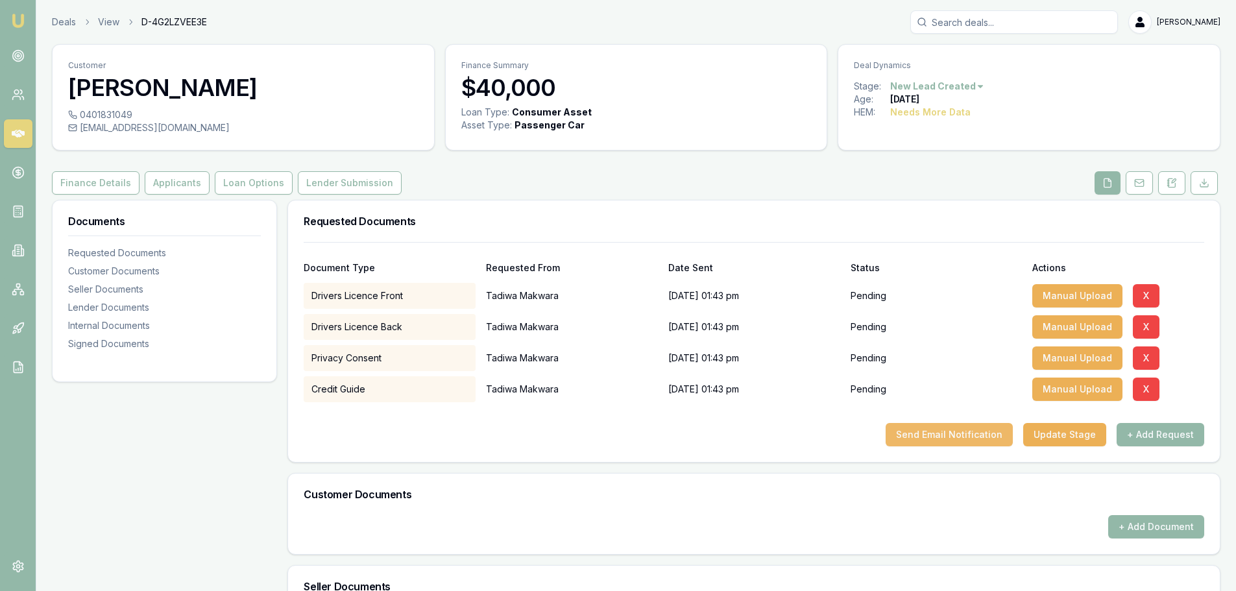
click at [996, 434] on button "Send Email Notification" at bounding box center [949, 434] width 127 height 23
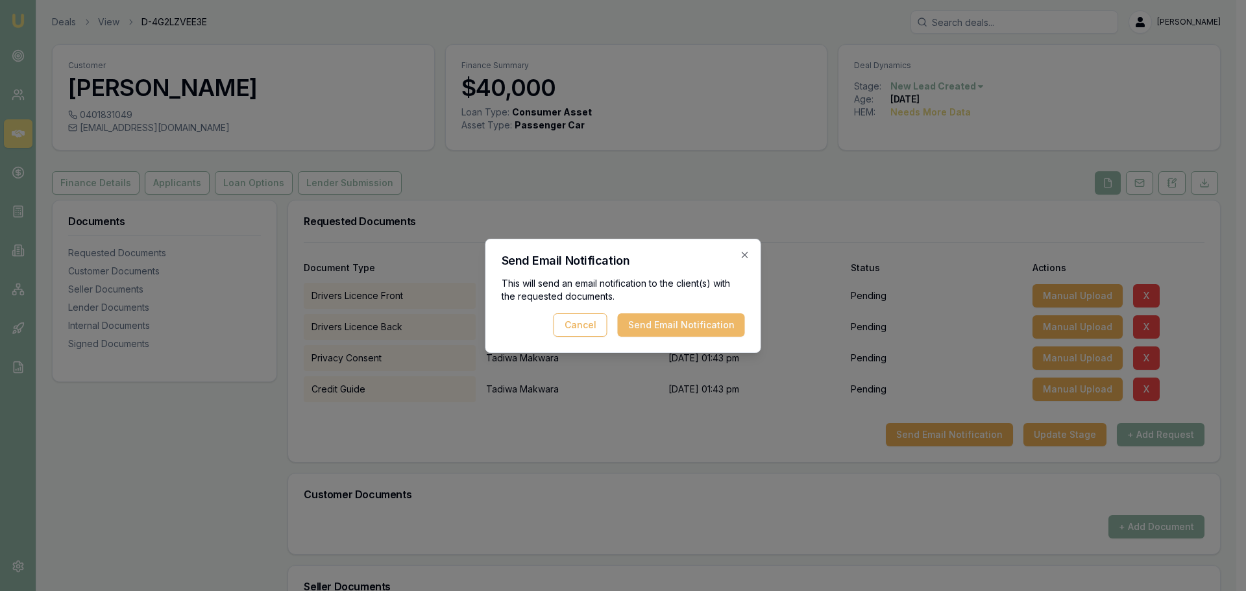
click at [670, 317] on button "Send Email Notification" at bounding box center [681, 324] width 127 height 23
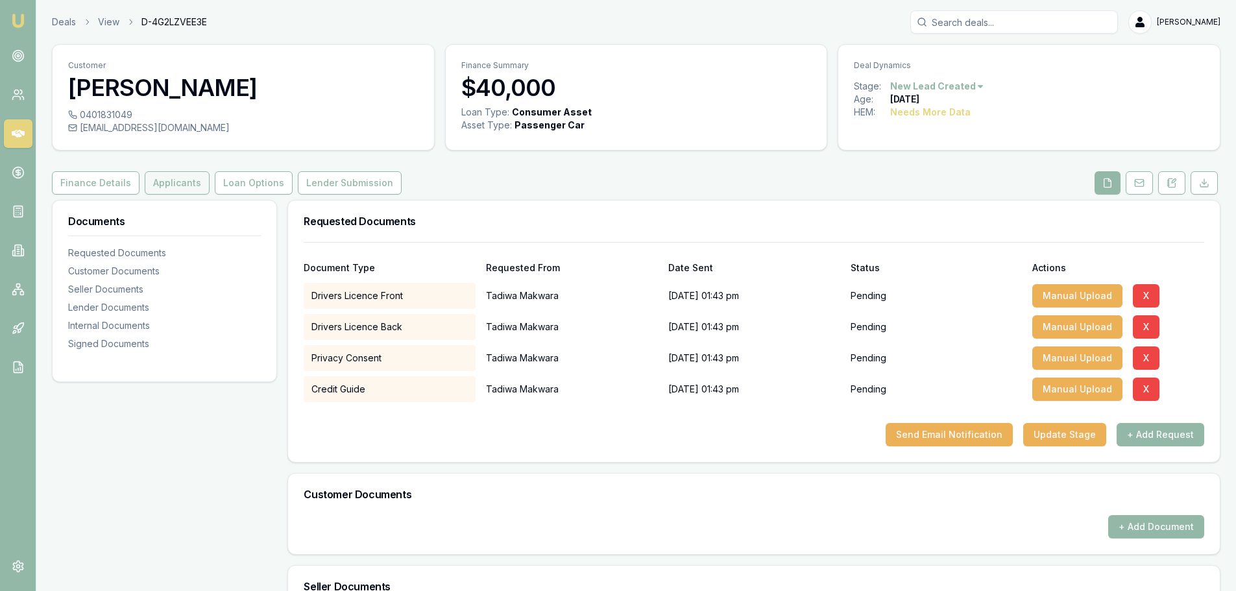
click at [162, 176] on button "Applicants" at bounding box center [177, 182] width 65 height 23
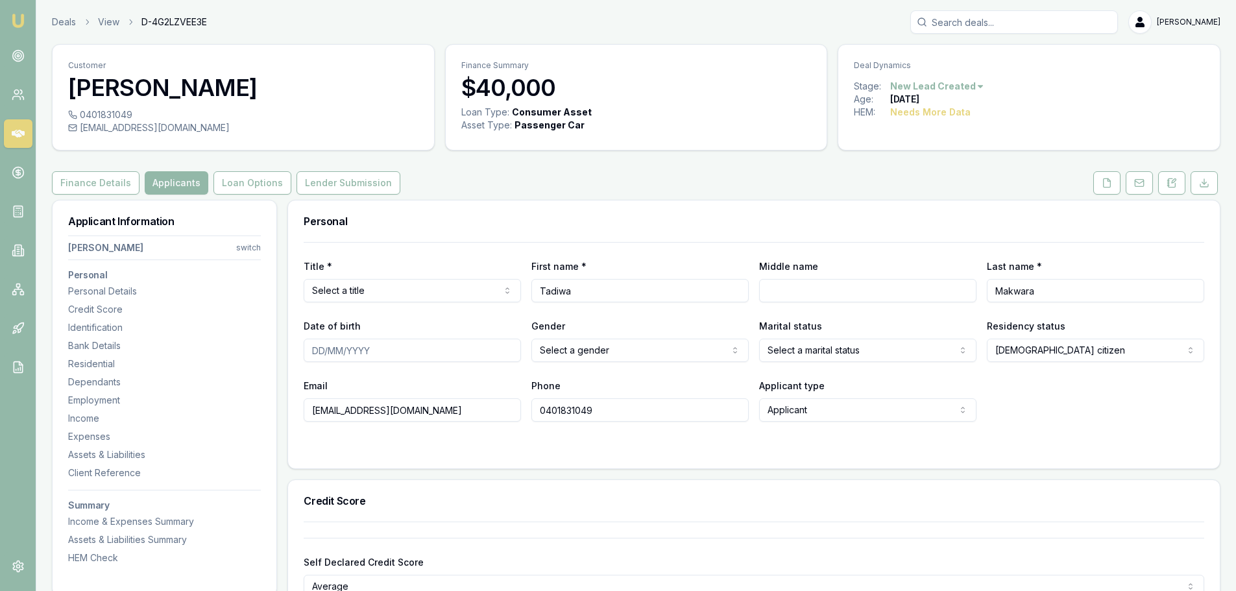
click at [547, 193] on div "Finance Details Applicants Loan Options Lender Submission" at bounding box center [636, 182] width 1169 height 23
click at [626, 191] on div "Finance Details Applicants Loan Options Lender Submission" at bounding box center [636, 182] width 1169 height 23
click at [656, 192] on div "Finance Details Applicants Loan Options Lender Submission" at bounding box center [636, 182] width 1169 height 23
click at [1174, 186] on icon at bounding box center [1172, 183] width 10 height 10
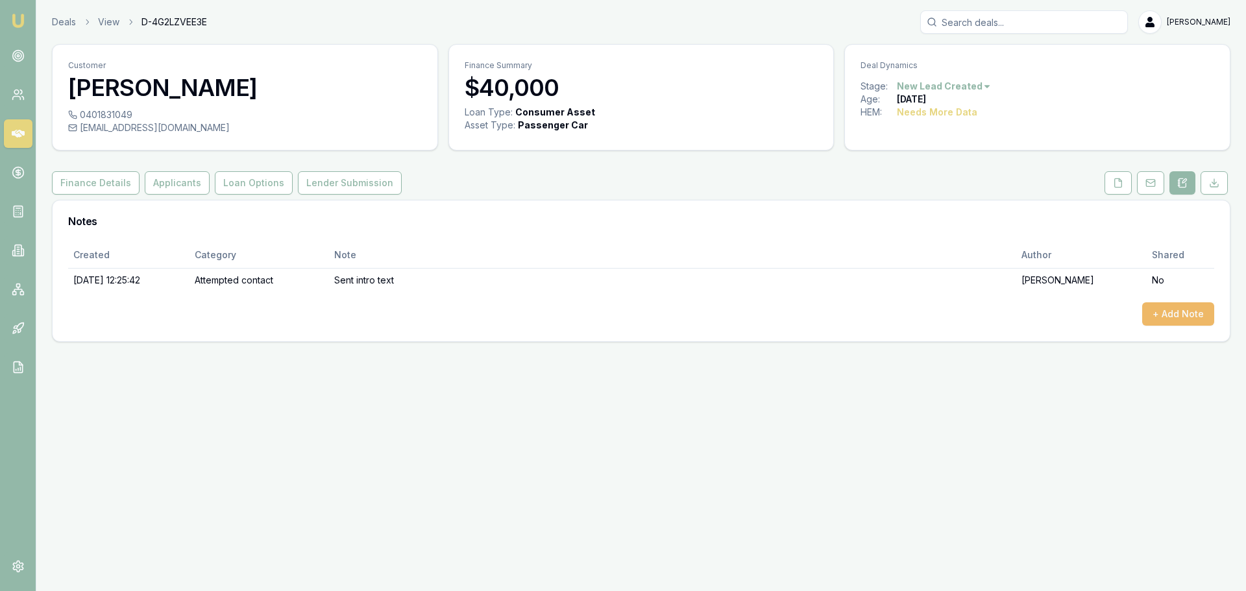
click at [1160, 315] on button "+ Add Note" at bounding box center [1178, 313] width 72 height 23
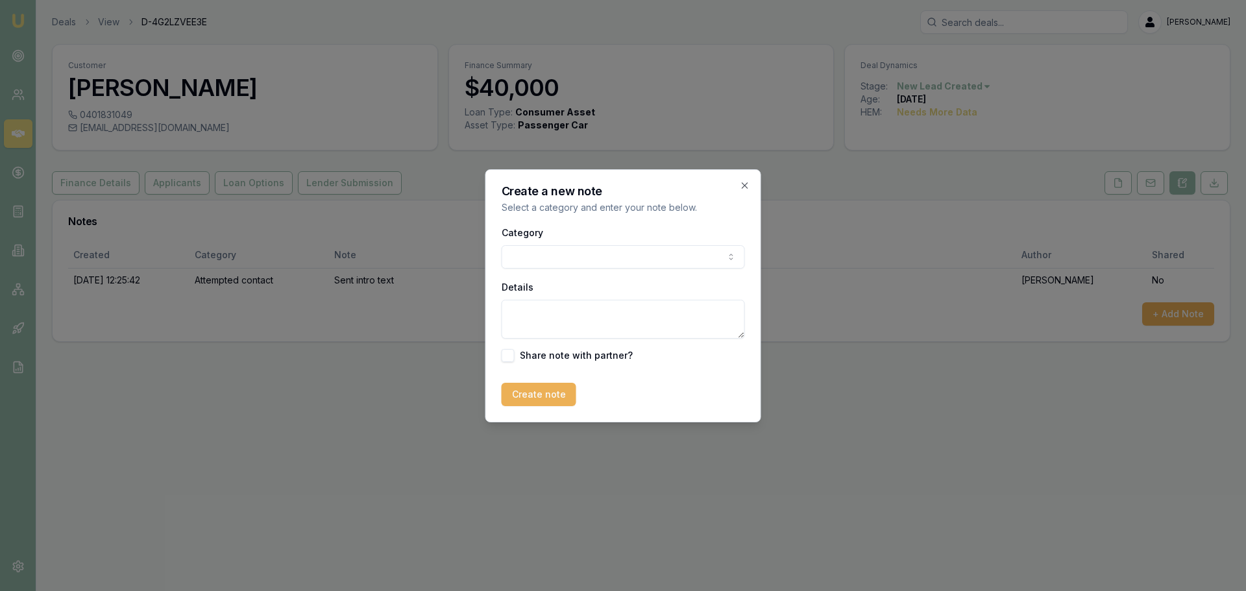
click at [600, 253] on body "Emu Broker Deals View D-4G2LZVEE3E Erin Shield Toggle Menu Customer Tadiwa Makw…" at bounding box center [623, 295] width 1246 height 591
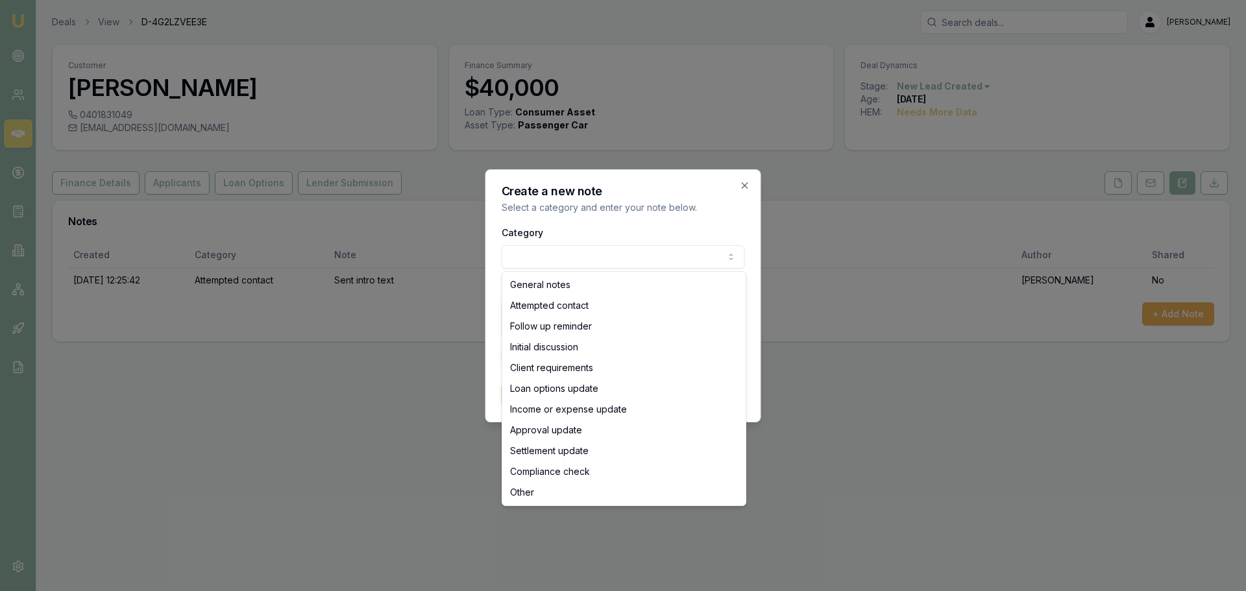
select select "ATTEMPTED_CONTACT"
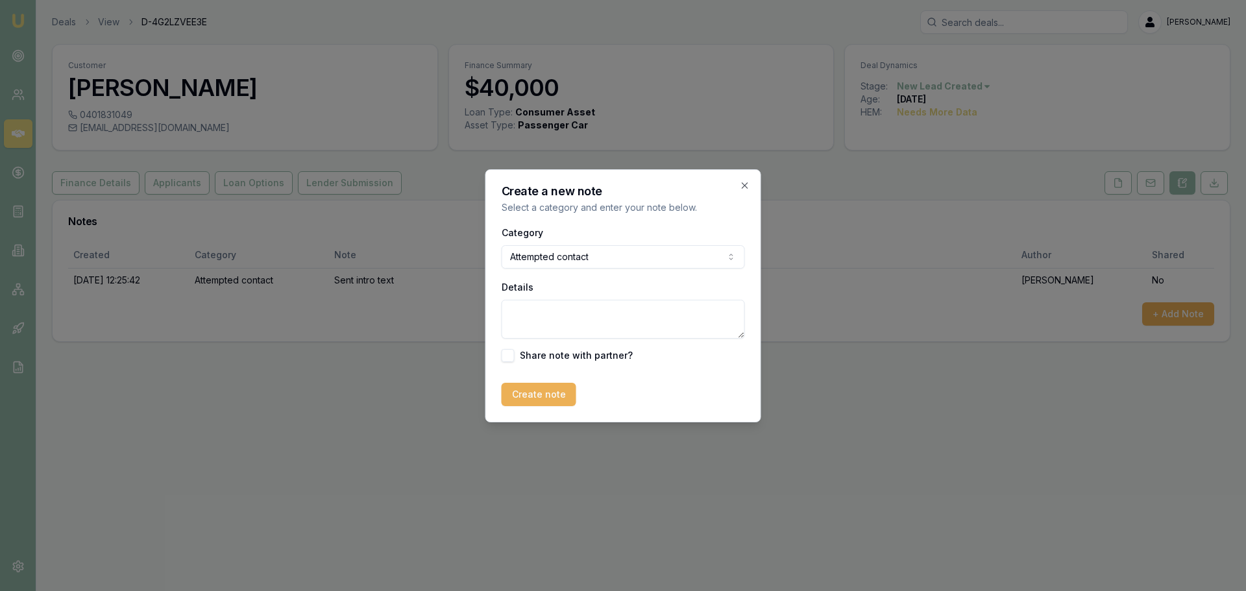
drag, startPoint x: 591, startPoint y: 307, endPoint x: 592, endPoint y: 293, distance: 13.7
click at [591, 306] on textarea "Details" at bounding box center [623, 319] width 243 height 39
type textarea "D"
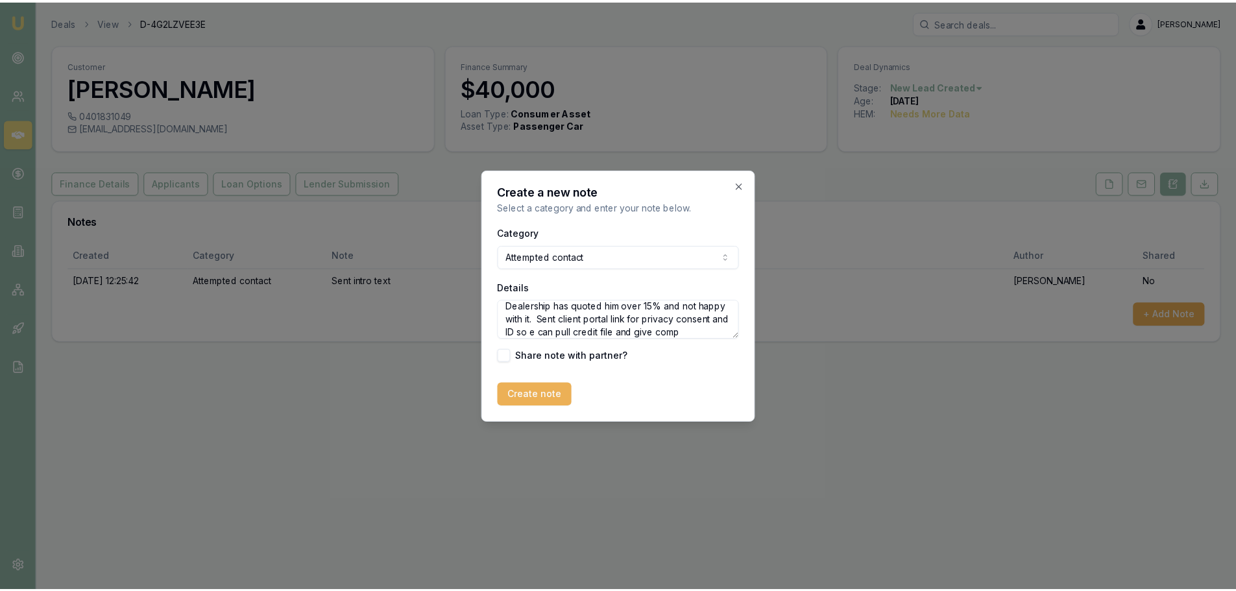
scroll to position [19, 0]
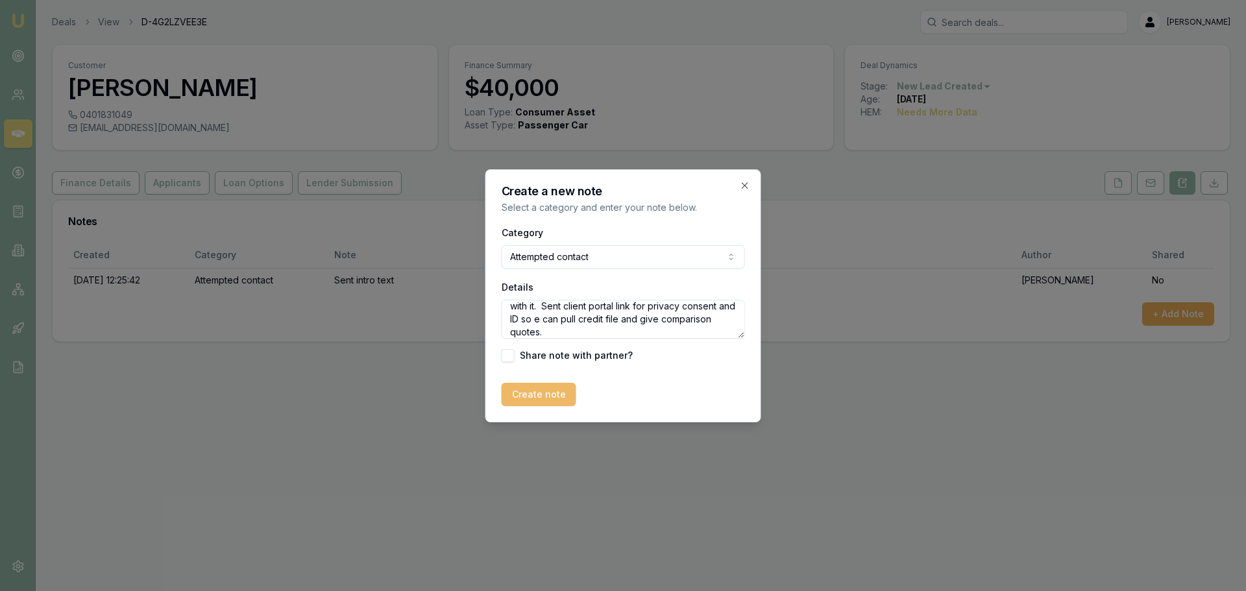
type textarea "Dealership has quoted him over 15% and not happy with it. Sent client portal li…"
click at [546, 387] on button "Create note" at bounding box center [539, 394] width 75 height 23
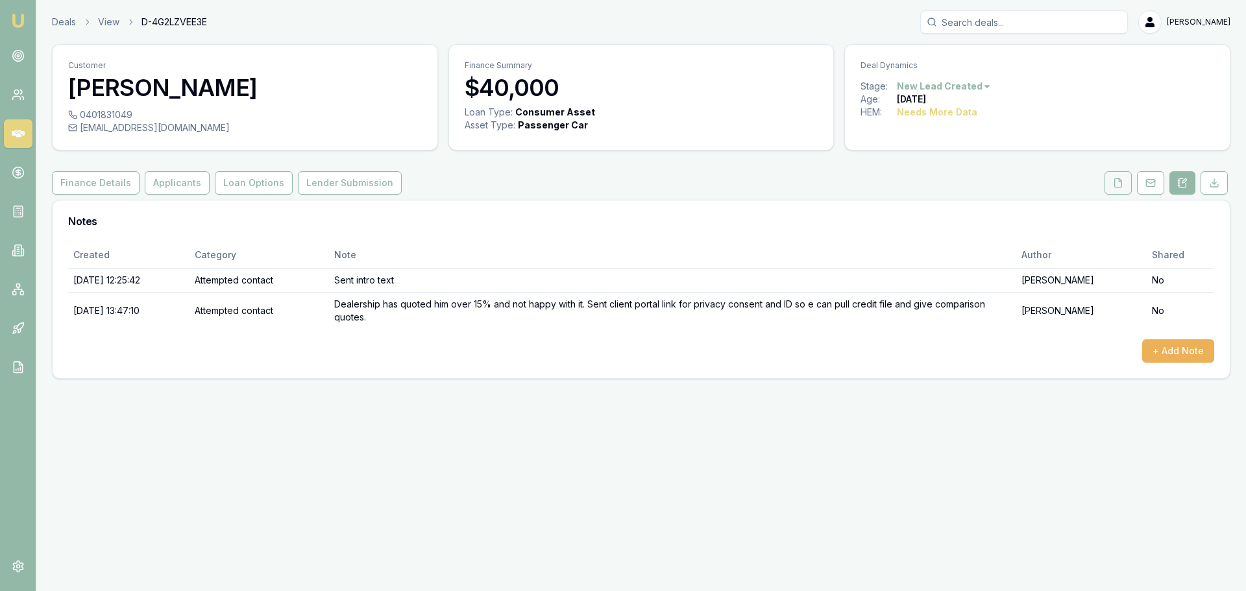
click at [1117, 187] on icon at bounding box center [1118, 182] width 7 height 8
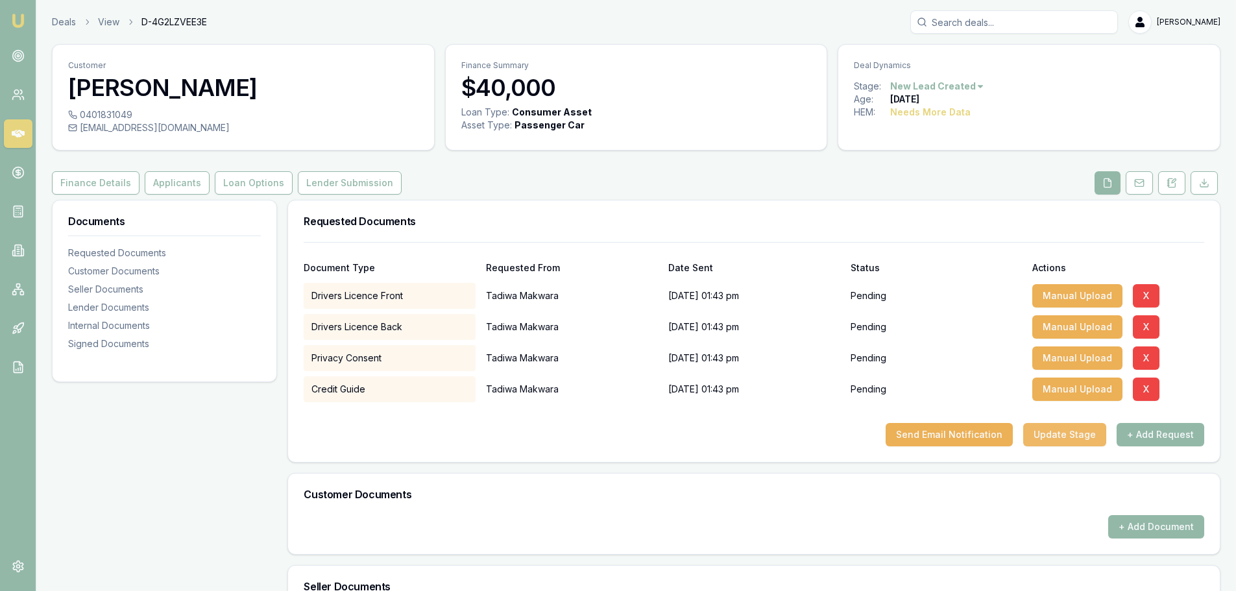
click at [1049, 437] on button "Update Stage" at bounding box center [1064, 434] width 83 height 23
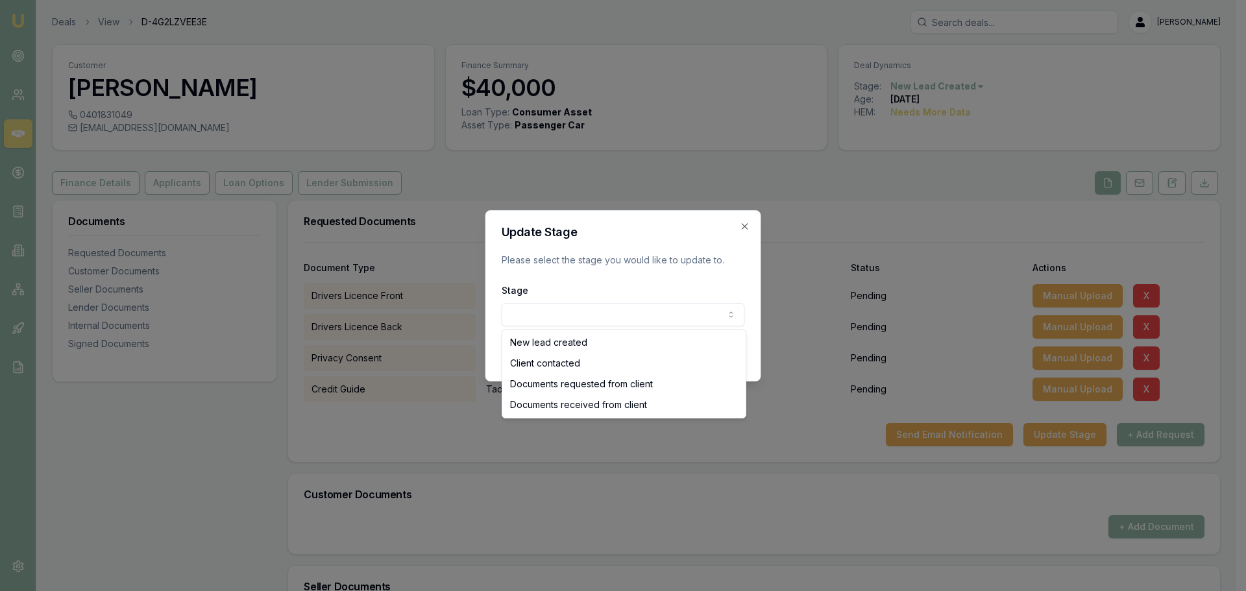
click at [630, 312] on body "Emu Broker Deals View D-4G2LZVEE3E Erin Shield Toggle Menu Customer Tadiwa Makw…" at bounding box center [618, 295] width 1236 height 591
select select "DOCUMENTS_REQUESTED_FROM_CLIENT"
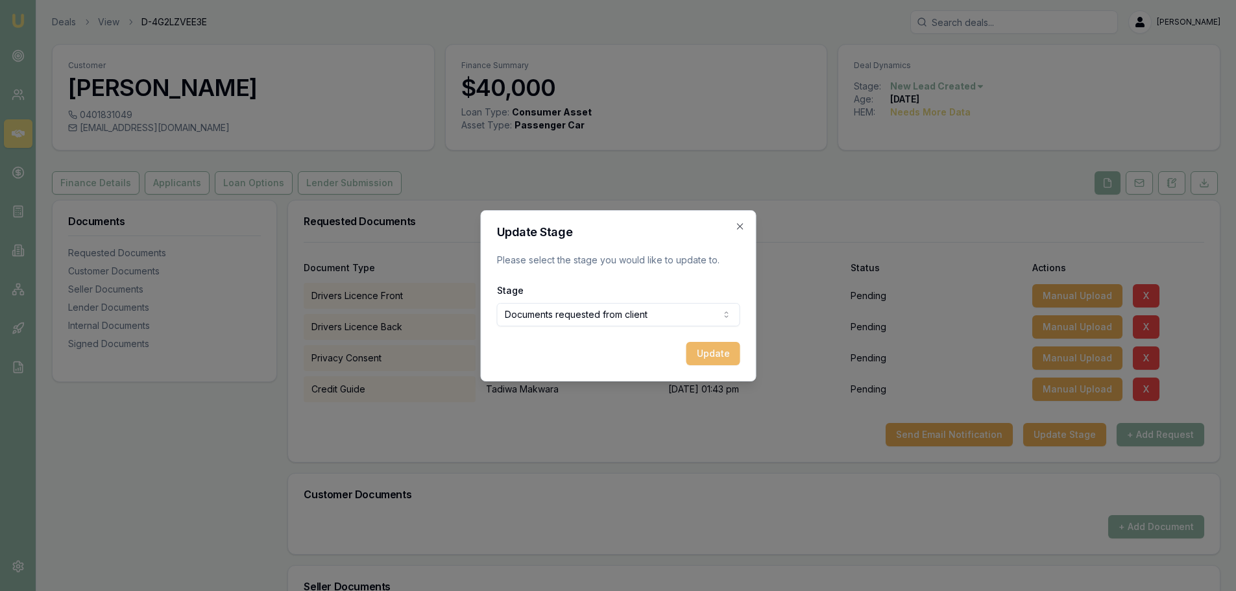
click at [713, 355] on button "Update" at bounding box center [713, 353] width 54 height 23
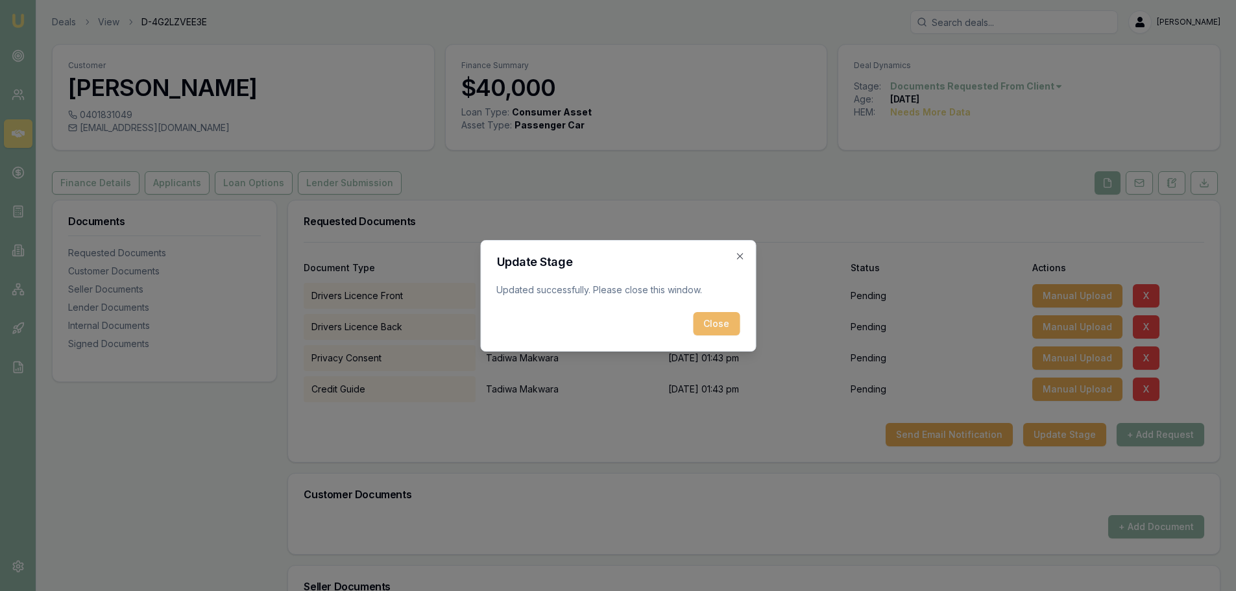
click at [718, 317] on button "Close" at bounding box center [716, 323] width 47 height 23
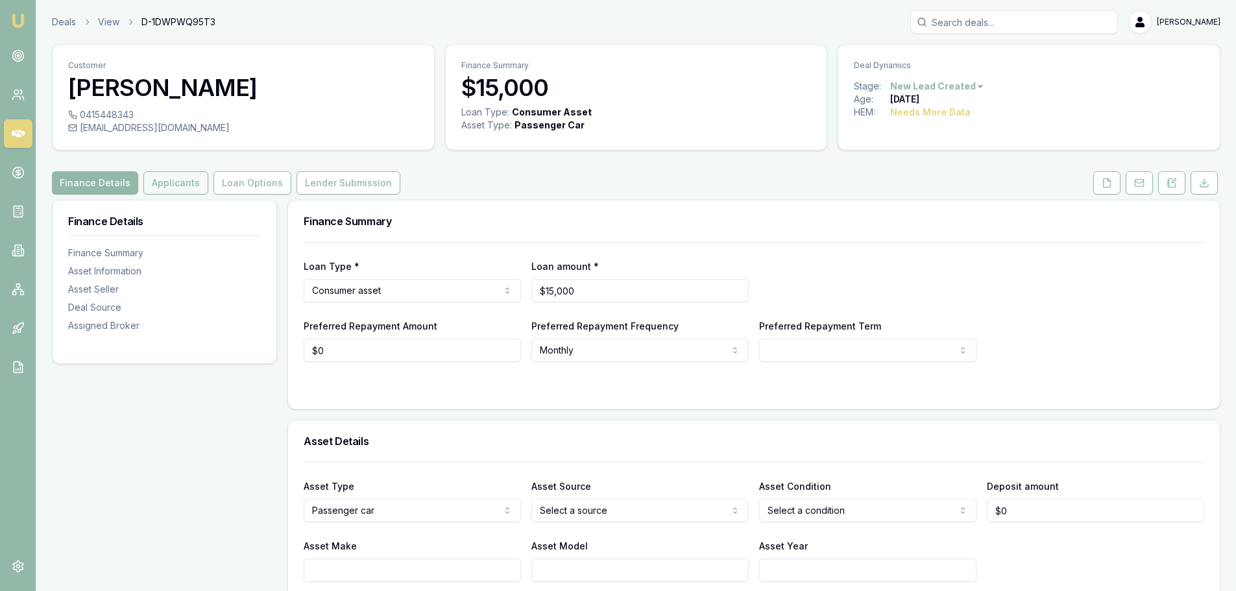
click at [176, 186] on button "Applicants" at bounding box center [175, 182] width 65 height 23
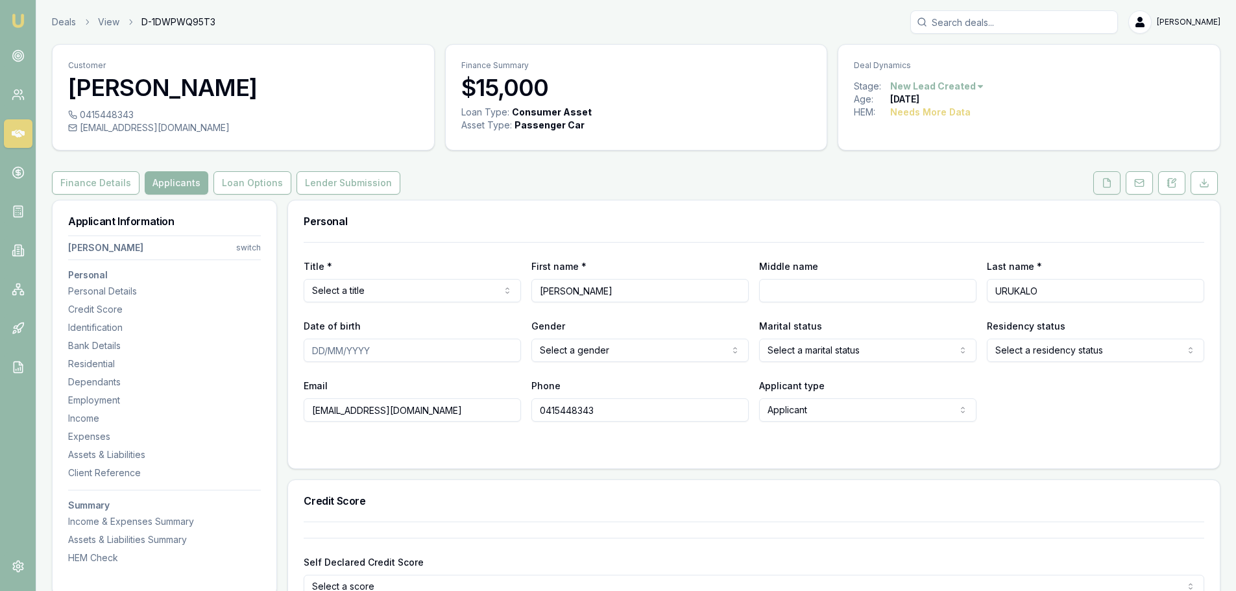
click at [1113, 182] on button at bounding box center [1107, 182] width 27 height 23
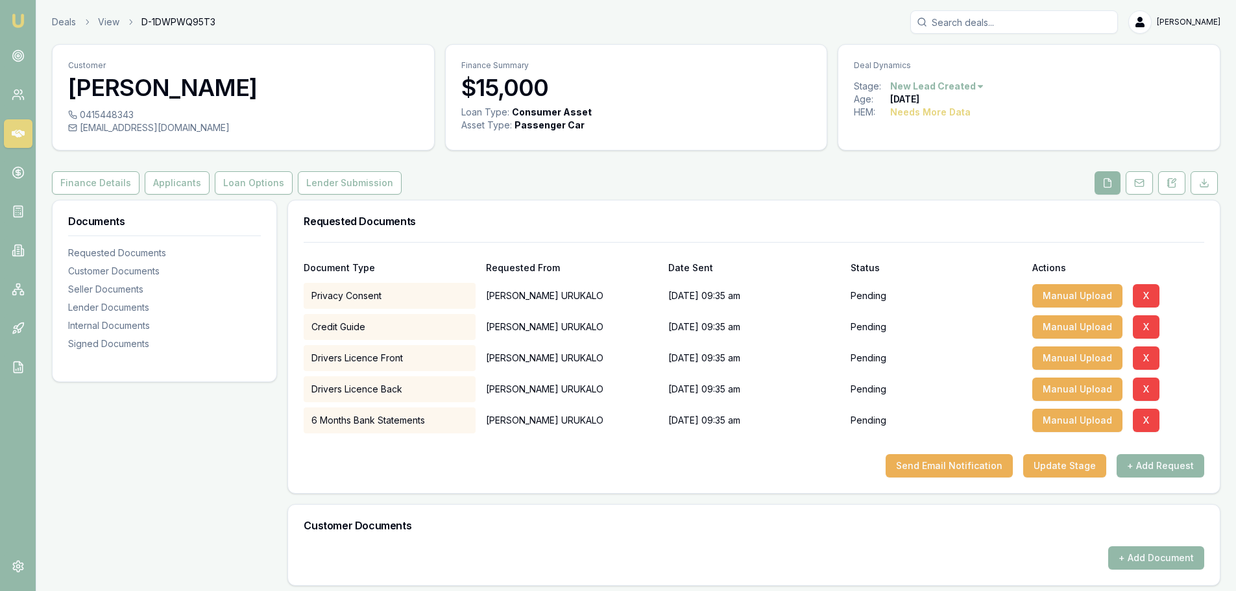
click at [793, 172] on div "Finance Details Applicants Loan Options Lender Submission" at bounding box center [636, 182] width 1169 height 23
click at [147, 181] on button "Applicants" at bounding box center [177, 182] width 65 height 23
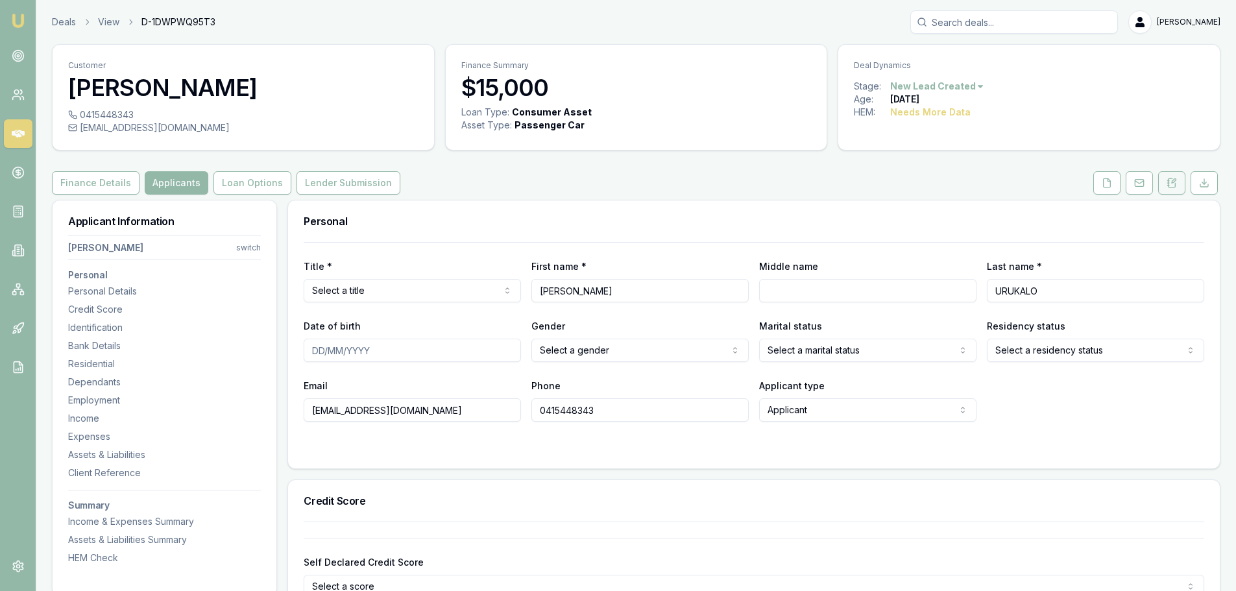
click at [1175, 180] on icon at bounding box center [1172, 183] width 10 height 10
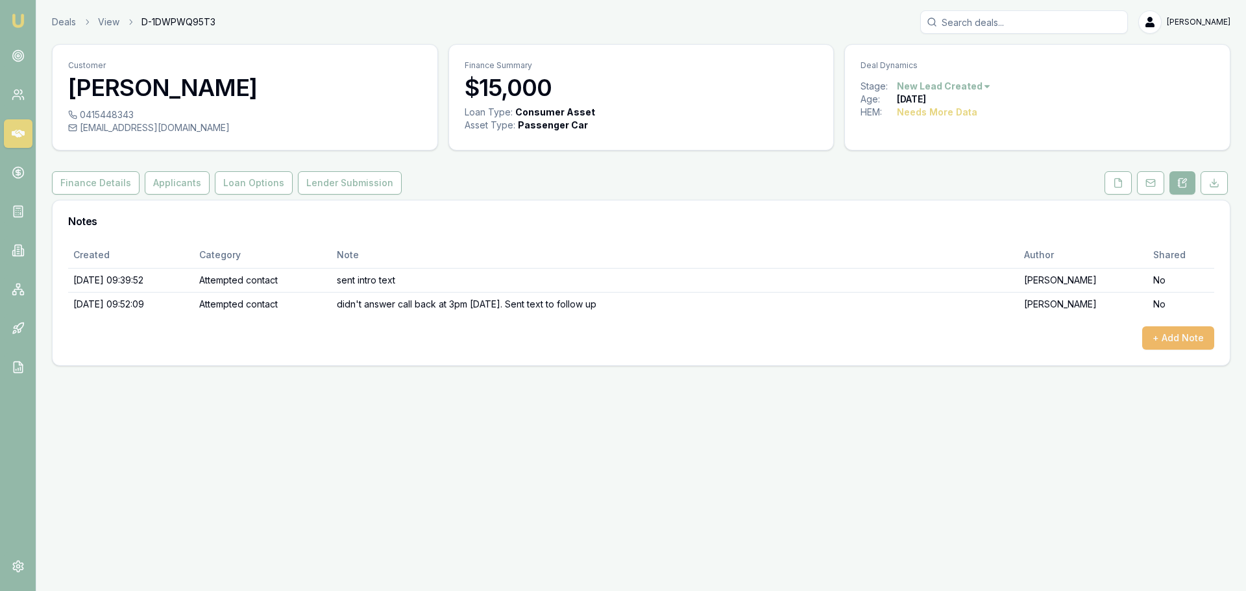
click at [1185, 346] on button "+ Add Note" at bounding box center [1178, 337] width 72 height 23
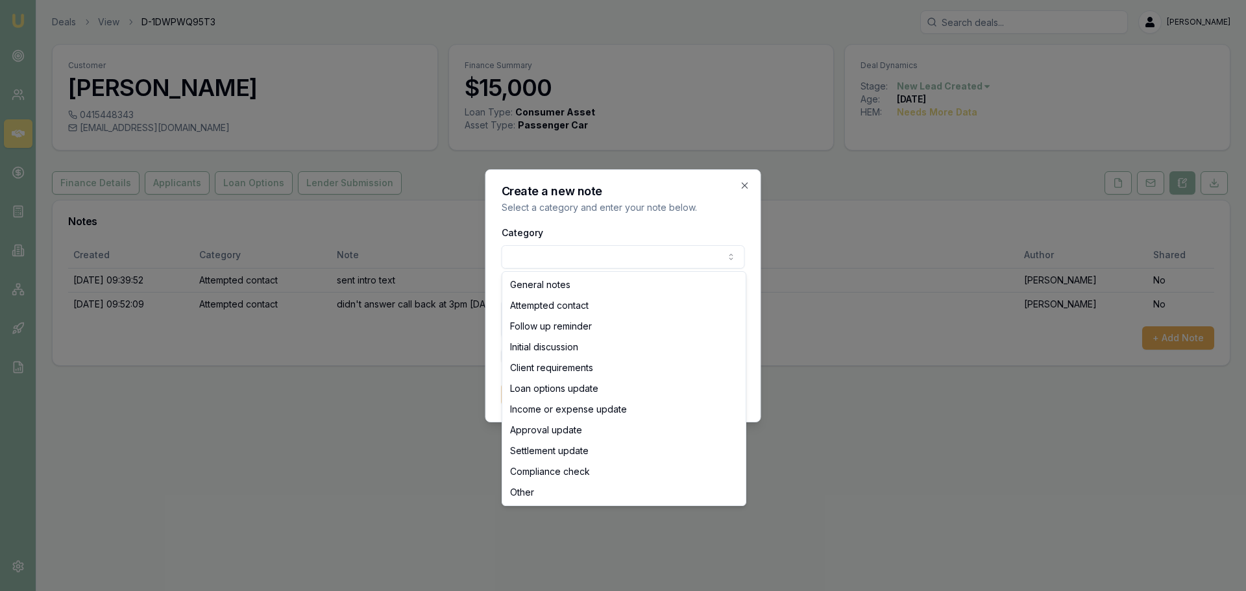
click at [617, 254] on body "Emu Broker Deals View D-1DWPWQ95T3 [PERSON_NAME] Toggle Menu Customer [PERSON_N…" at bounding box center [623, 295] width 1246 height 591
select select "ATTEMPTED_CONTACT"
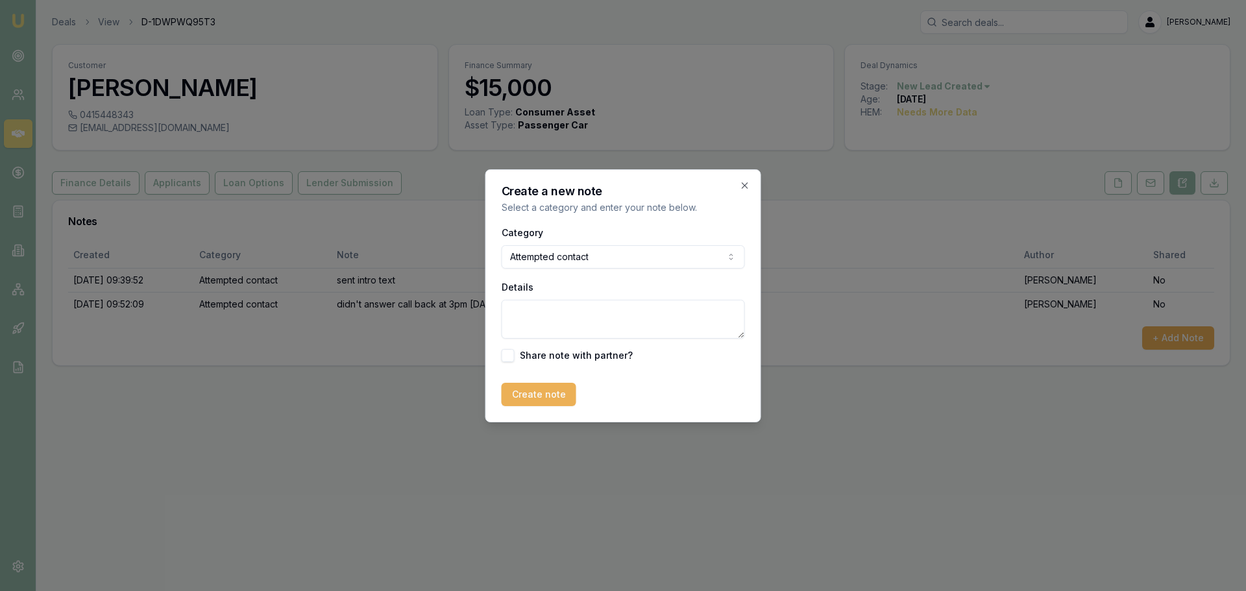
click at [599, 313] on textarea "Details" at bounding box center [623, 319] width 243 height 39
click at [570, 323] on textarea "Details" at bounding box center [623, 319] width 243 height 39
type textarea "v"
type textarea "no answer - voice to text."
click at [556, 387] on button "Create note" at bounding box center [539, 394] width 75 height 23
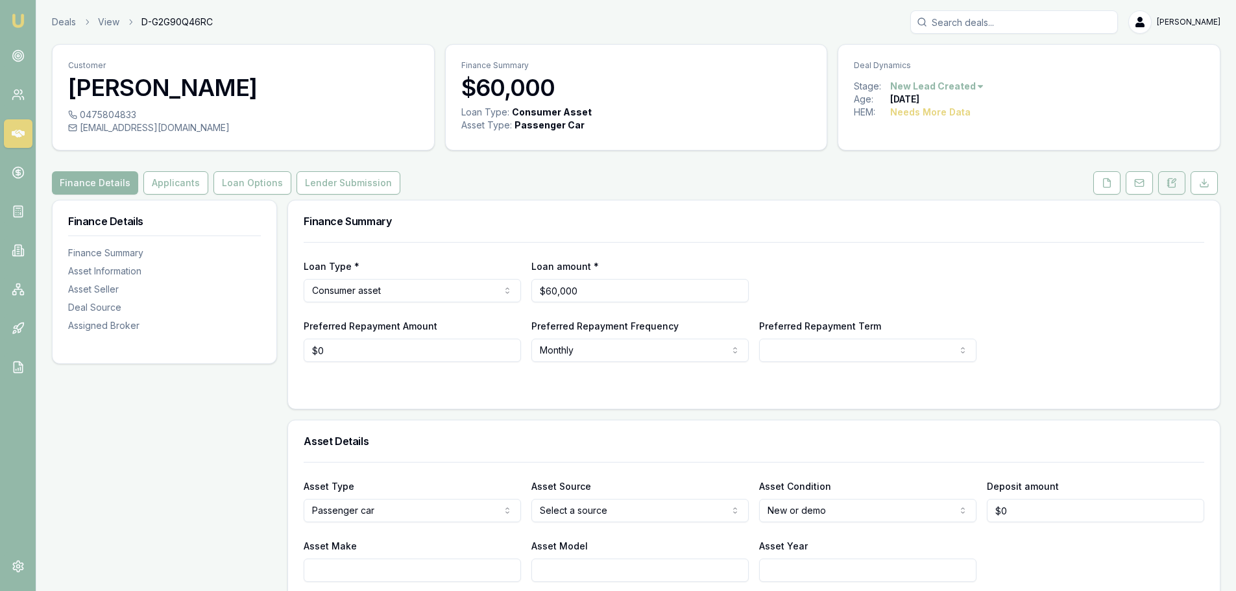
click at [1175, 177] on button at bounding box center [1171, 182] width 27 height 23
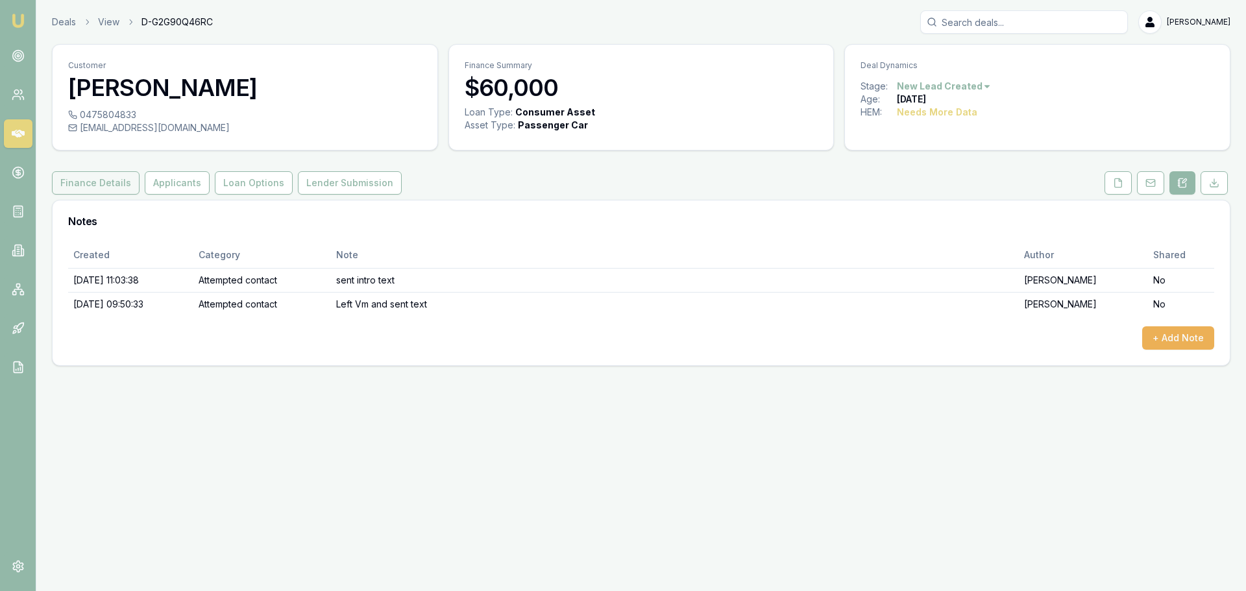
click at [108, 173] on button "Finance Details" at bounding box center [96, 182] width 88 height 23
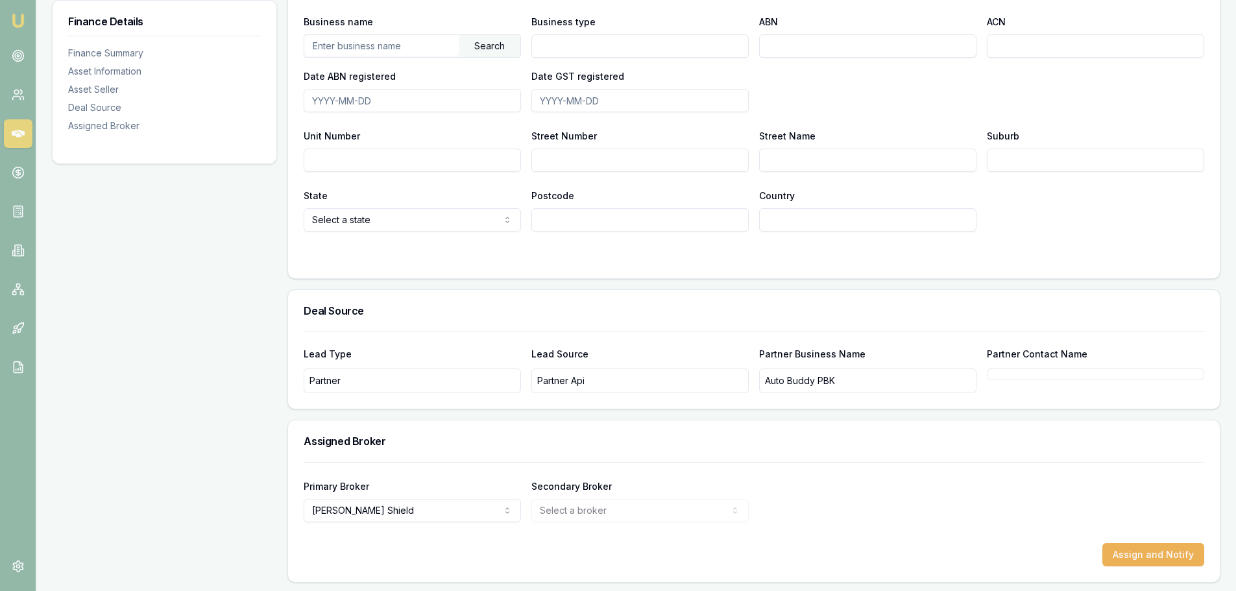
scroll to position [822, 0]
